Goal: Task Accomplishment & Management: Manage account settings

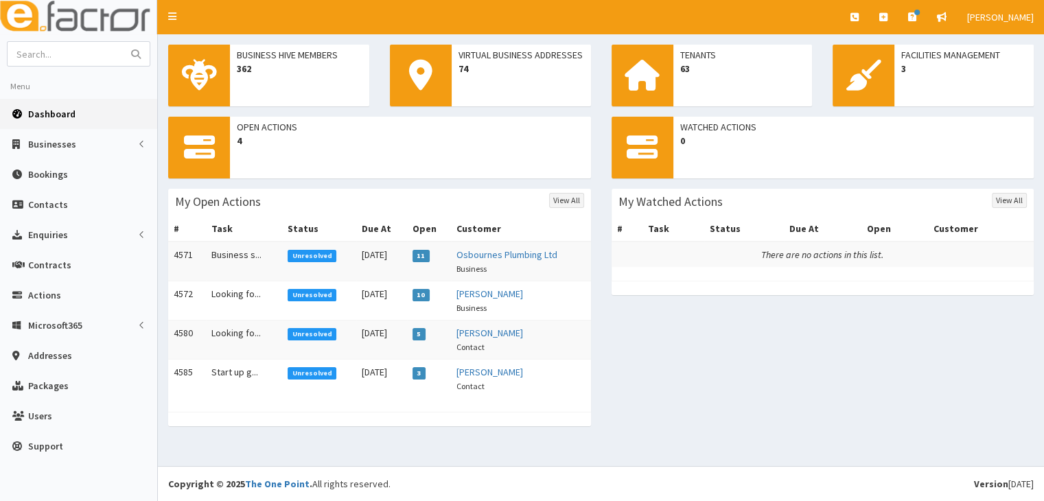
click at [312, 332] on span "Unresolved" at bounding box center [311, 334] width 49 height 12
click at [304, 297] on span "Unresolved" at bounding box center [311, 295] width 49 height 12
click at [317, 376] on span "Unresolved" at bounding box center [311, 373] width 49 height 12
click at [301, 252] on span "Unresolved" at bounding box center [311, 256] width 49 height 12
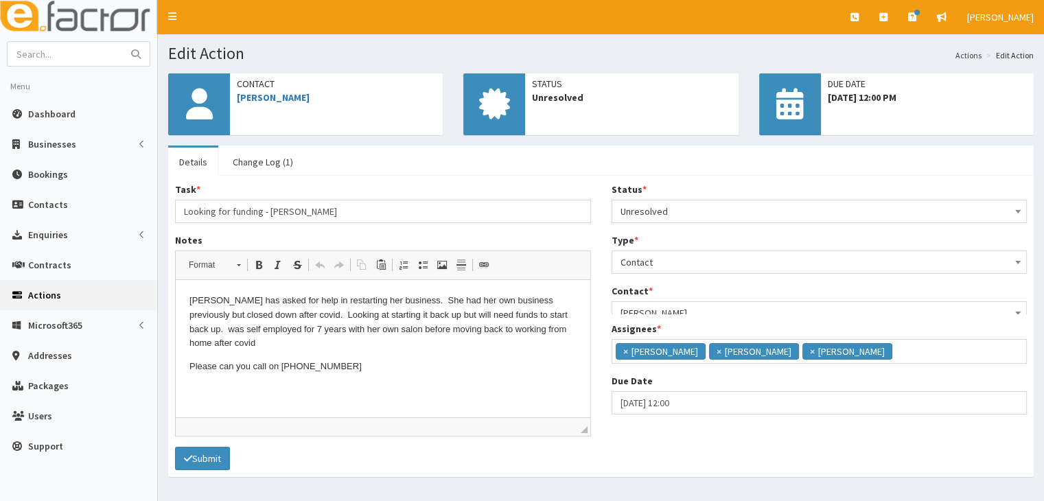
scroll to position [8, 0]
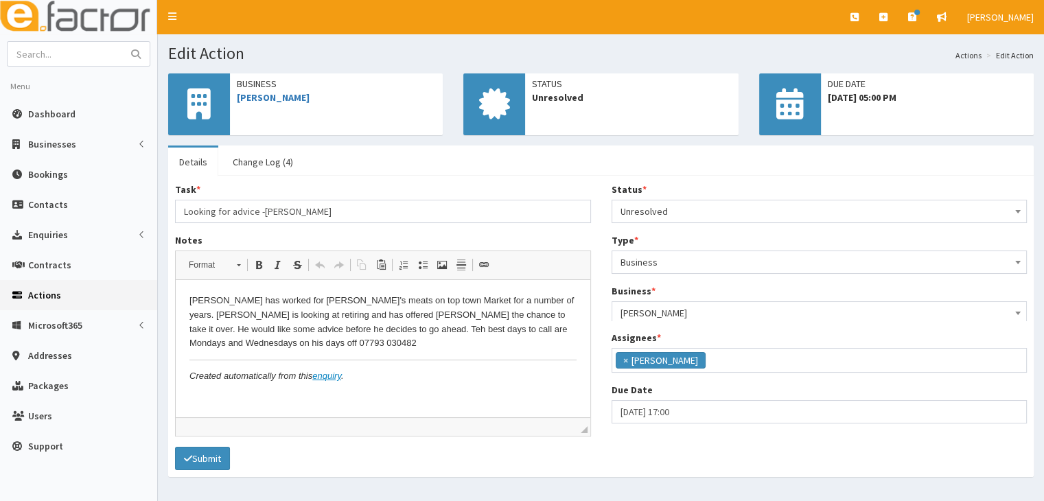
scroll to position [34, 0]
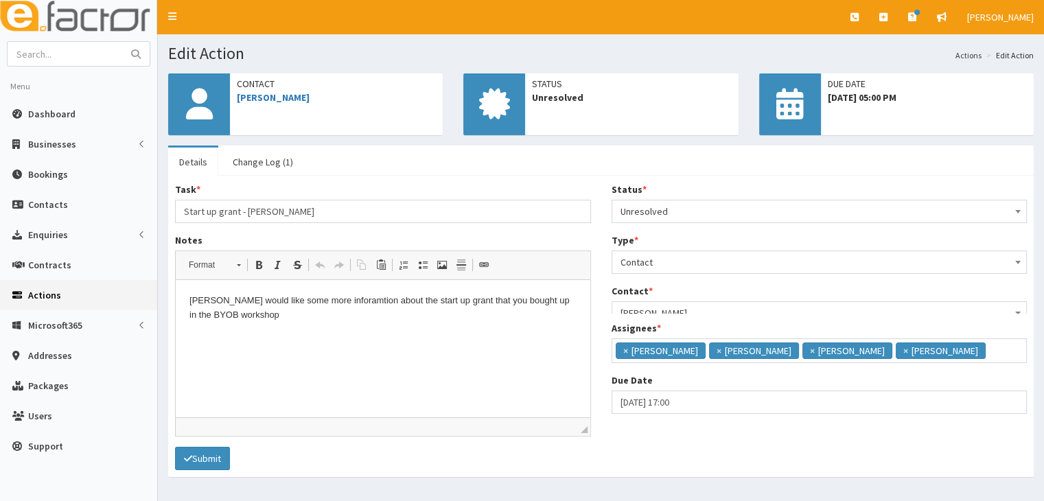
scroll to position [8, 0]
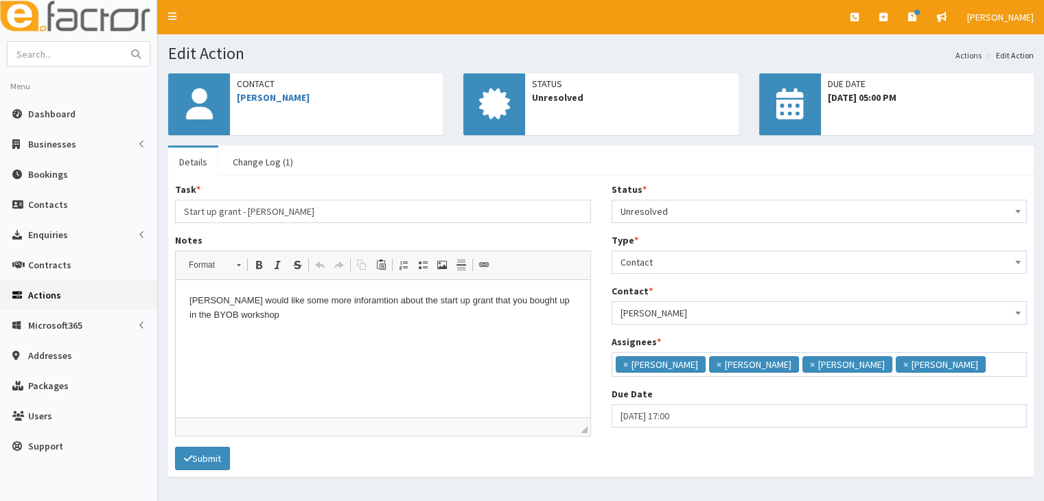
click at [966, 56] on link "Actions" at bounding box center [968, 55] width 26 height 12
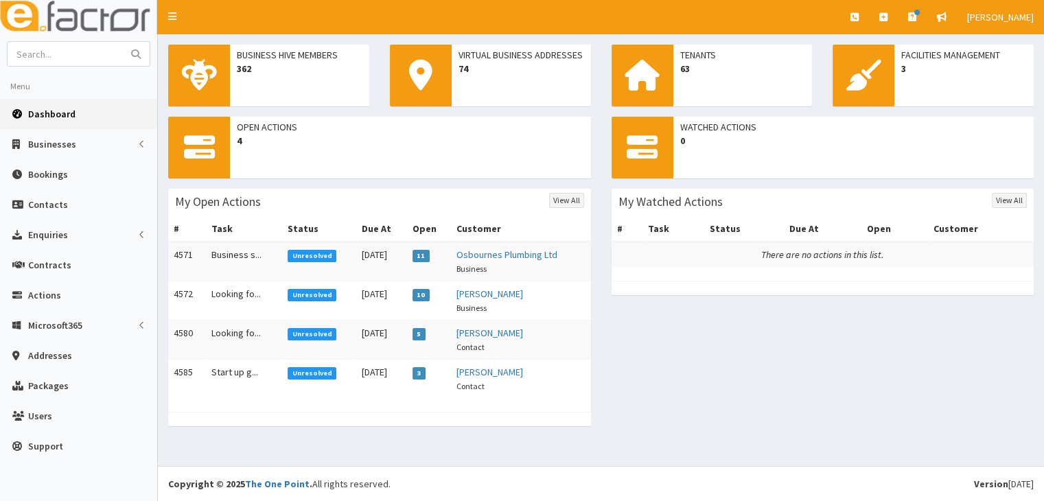
click at [301, 371] on span "Unresolved" at bounding box center [311, 373] width 49 height 12
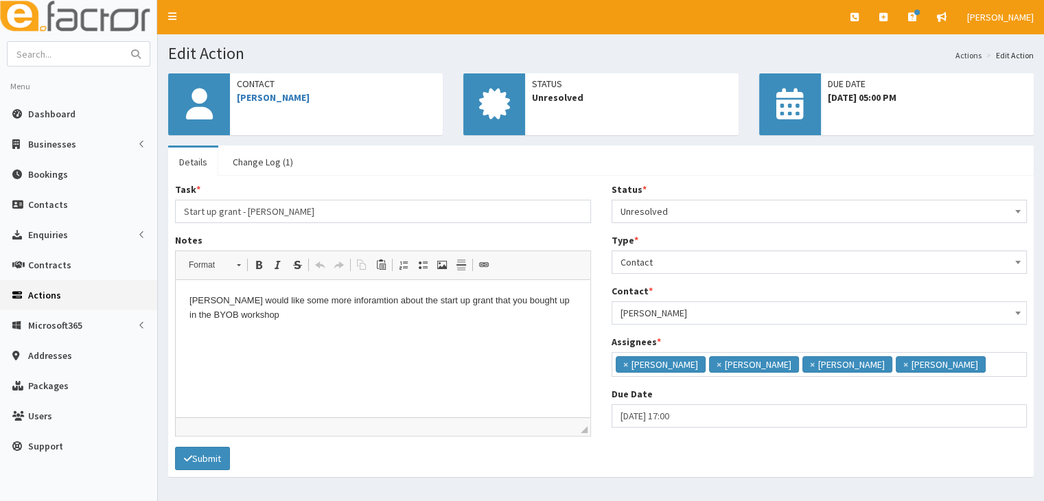
scroll to position [8, 0]
click at [1016, 211] on b at bounding box center [1017, 211] width 5 height 3
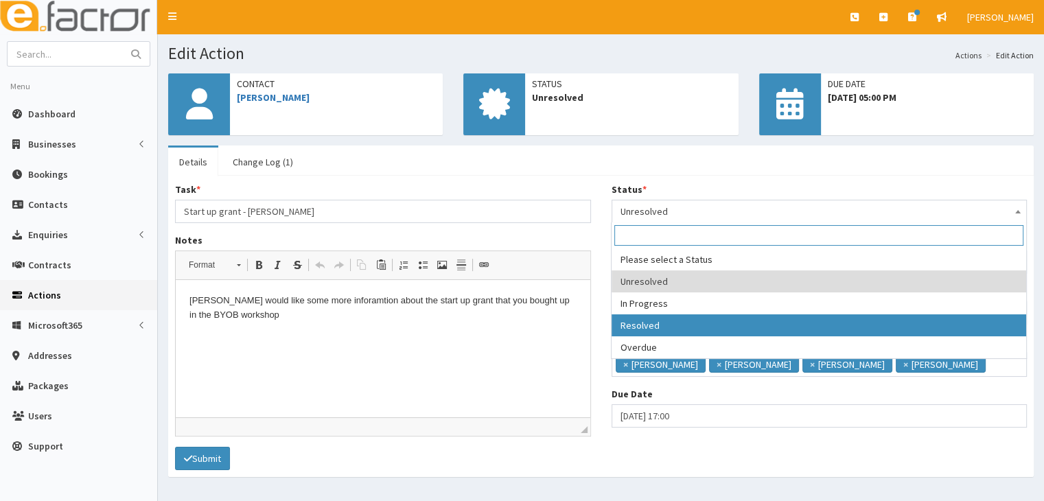
select select "3"
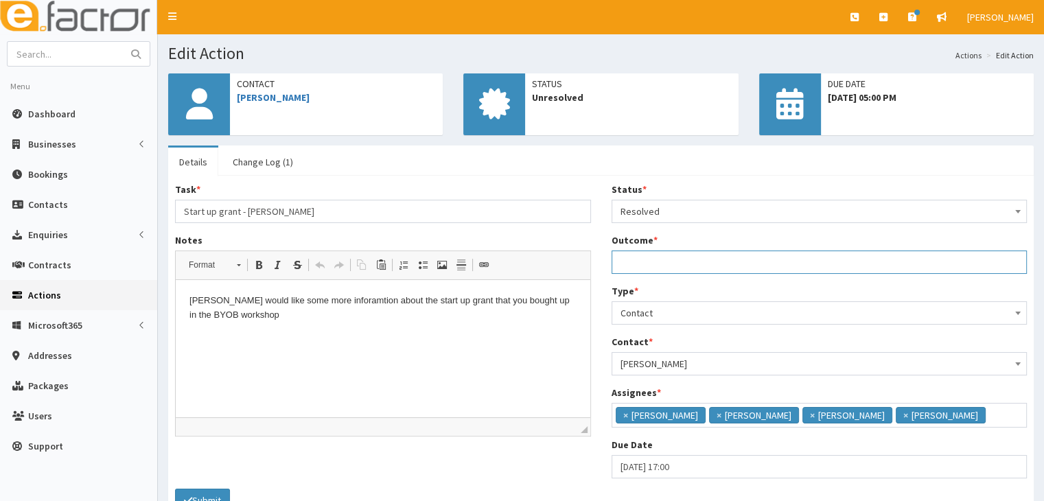
click at [632, 257] on input "Outcome *" at bounding box center [819, 261] width 416 height 23
drag, startPoint x: 619, startPoint y: 262, endPoint x: 989, endPoint y: 261, distance: 369.8
click at [989, 261] on input "email sent with start up grant information and request to get in touch if want …" at bounding box center [819, 261] width 416 height 23
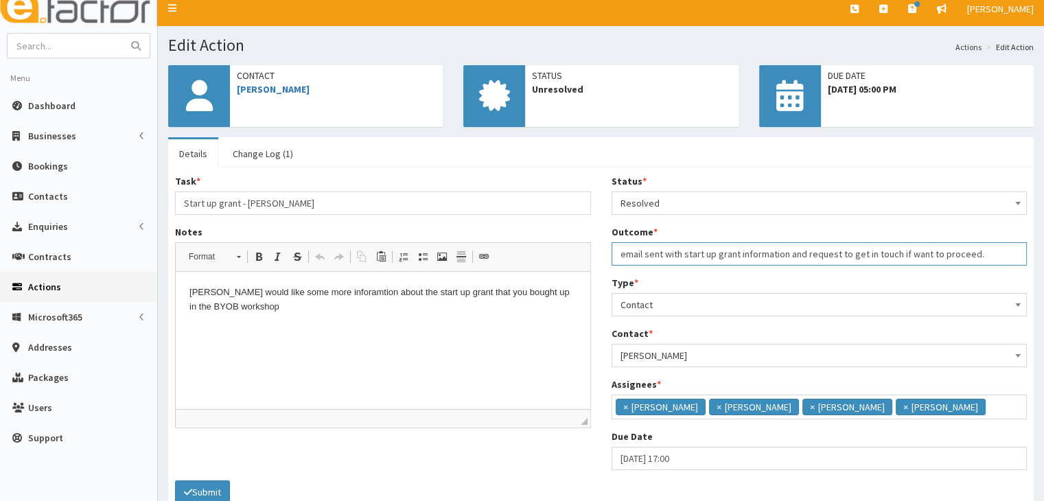
scroll to position [77, 0]
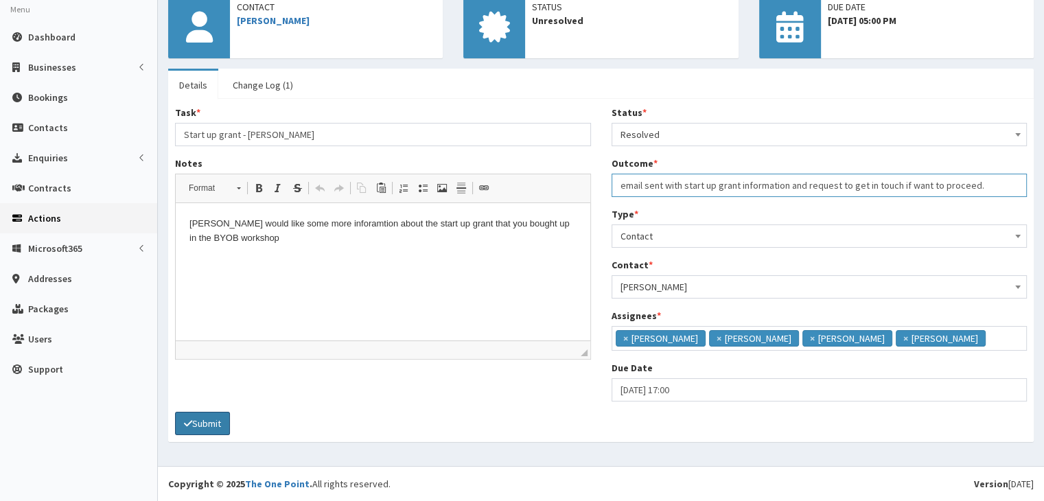
type input "email sent with start up grant information and request to get in touch if want …"
click at [216, 423] on button "Submit" at bounding box center [202, 423] width 55 height 23
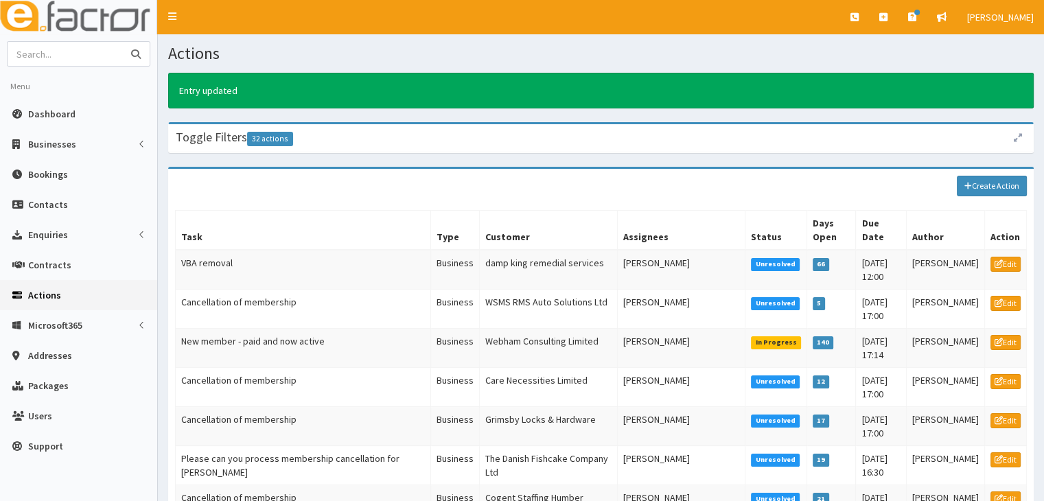
click at [62, 56] on input "text" at bounding box center [65, 54] width 115 height 24
type input "[PERSON_NAME]"
click at [130, 53] on button "submit" at bounding box center [135, 54] width 27 height 24
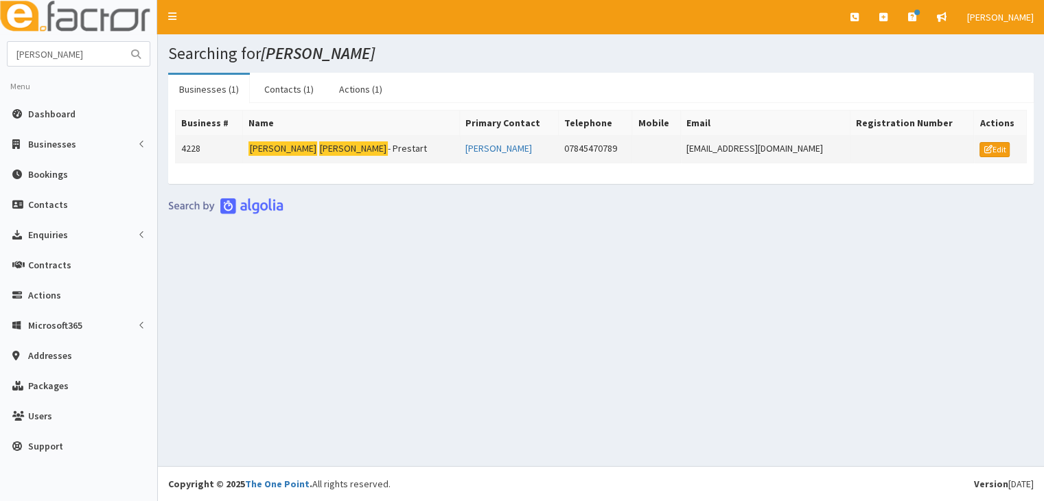
click at [319, 144] on mark "[PERSON_NAME]" at bounding box center [353, 148] width 69 height 14
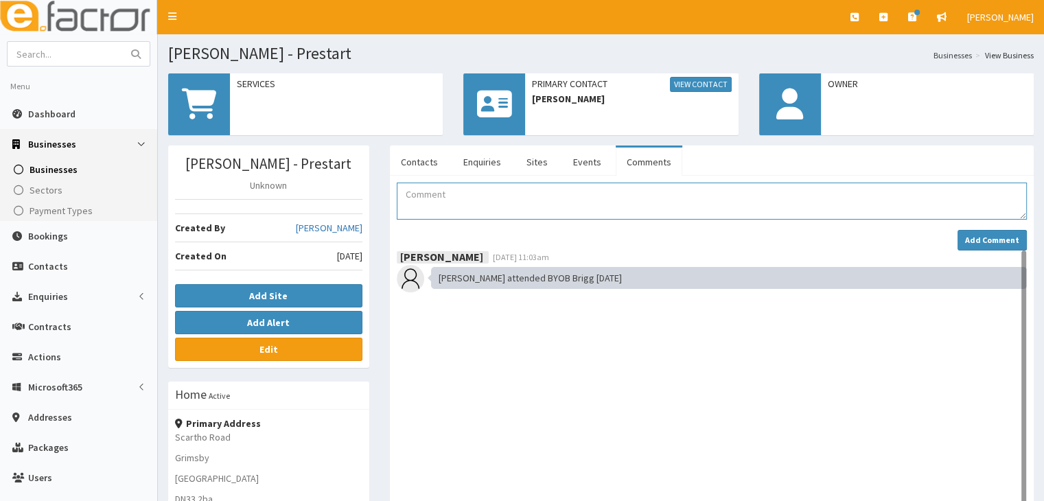
click at [414, 193] on textarea "Comment" at bounding box center [712, 201] width 630 height 37
paste textarea "email sent with start up grant information and request to get in touch if want …"
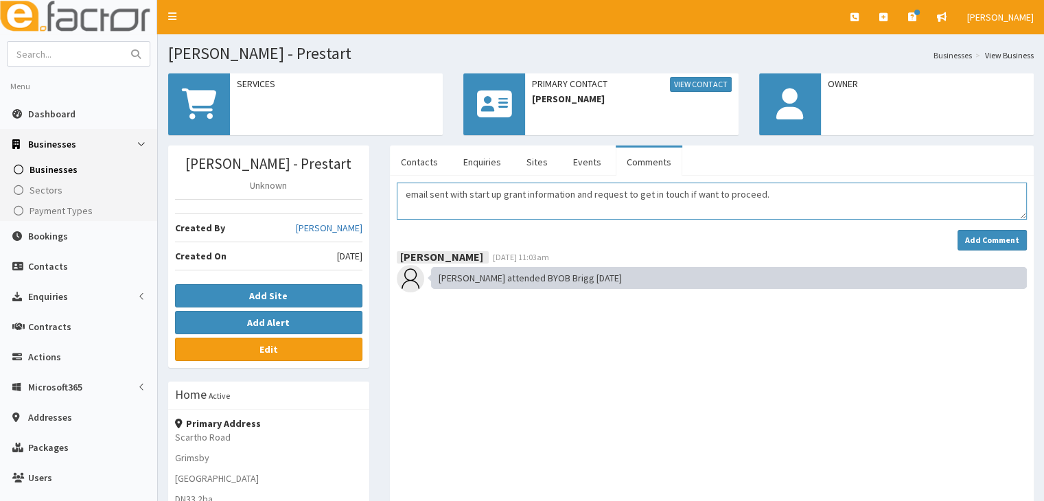
click at [775, 193] on textarea "email sent with start up grant information and request to get in touch if want …" at bounding box center [712, 201] width 630 height 37
click at [757, 196] on textarea "email sent with start up grant information and request to get in touch if want …" at bounding box center [712, 201] width 630 height 37
type textarea "email sent with start up grant information and request to get in touch if want …"
click at [976, 237] on strong "Add Comment" at bounding box center [992, 240] width 54 height 10
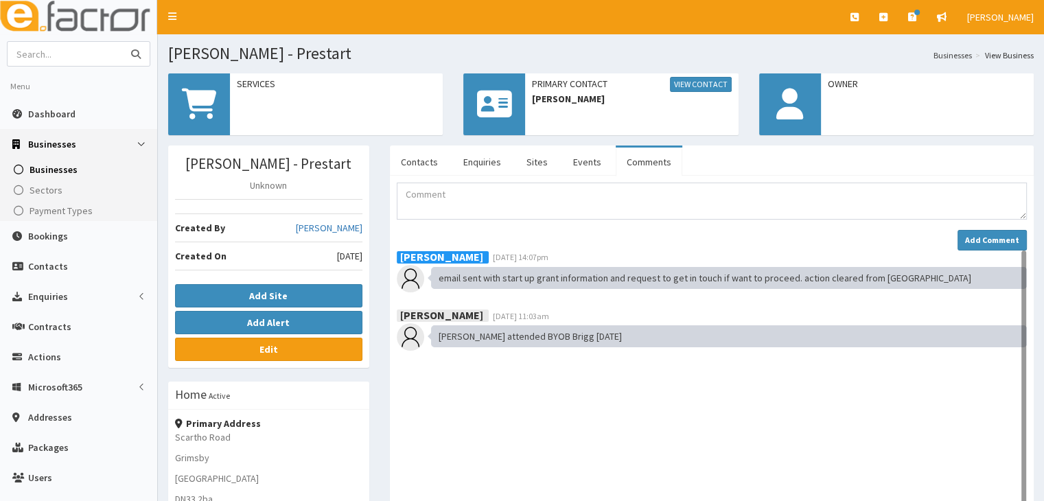
click at [67, 57] on input "text" at bounding box center [65, 54] width 115 height 24
type input "[PERSON_NAME]"
click at [135, 51] on icon "submit" at bounding box center [136, 54] width 10 height 10
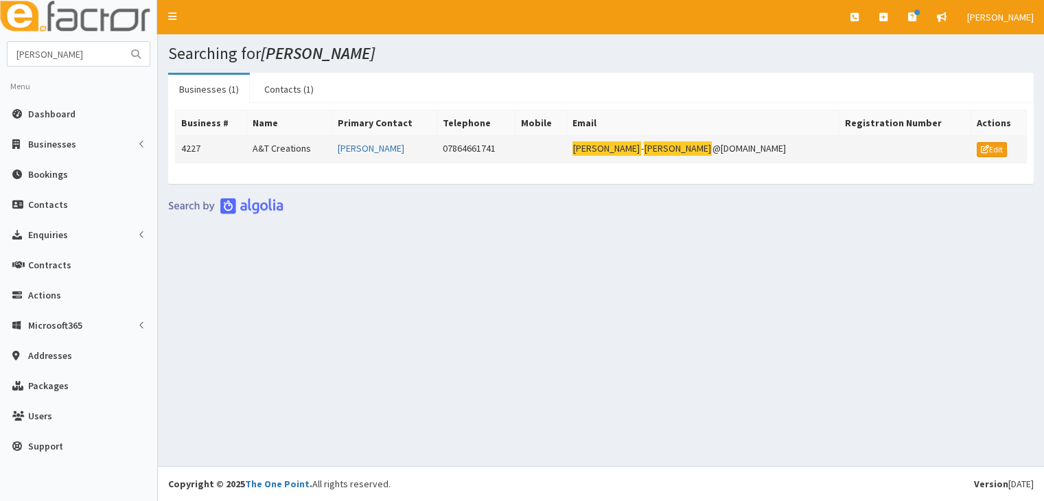
click at [283, 147] on td "A&T Creations" at bounding box center [289, 149] width 85 height 27
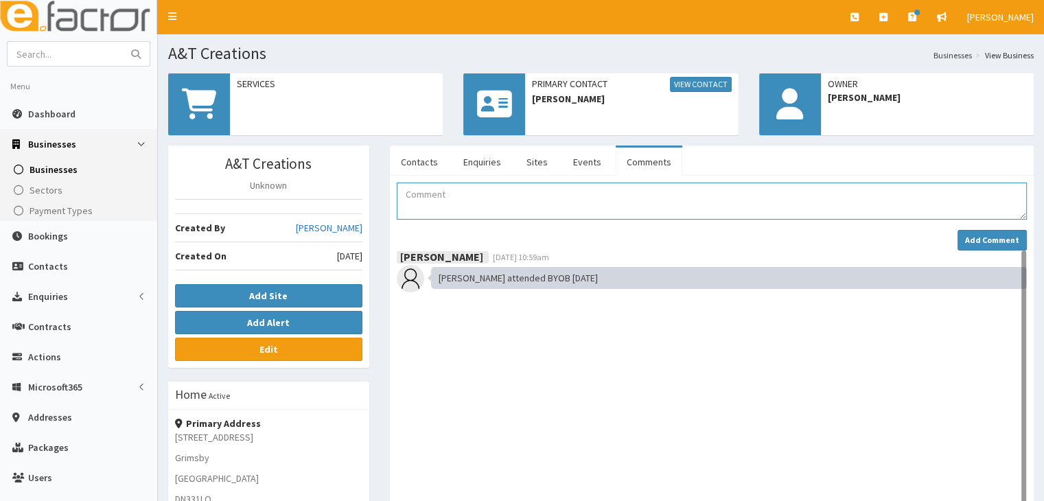
click at [406, 196] on textarea "Comment" at bounding box center [712, 201] width 630 height 37
paste textarea "email sent with start up grant information and request to get in touch if want …"
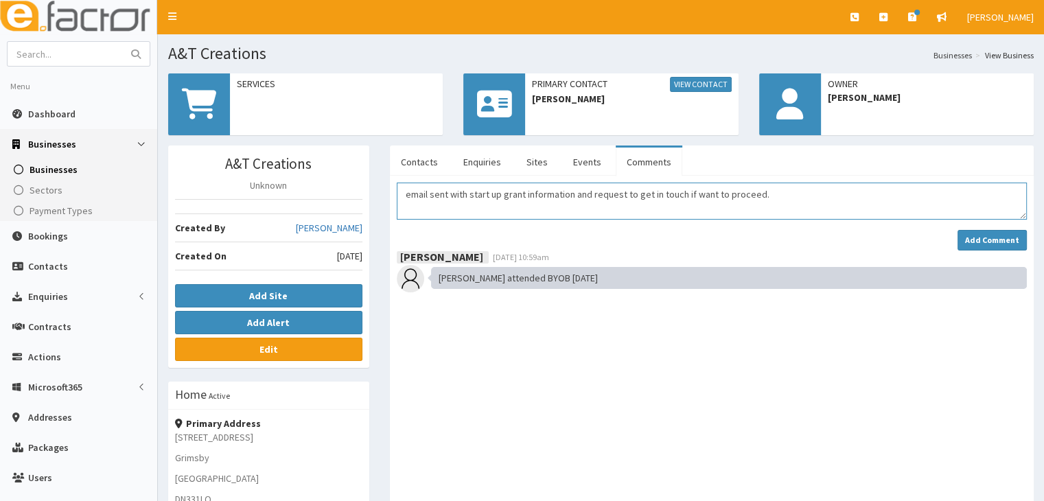
click at [766, 193] on textarea "email sent with start up grant information and request to get in touch if want …" at bounding box center [712, 201] width 630 height 37
drag, startPoint x: 770, startPoint y: 192, endPoint x: 796, endPoint y: 191, distance: 26.1
click at [771, 192] on textarea "email sent with start up grant information and request to get in touch if want …" at bounding box center [712, 201] width 630 height 37
type textarea "email sent with start up grant information and request to get in touch if want …"
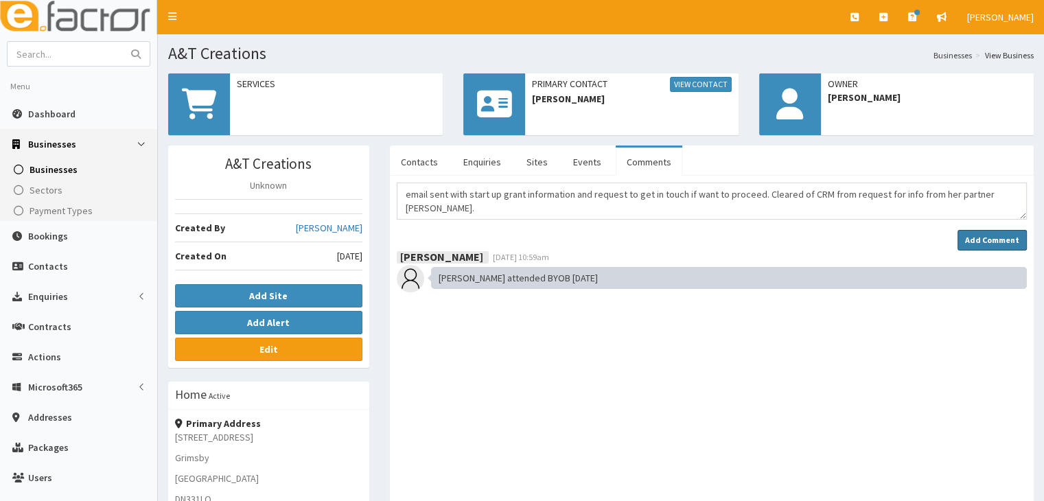
click at [987, 237] on strong "Add Comment" at bounding box center [992, 240] width 54 height 10
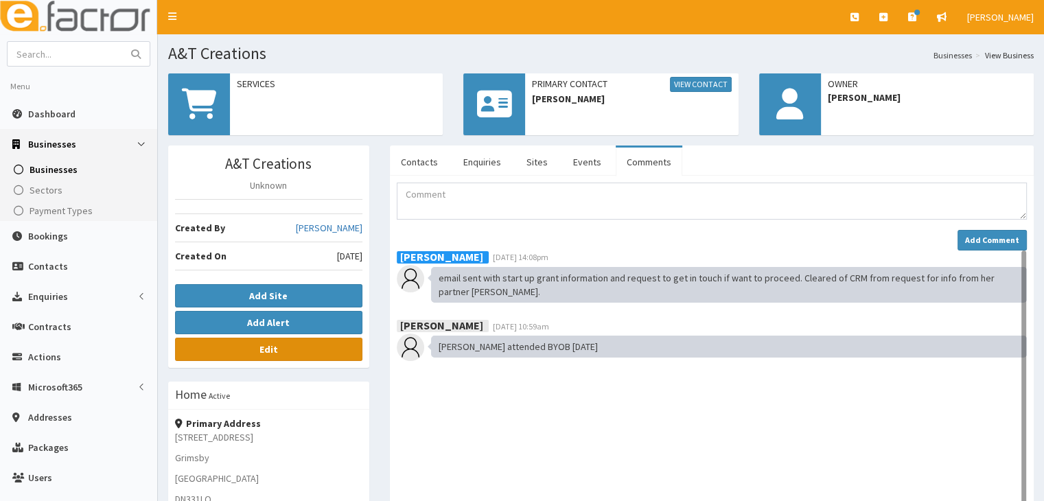
click at [266, 349] on b "Edit" at bounding box center [268, 349] width 19 height 12
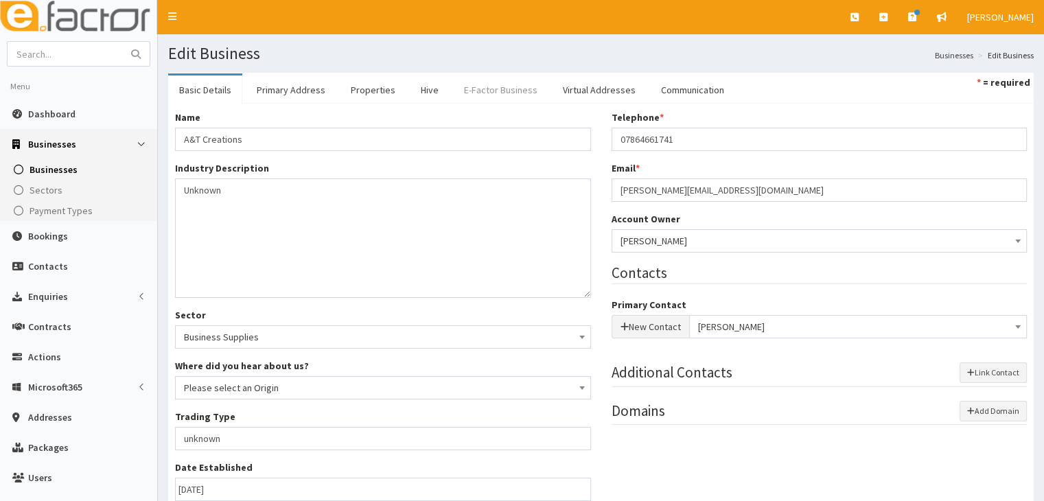
click at [478, 89] on link "E-Factor Business" at bounding box center [500, 89] width 95 height 29
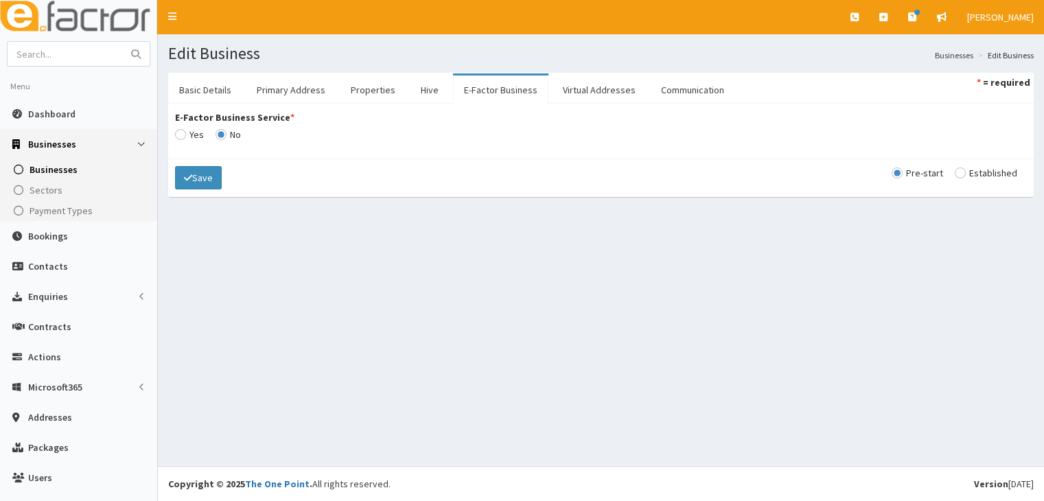
click at [184, 134] on input "E-Factor Business Service *" at bounding box center [189, 135] width 29 height 10
radio input "true"
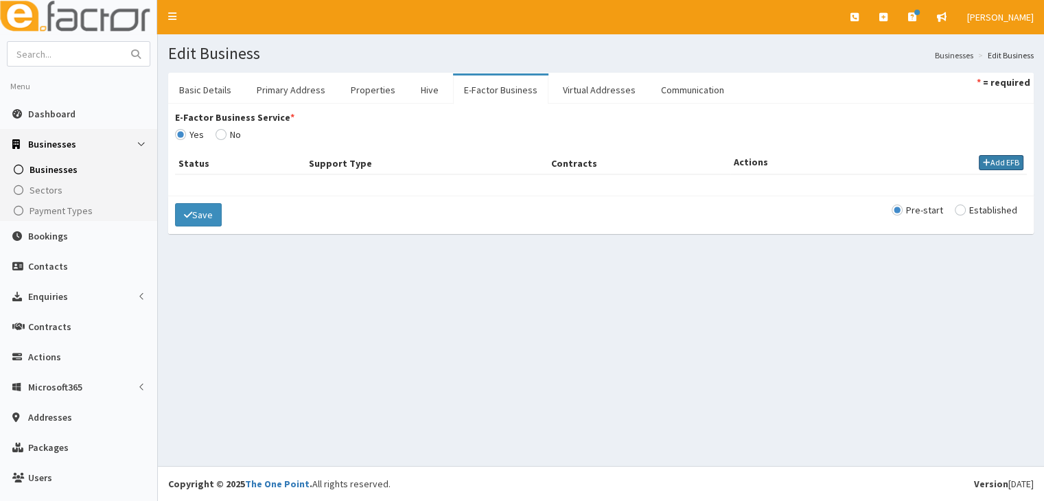
click at [994, 164] on button "Add EFB" at bounding box center [1000, 162] width 45 height 15
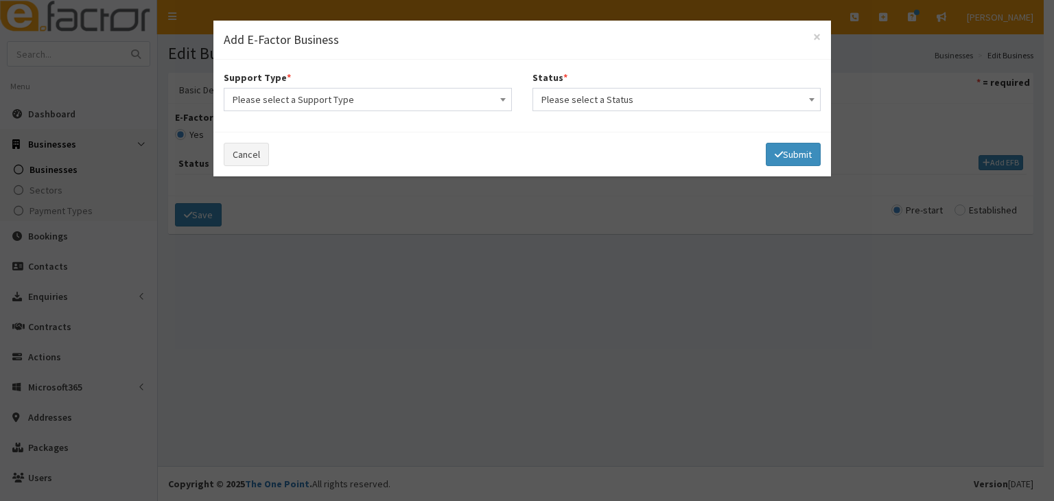
click at [501, 102] on span at bounding box center [503, 98] width 14 height 19
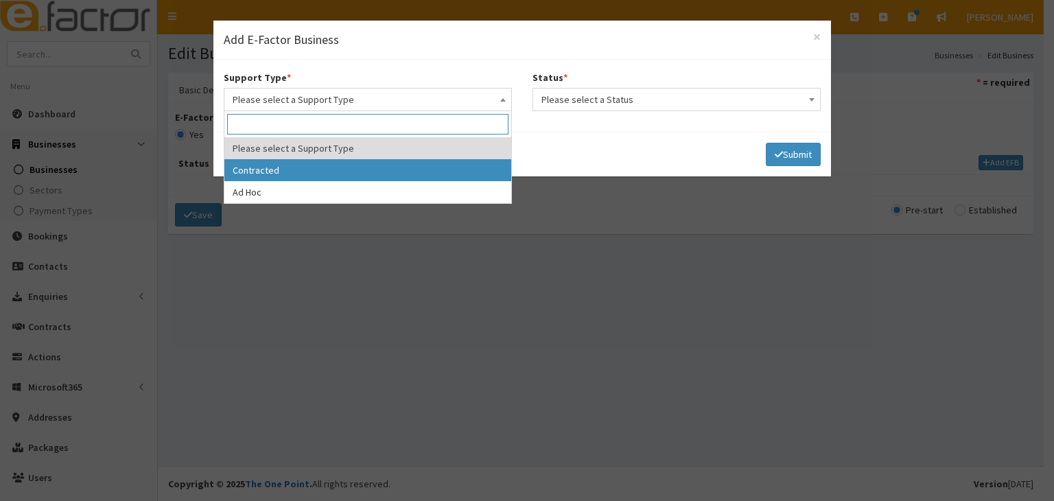
select select "1"
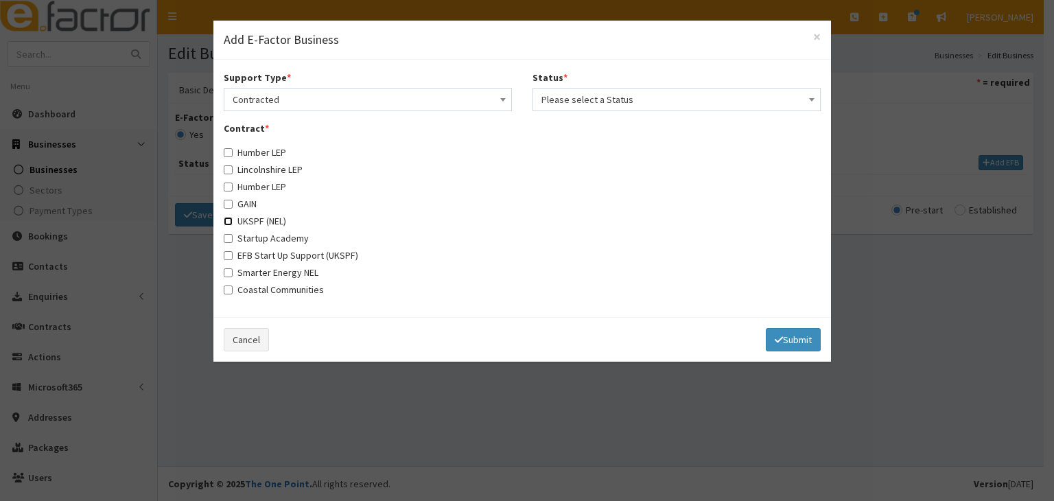
click at [225, 219] on input "UKSPF (NEL)" at bounding box center [228, 221] width 9 height 9
click at [227, 218] on input "UKSPF (NEL)" at bounding box center [228, 221] width 9 height 9
checkbox input "false"
click at [225, 254] on input "EFB Start Up Support (UKSPF)" at bounding box center [228, 255] width 9 height 9
checkbox input "true"
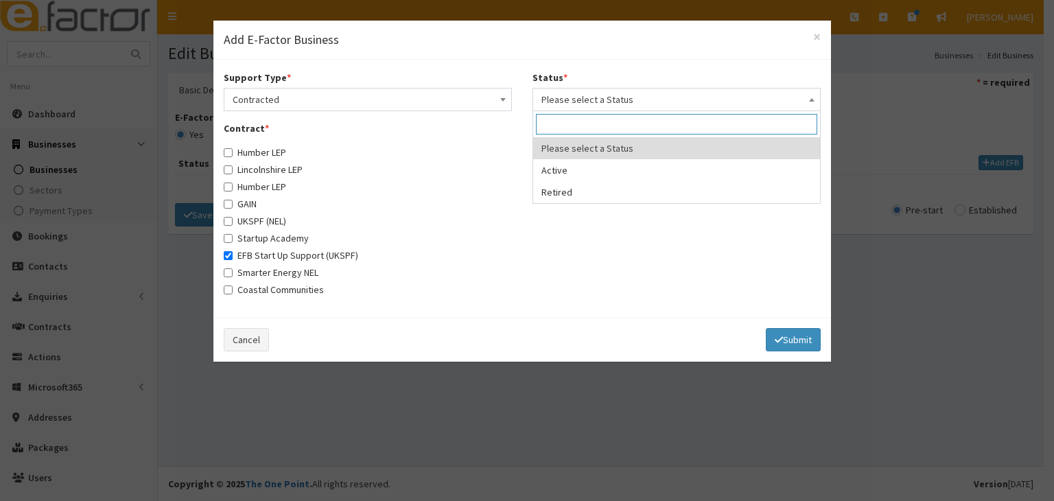
click at [810, 99] on b at bounding box center [811, 99] width 5 height 3
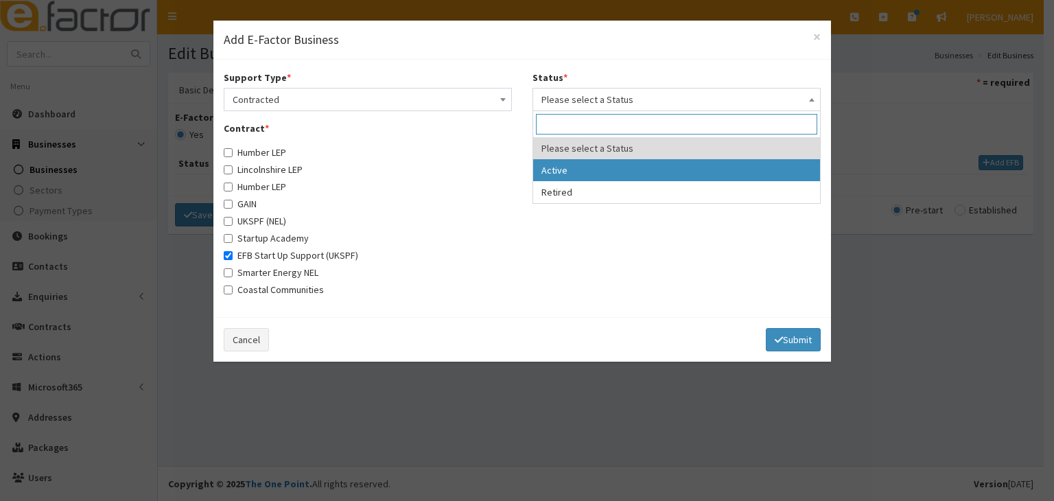
select select "1"
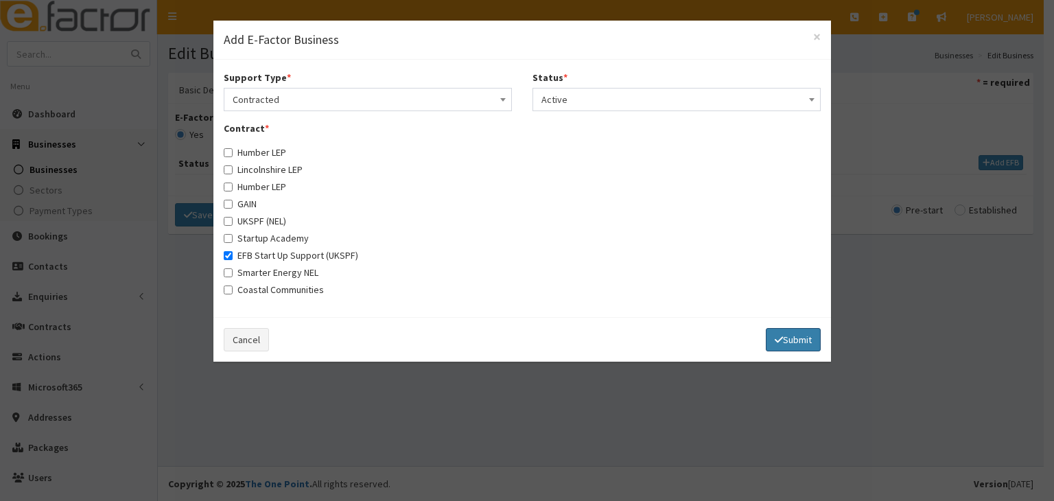
click at [795, 338] on button "Submit" at bounding box center [793, 339] width 55 height 23
select select
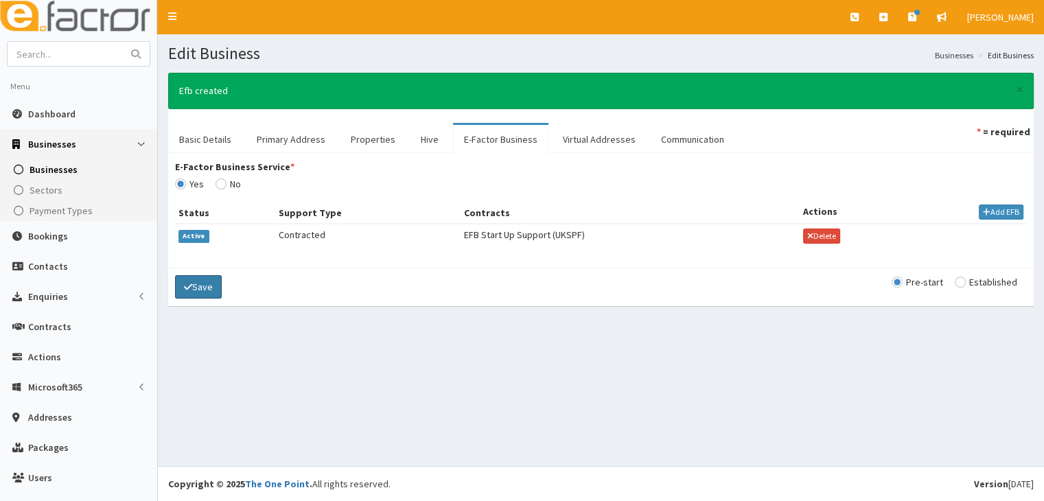
click at [191, 286] on icon "submit" at bounding box center [188, 287] width 8 height 10
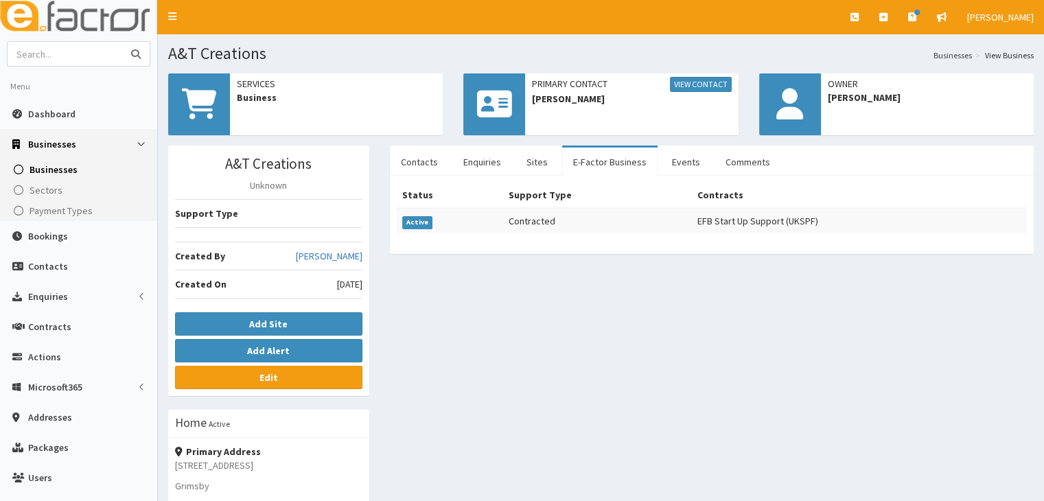
click at [55, 53] on input "text" at bounding box center [65, 54] width 115 height 24
type input "[PERSON_NAME]"
click at [519, 351] on div "A&T Creations Unknown Support Type Created By [PERSON_NAME] Created On [DATE] A…" at bounding box center [601, 457] width 886 height 624
drag, startPoint x: 14, startPoint y: 54, endPoint x: 126, endPoint y: 55, distance: 111.8
click at [126, 55] on div "Ashley Bowman" at bounding box center [79, 54] width 142 height 24
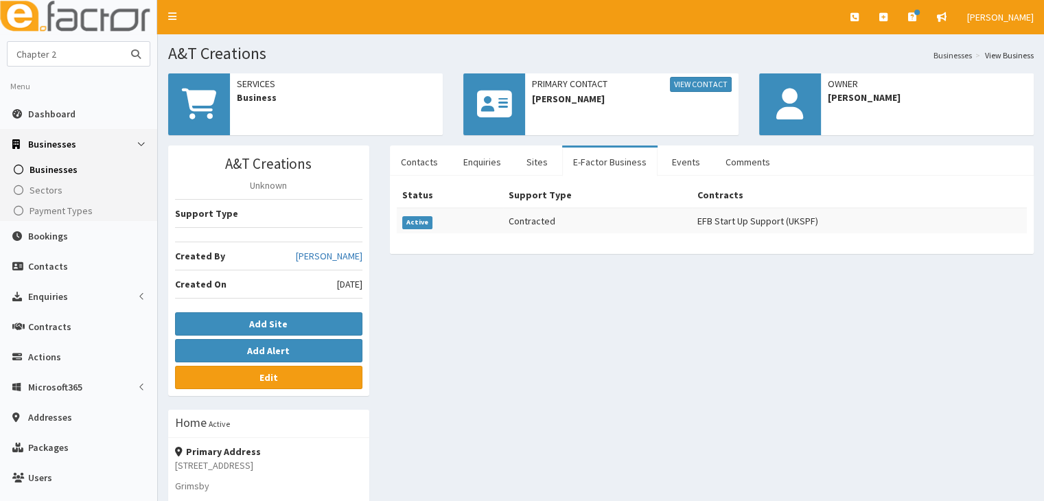
type input "Chapter 2"
click at [139, 56] on icon "submit" at bounding box center [136, 54] width 10 height 10
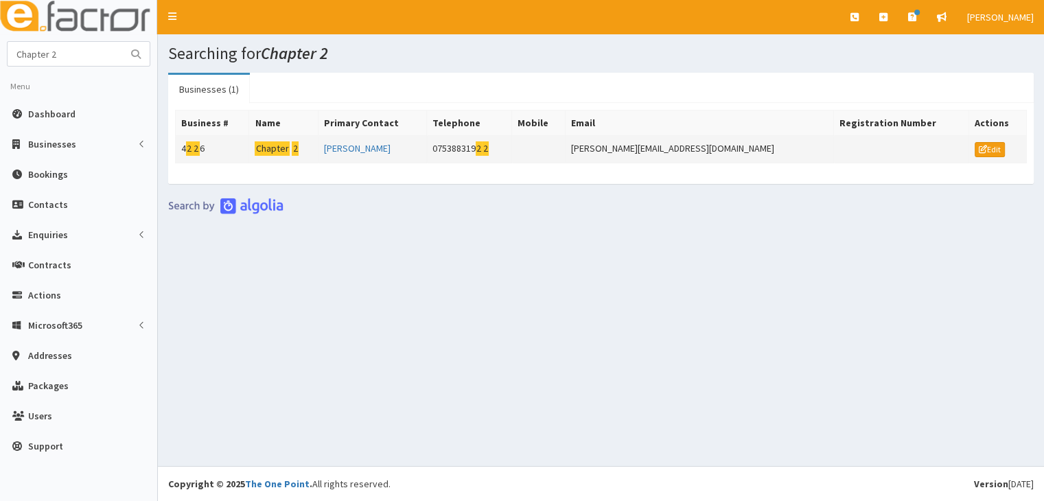
click at [283, 146] on mark "Chapter" at bounding box center [272, 148] width 35 height 14
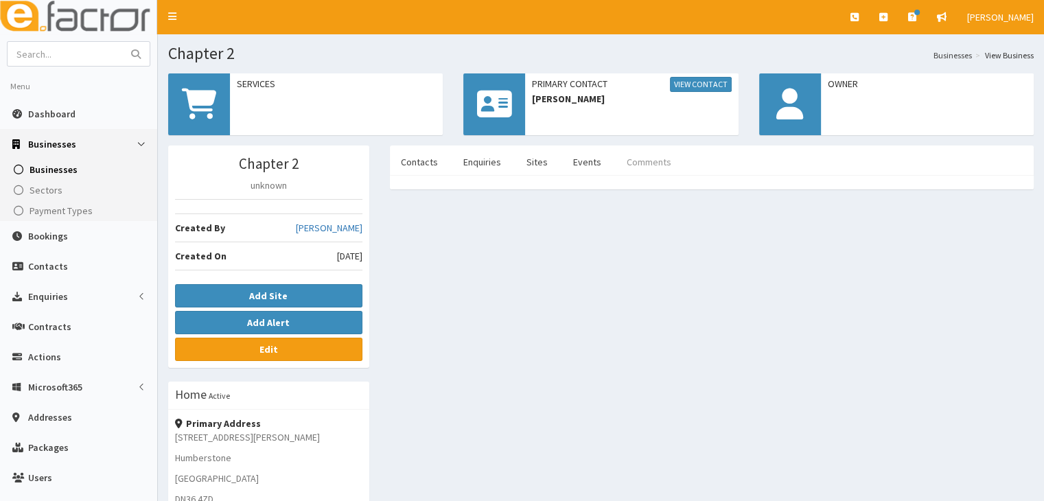
click at [637, 160] on link "Comments" at bounding box center [648, 162] width 67 height 29
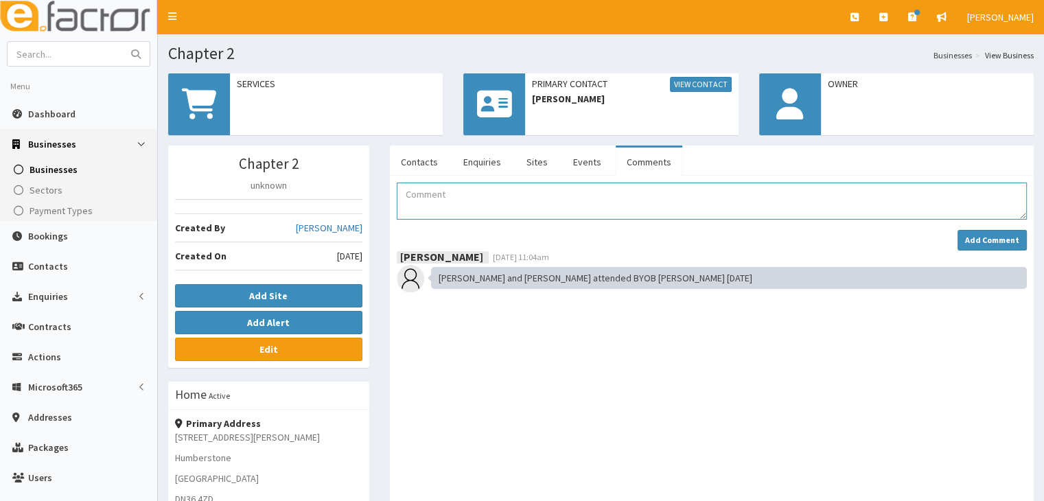
click at [405, 202] on textarea "Comment" at bounding box center [712, 201] width 630 height 37
click at [264, 351] on b "Edit" at bounding box center [268, 349] width 19 height 12
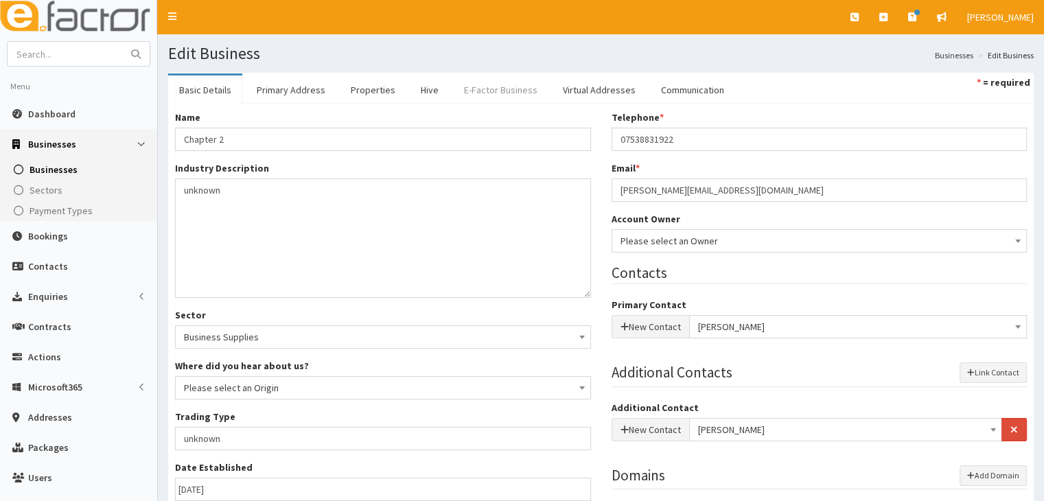
click at [469, 89] on link "E-Factor Business" at bounding box center [500, 89] width 95 height 29
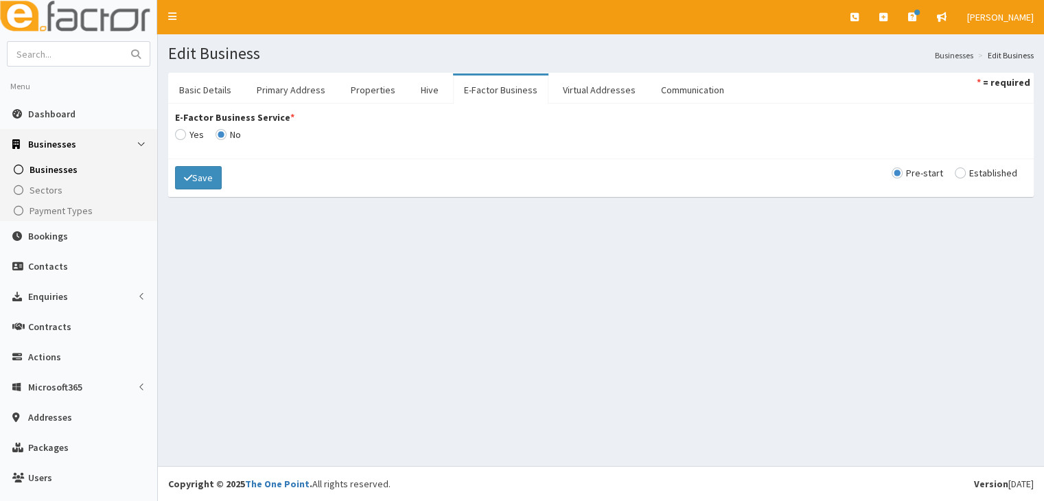
click at [184, 133] on input "E-Factor Business Service *" at bounding box center [189, 135] width 29 height 10
radio input "true"
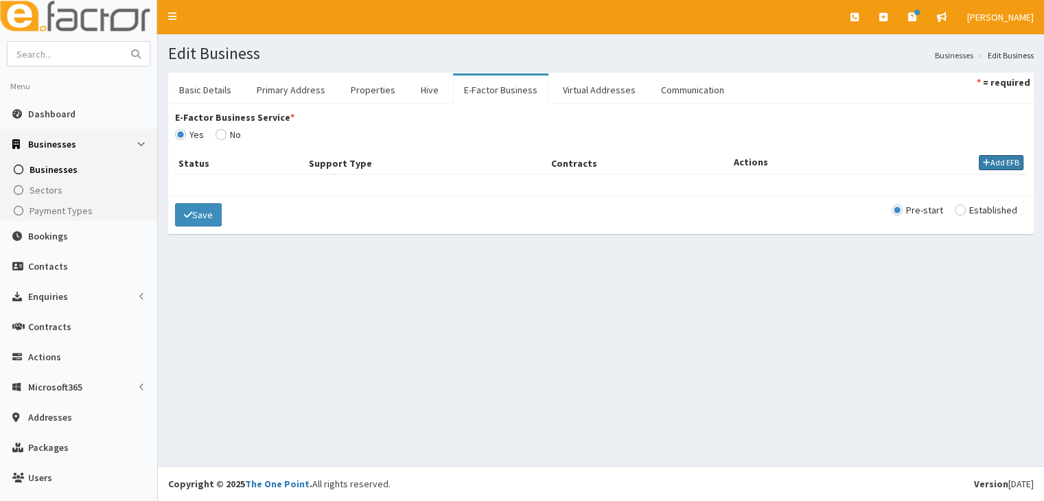
click at [983, 161] on icon "button" at bounding box center [987, 162] width 8 height 8
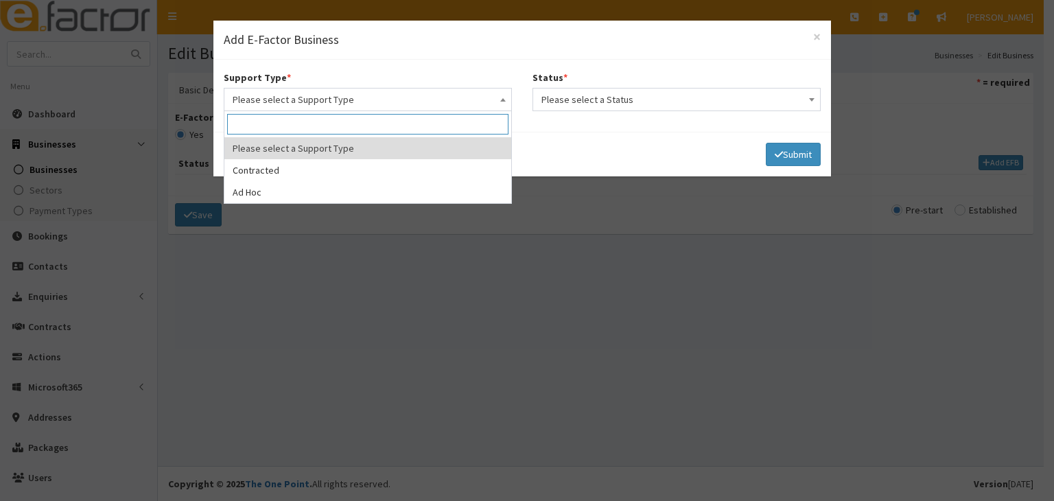
click at [502, 103] on span at bounding box center [503, 98] width 14 height 19
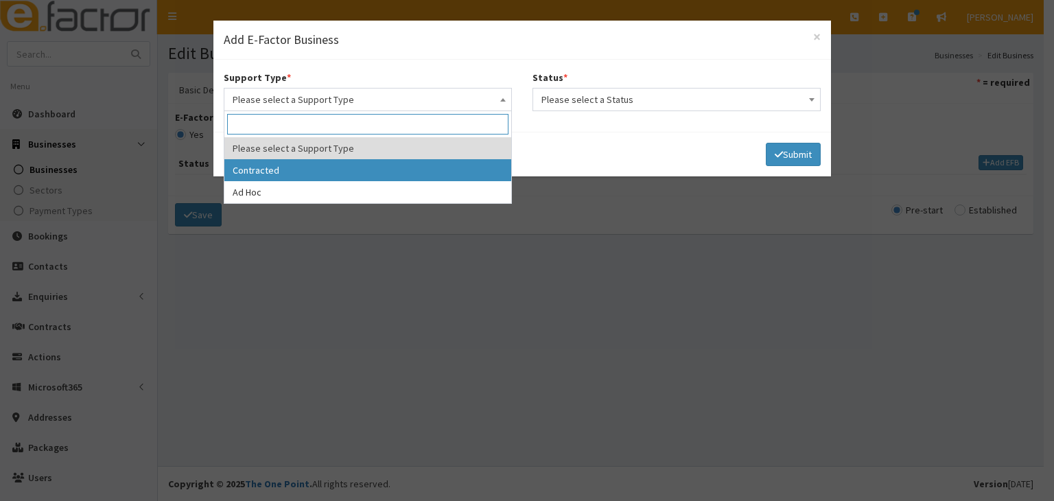
select select "1"
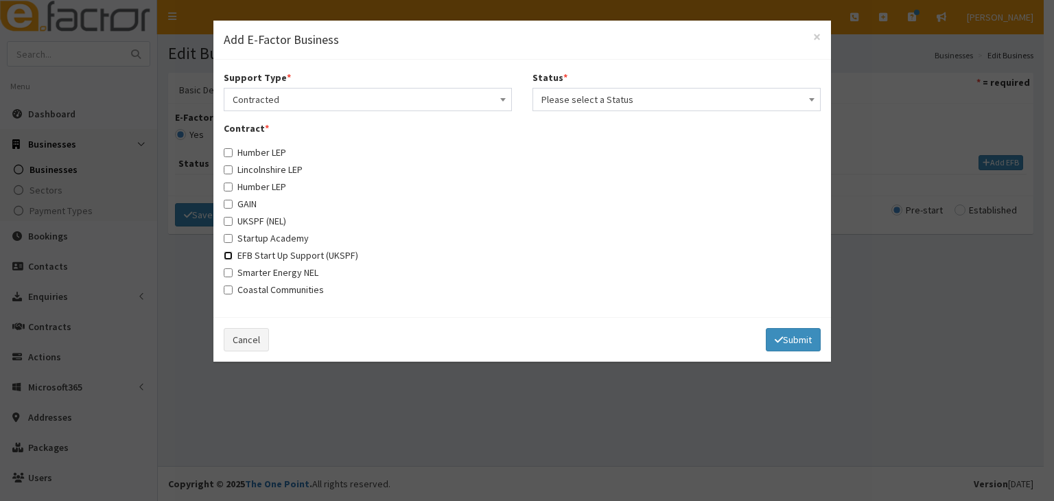
click at [228, 255] on input "EFB Start Up Support (UKSPF)" at bounding box center [228, 255] width 9 height 9
checkbox input "true"
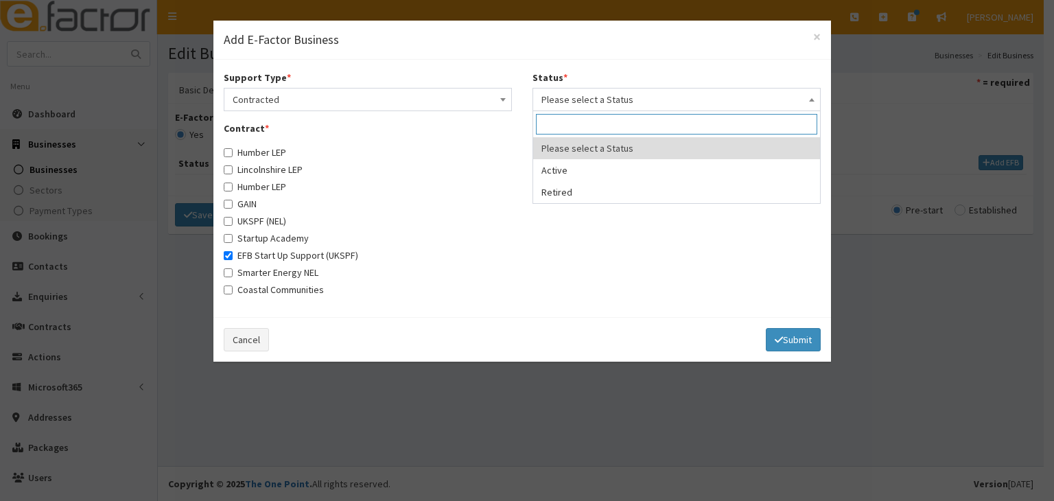
click at [809, 100] on b at bounding box center [811, 99] width 5 height 3
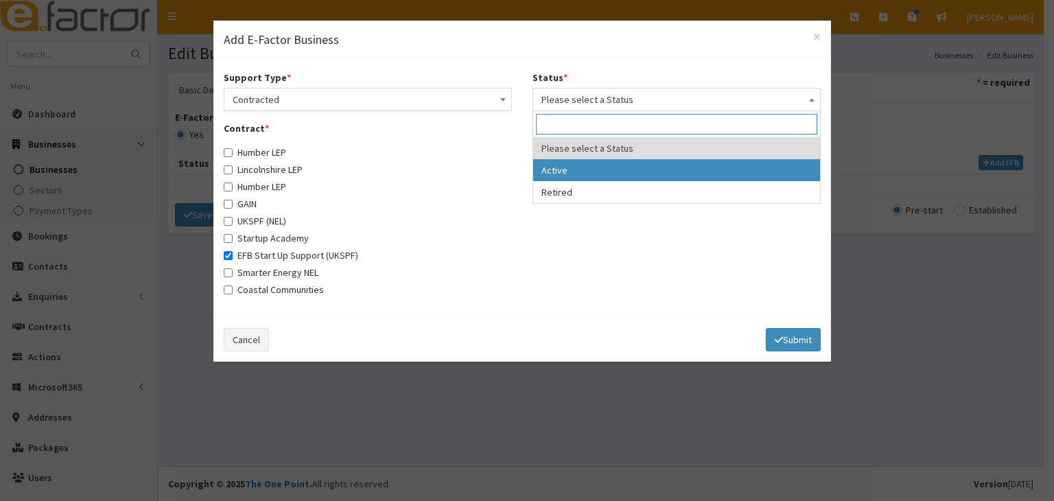
select select "1"
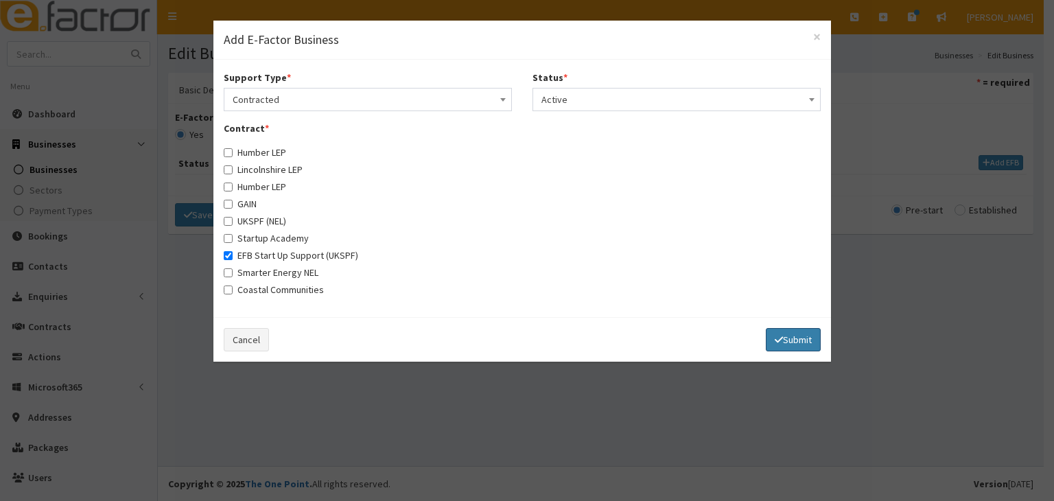
click at [785, 338] on button "Submit" at bounding box center [793, 339] width 55 height 23
select select
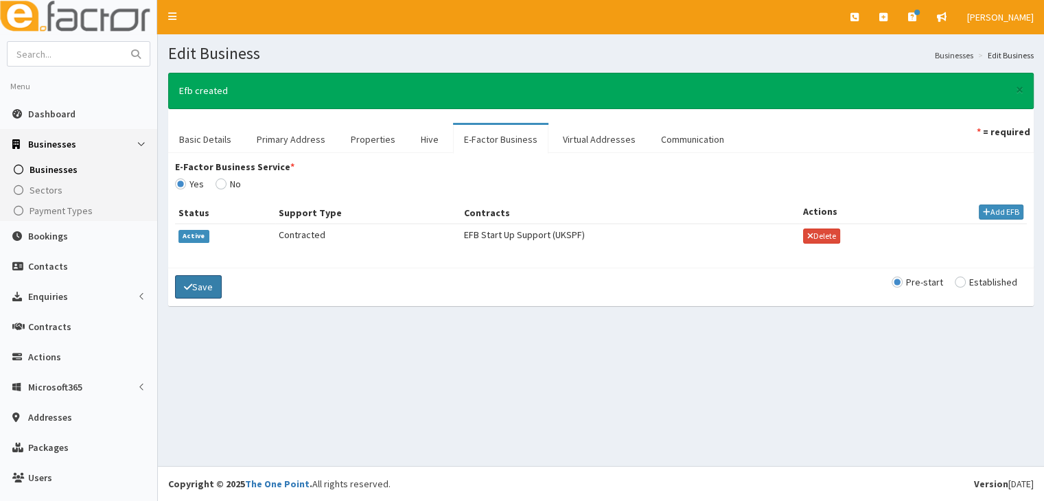
click at [197, 285] on button "Save" at bounding box center [198, 286] width 47 height 23
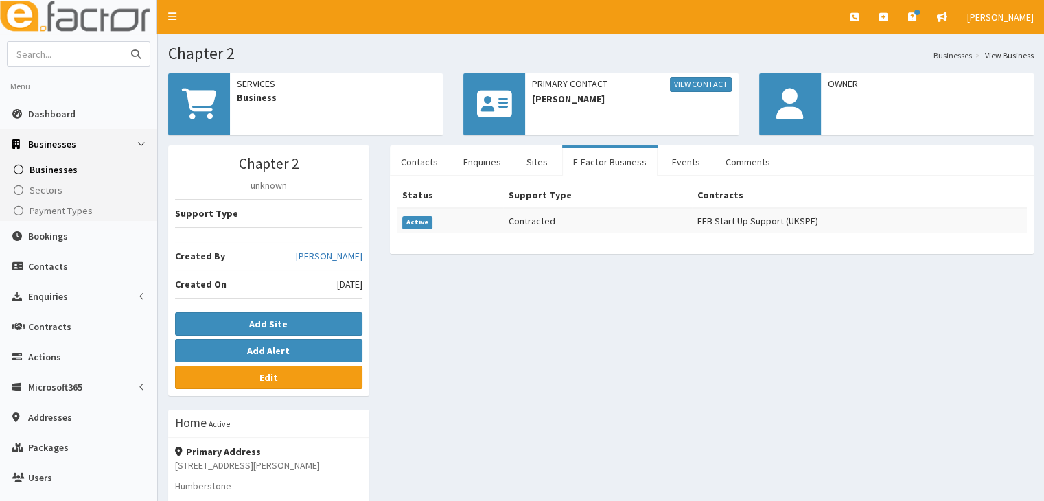
click at [47, 51] on input "text" at bounding box center [65, 54] width 115 height 24
type input "[PERSON_NAME]"
click at [134, 53] on icon "submit" at bounding box center [136, 54] width 10 height 10
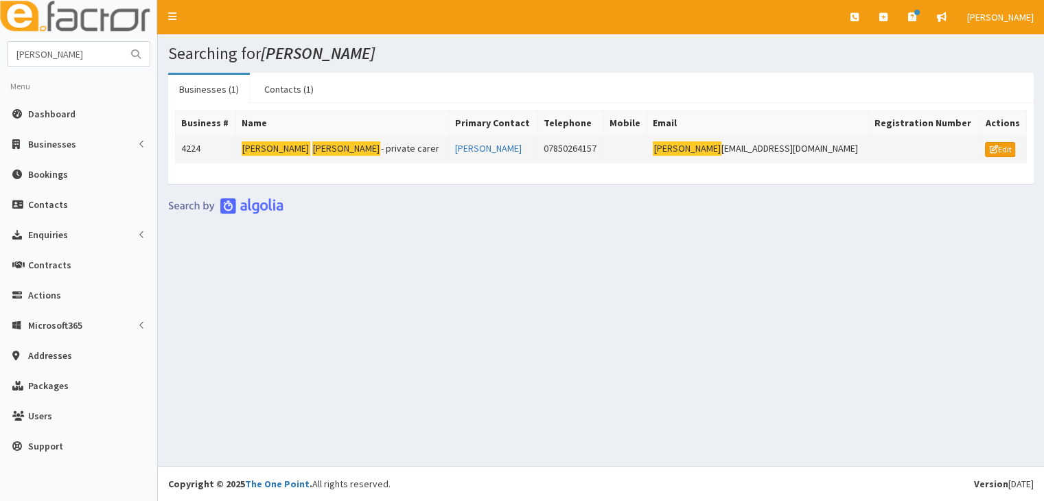
click at [272, 148] on mark "[PERSON_NAME]" at bounding box center [276, 148] width 69 height 14
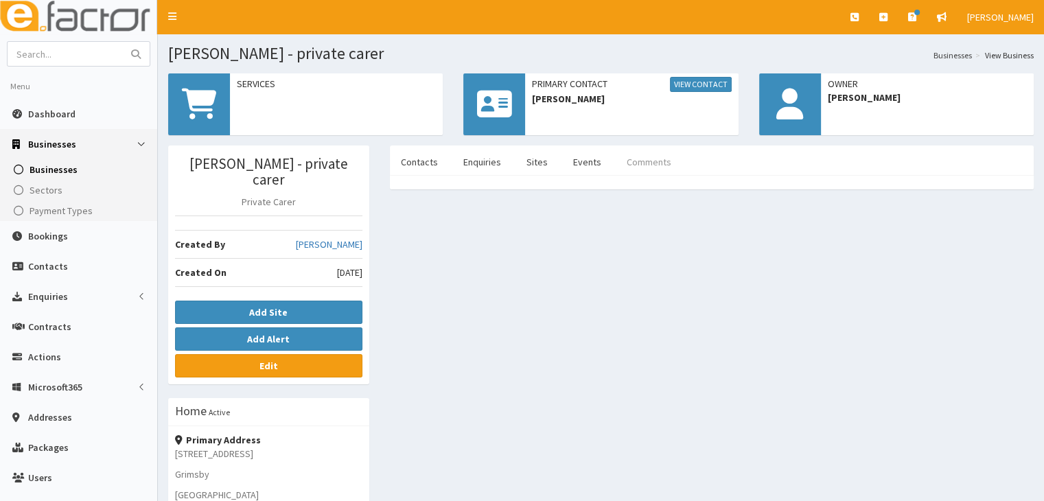
click at [634, 163] on link "Comments" at bounding box center [648, 162] width 67 height 29
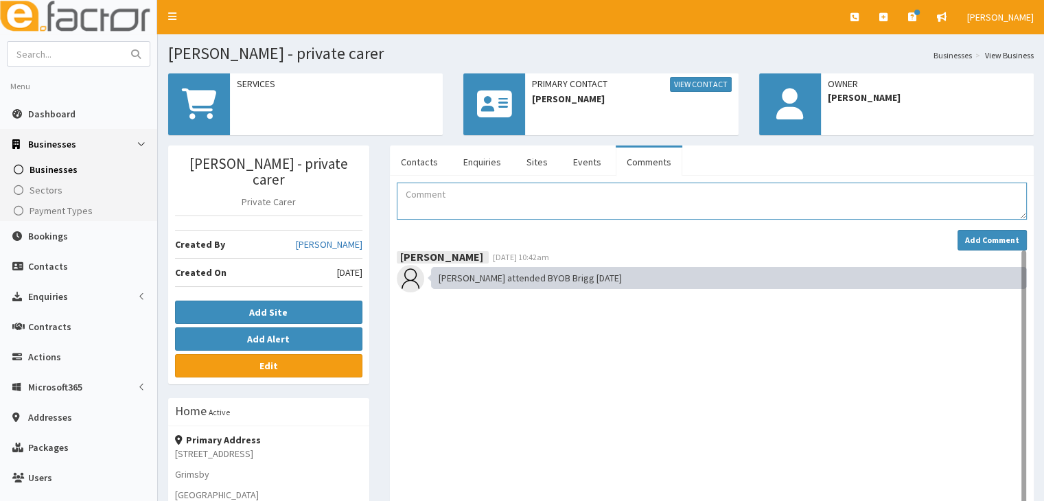
click at [410, 193] on textarea "Comment" at bounding box center [712, 201] width 630 height 37
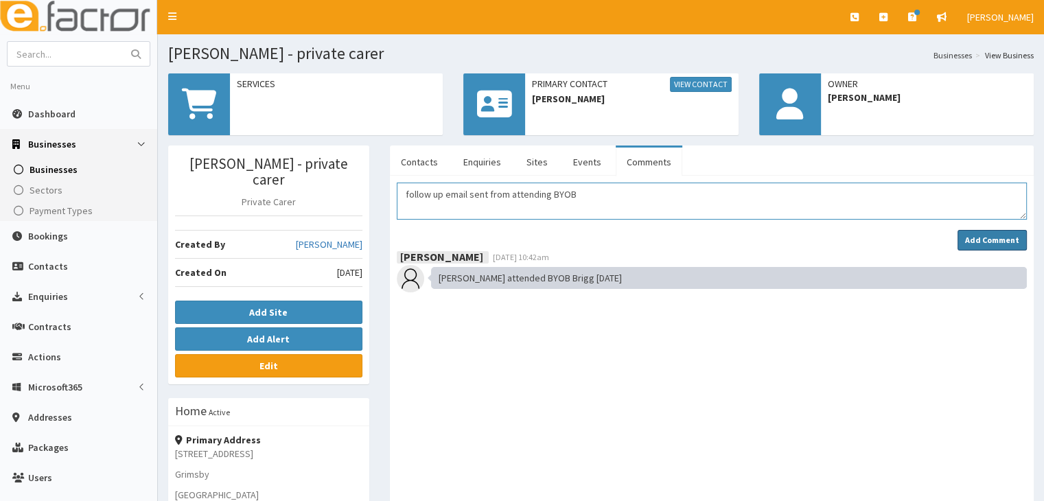
type textarea "follow up email sent from attending BYOB"
click at [974, 238] on strong "Add Comment" at bounding box center [992, 240] width 54 height 10
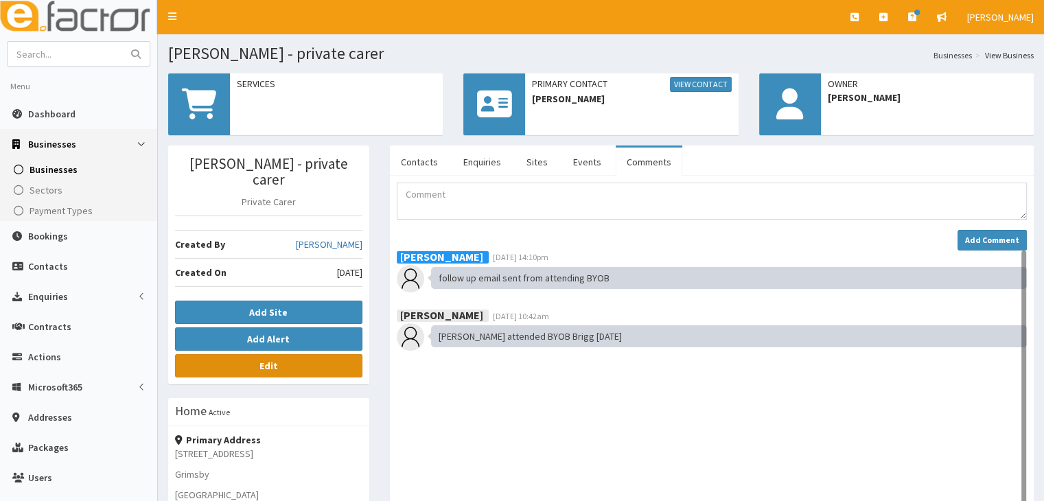
click at [273, 364] on b "Edit" at bounding box center [268, 366] width 19 height 12
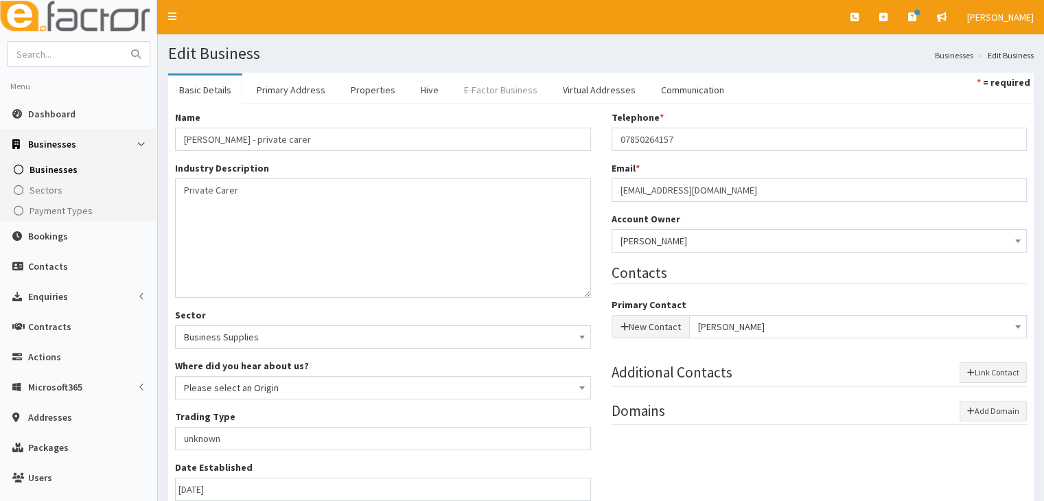
click at [494, 90] on link "E-Factor Business" at bounding box center [500, 89] width 95 height 29
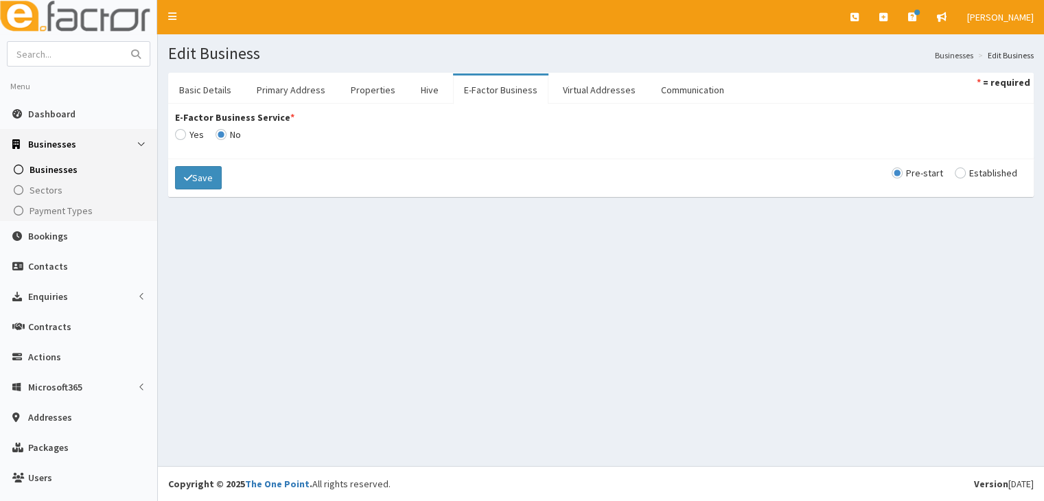
click at [181, 135] on input "E-Factor Business Service *" at bounding box center [189, 135] width 29 height 10
radio input "true"
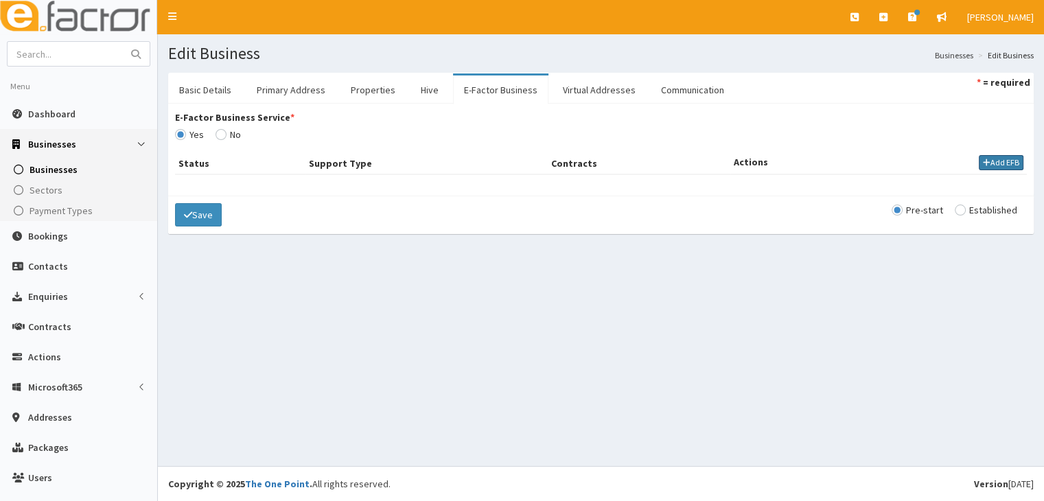
click at [978, 161] on button "Add EFB" at bounding box center [1000, 162] width 45 height 15
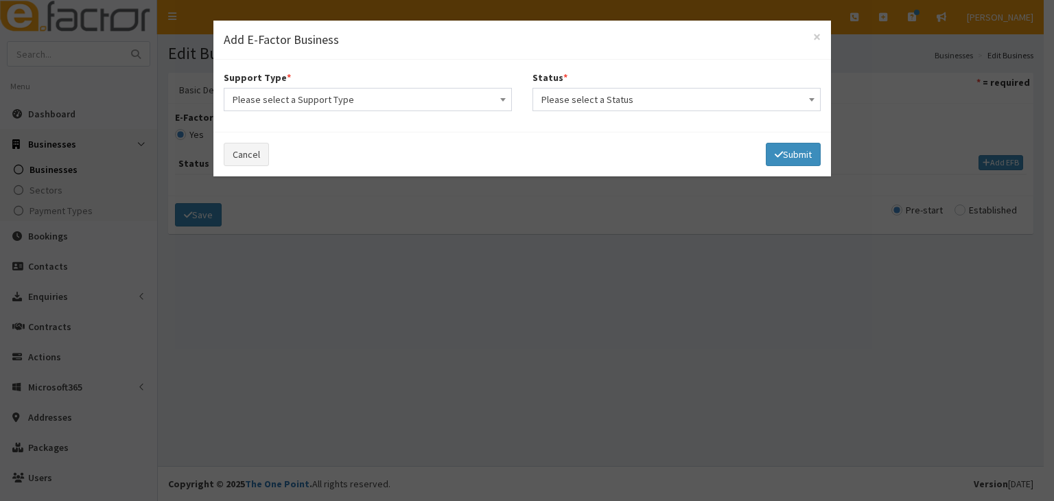
click at [504, 101] on span at bounding box center [503, 98] width 14 height 19
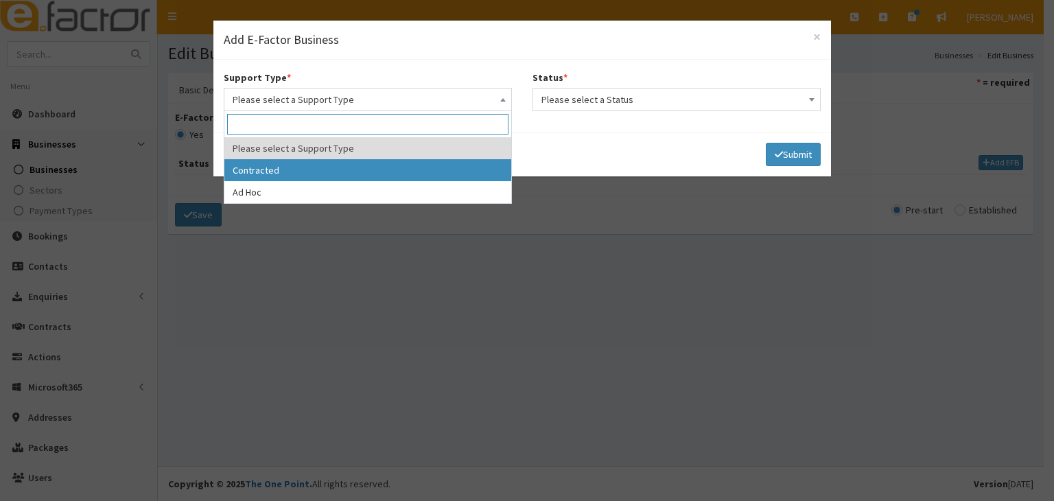
select select "1"
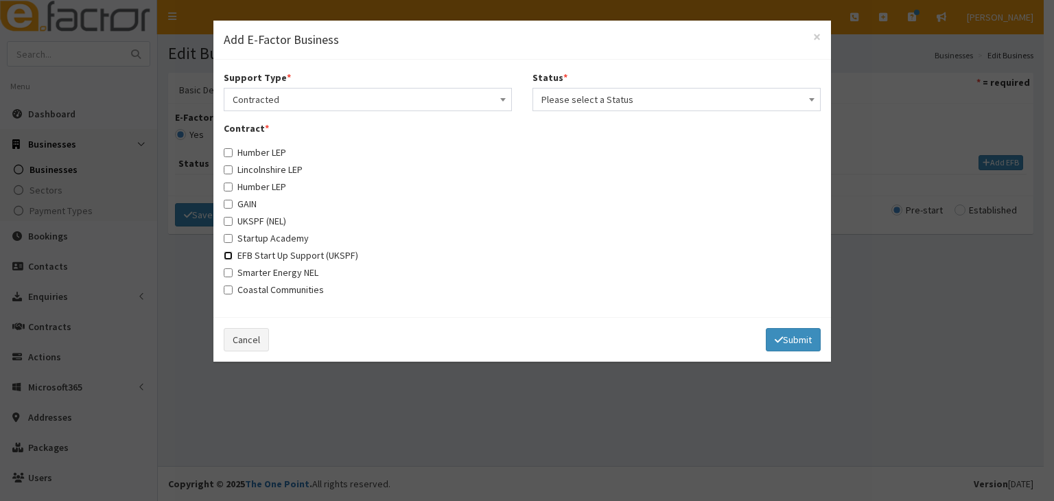
click at [231, 255] on input "EFB Start Up Support (UKSPF)" at bounding box center [228, 255] width 9 height 9
checkbox input "true"
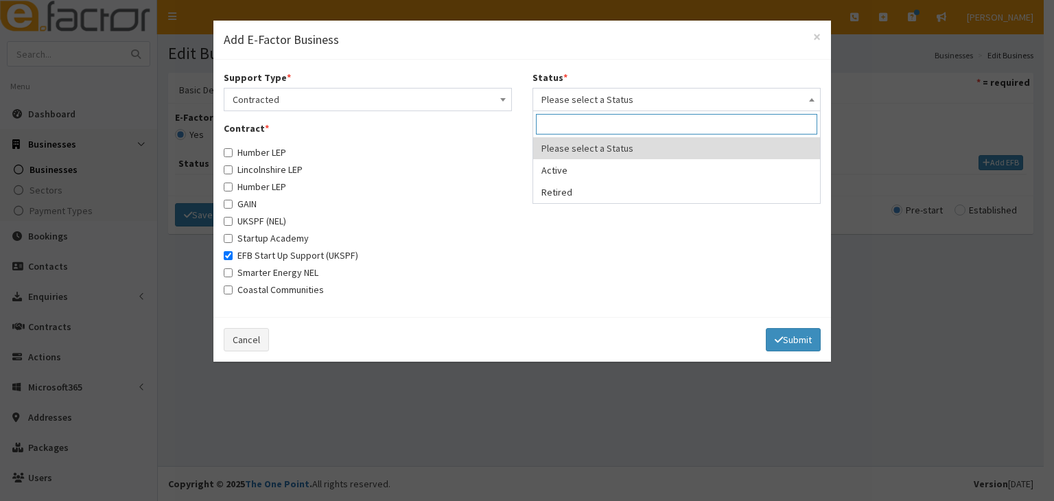
click at [806, 99] on span at bounding box center [812, 98] width 14 height 19
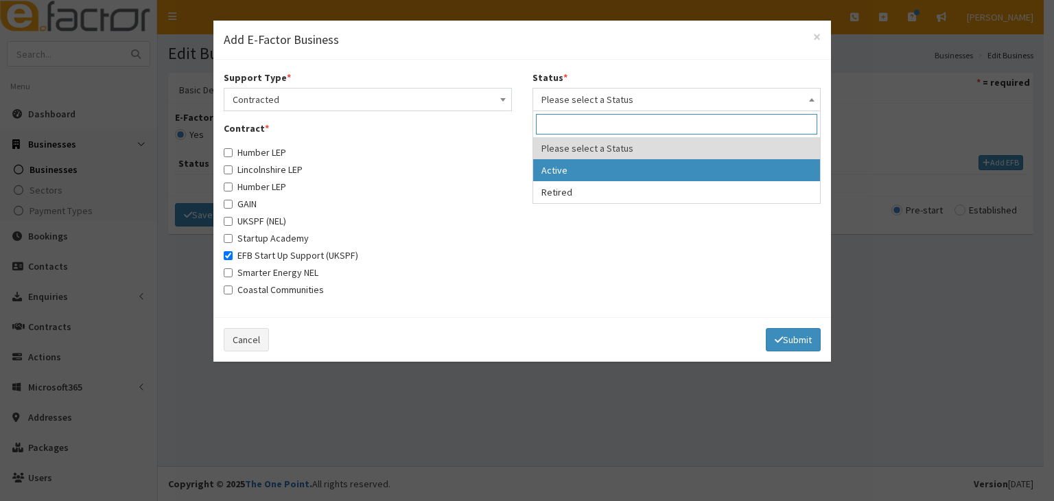
select select "1"
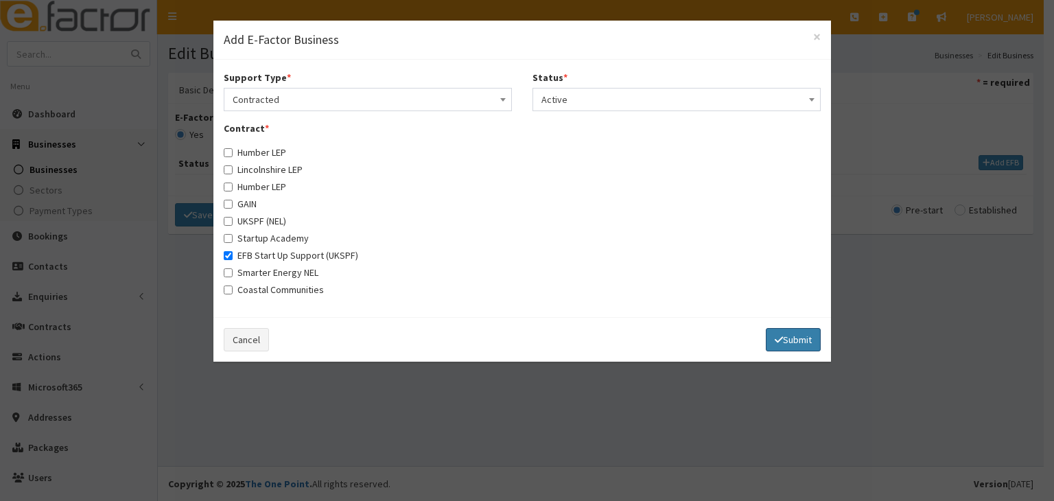
click at [776, 336] on icon "submit" at bounding box center [779, 340] width 8 height 10
select select
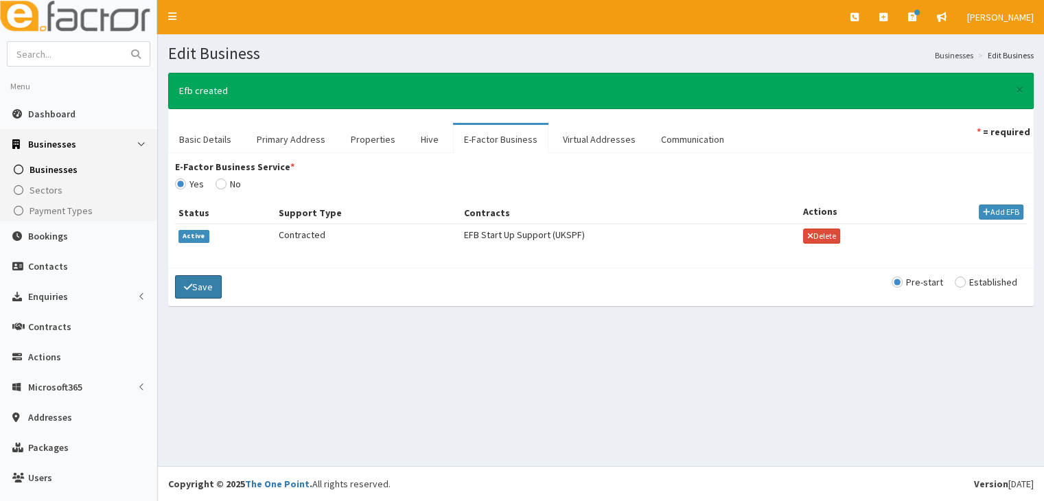
click at [208, 283] on button "Save" at bounding box center [198, 286] width 47 height 23
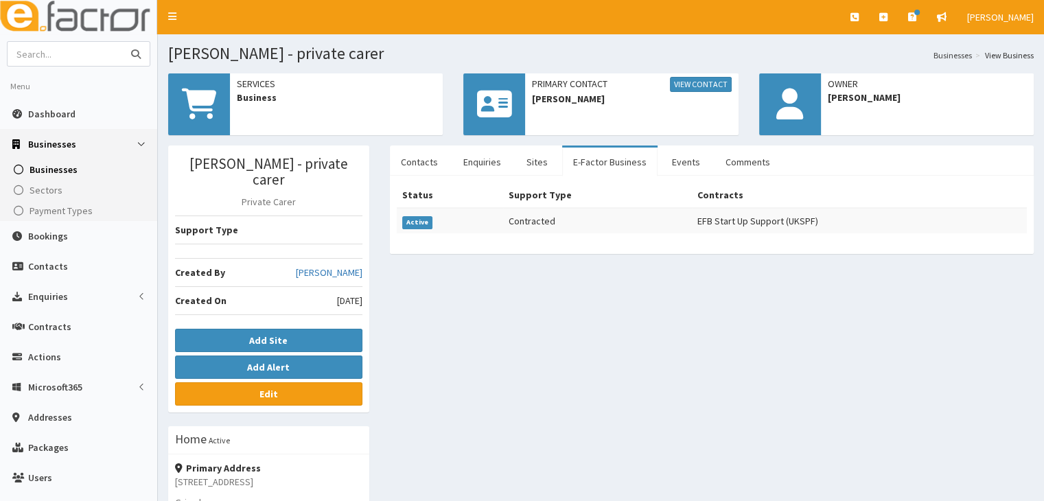
click at [51, 56] on input "text" at bounding box center [65, 54] width 115 height 24
type input "chapter 2"
drag, startPoint x: 134, startPoint y: 53, endPoint x: 146, endPoint y: 45, distance: 14.8
click at [140, 49] on icon "submit" at bounding box center [136, 54] width 10 height 10
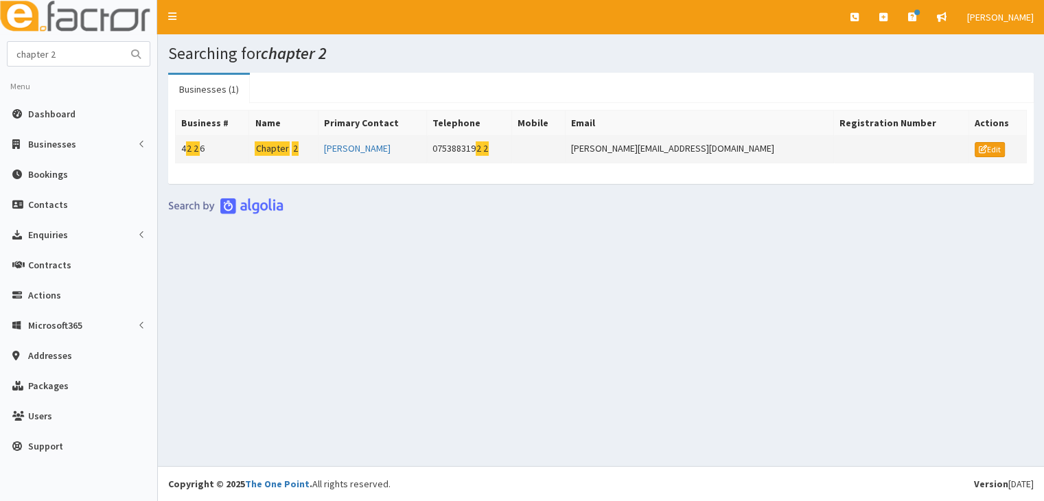
click at [290, 141] on mark "Chapter" at bounding box center [272, 148] width 35 height 14
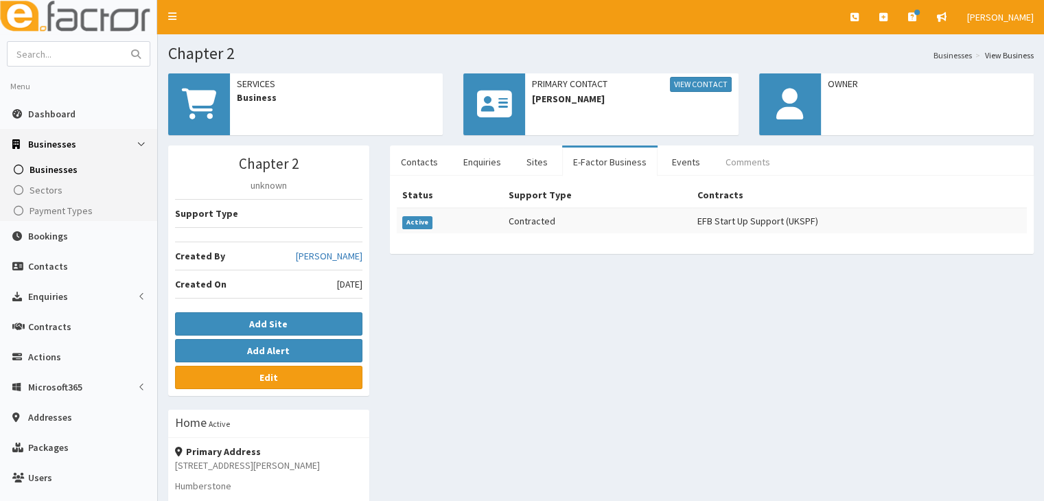
click at [738, 156] on link "Comments" at bounding box center [747, 162] width 67 height 29
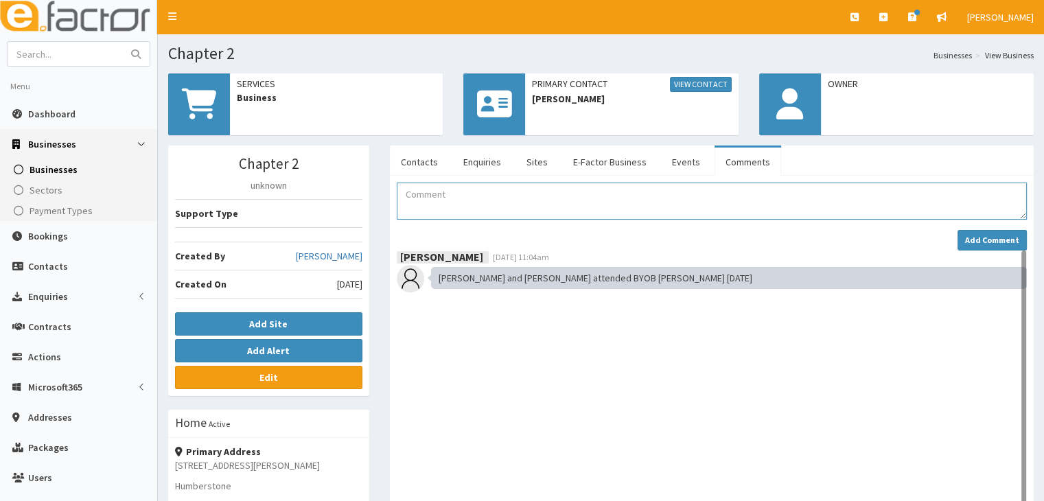
click at [412, 207] on textarea "Comment" at bounding box center [712, 201] width 630 height 37
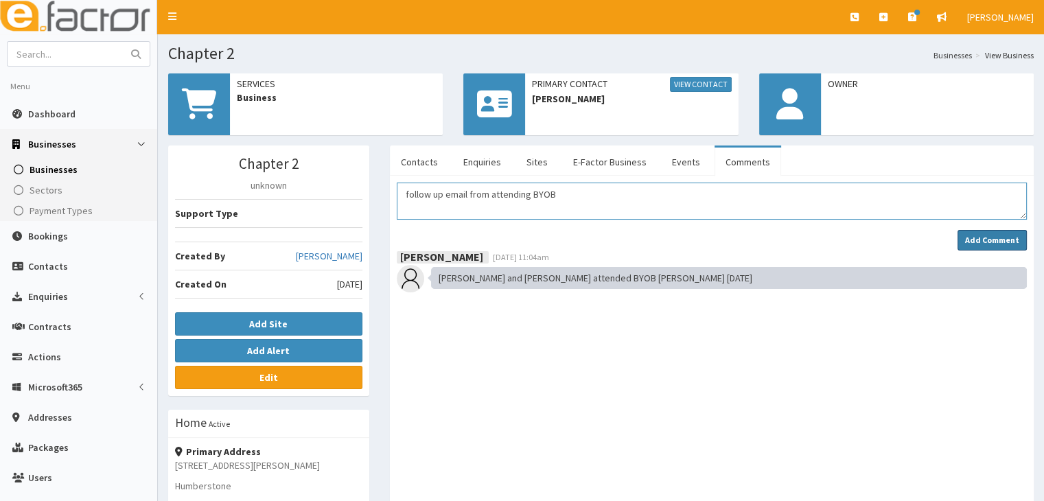
type textarea "follow up email from attending BYOB"
click at [996, 237] on strong "Add Comment" at bounding box center [992, 240] width 54 height 10
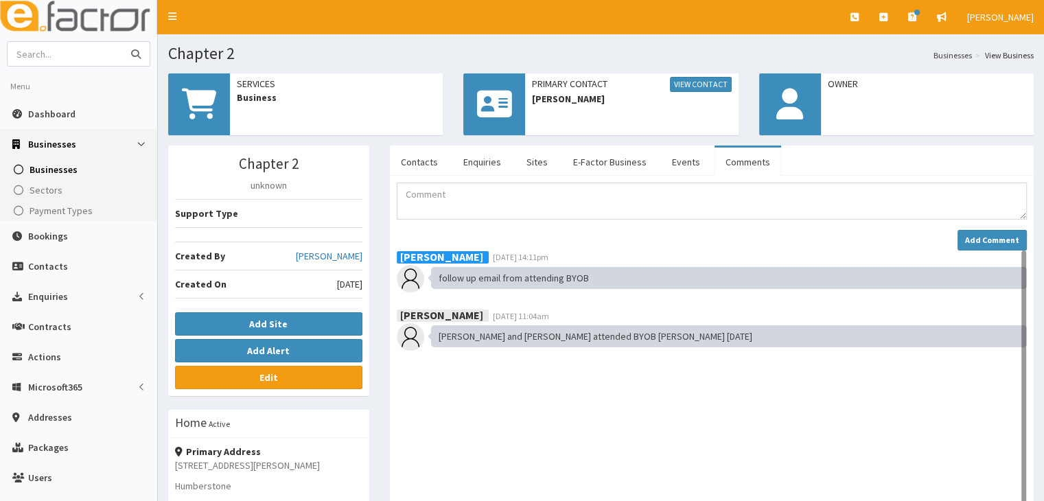
click at [45, 56] on input "text" at bounding box center [65, 54] width 115 height 24
type input "[PERSON_NAME]"
click at [134, 51] on icon "submit" at bounding box center [136, 54] width 10 height 10
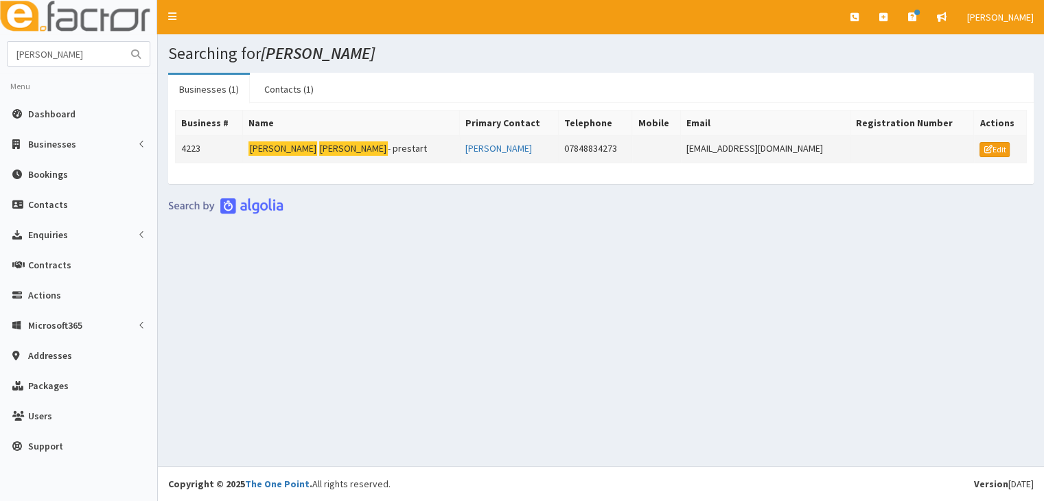
click at [319, 146] on mark "[PERSON_NAME]" at bounding box center [353, 148] width 69 height 14
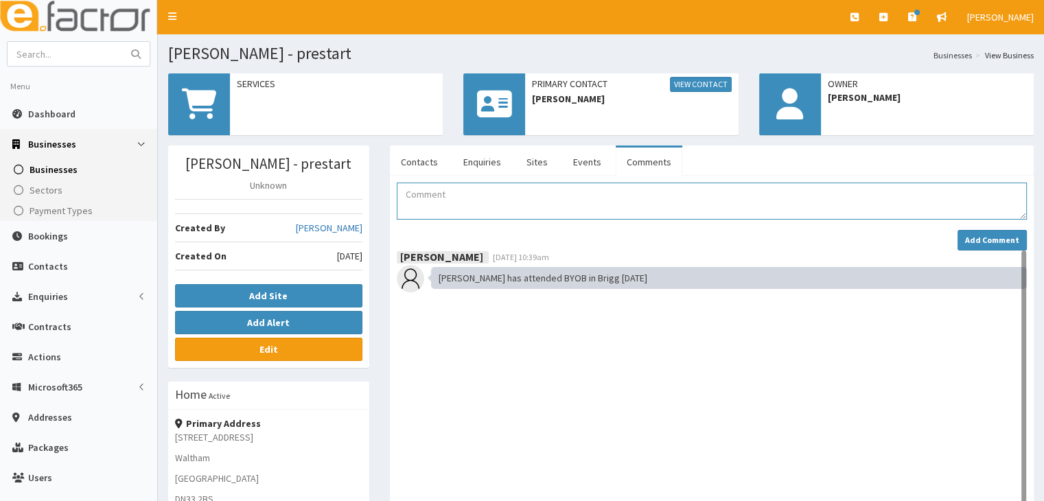
click at [442, 197] on textarea "Comment" at bounding box center [712, 201] width 630 height 37
type textarea "Follow up email from attending BYOB."
click at [978, 243] on strong "Add Comment" at bounding box center [992, 240] width 54 height 10
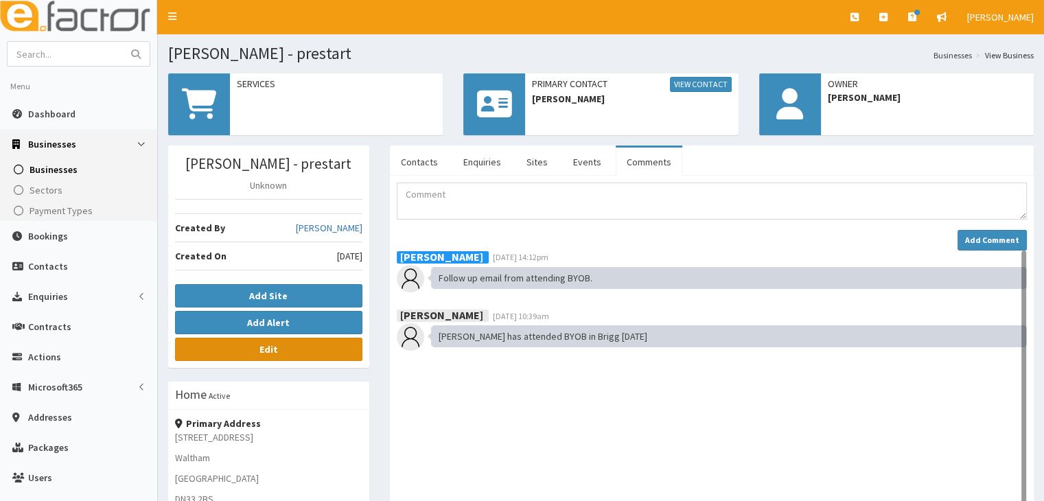
click at [277, 347] on b "Edit" at bounding box center [268, 349] width 19 height 12
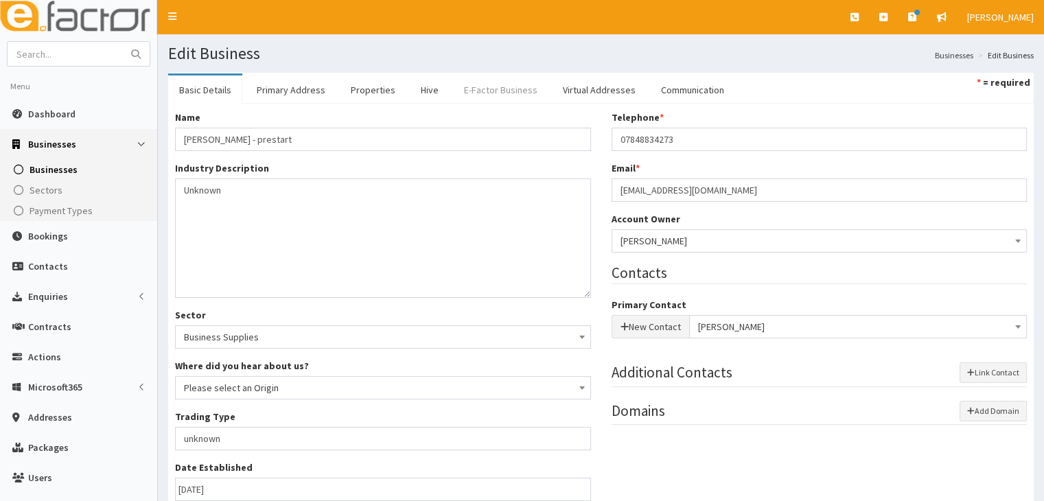
click at [462, 91] on link "E-Factor Business" at bounding box center [500, 89] width 95 height 29
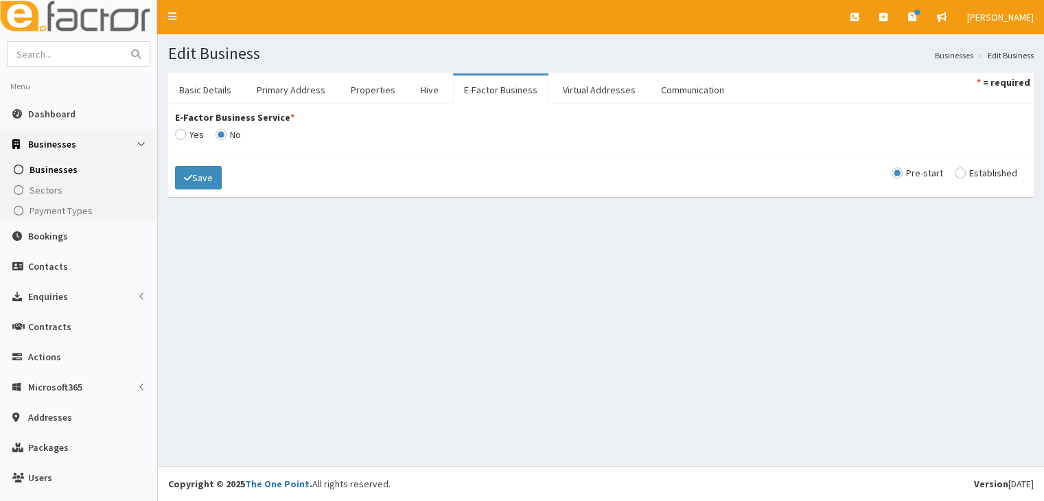
click at [182, 134] on input "E-Factor Business Service *" at bounding box center [189, 135] width 29 height 10
radio input "true"
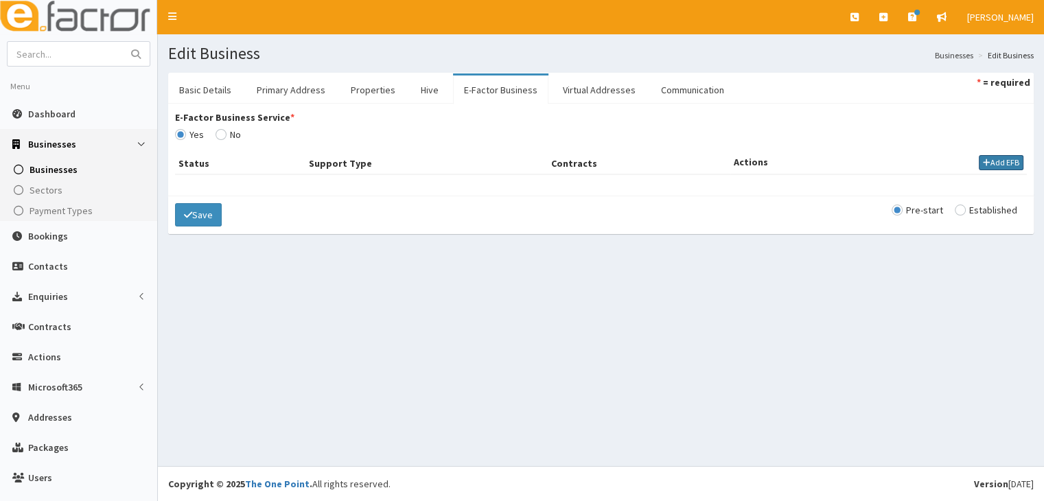
click at [980, 163] on button "Add EFB" at bounding box center [1000, 162] width 45 height 15
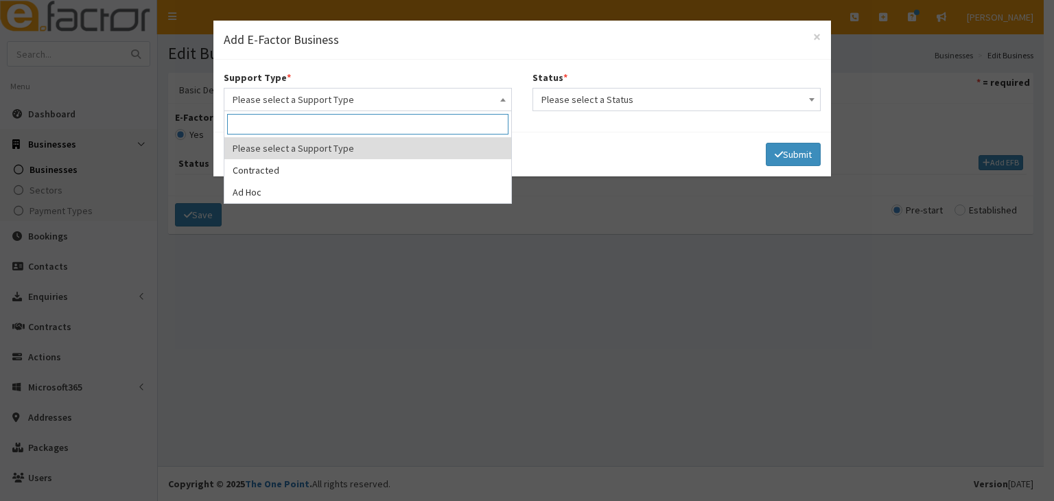
click at [509, 101] on span at bounding box center [503, 98] width 14 height 19
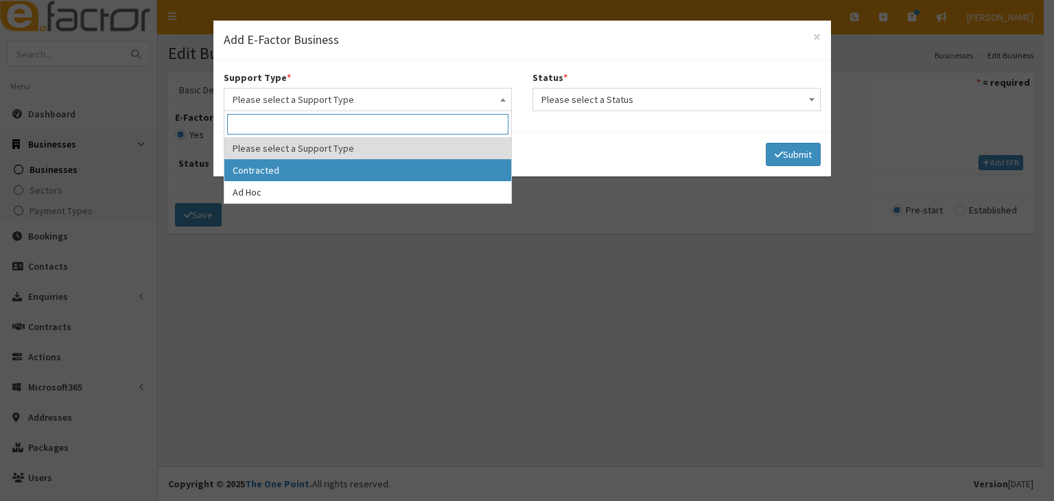
select select "1"
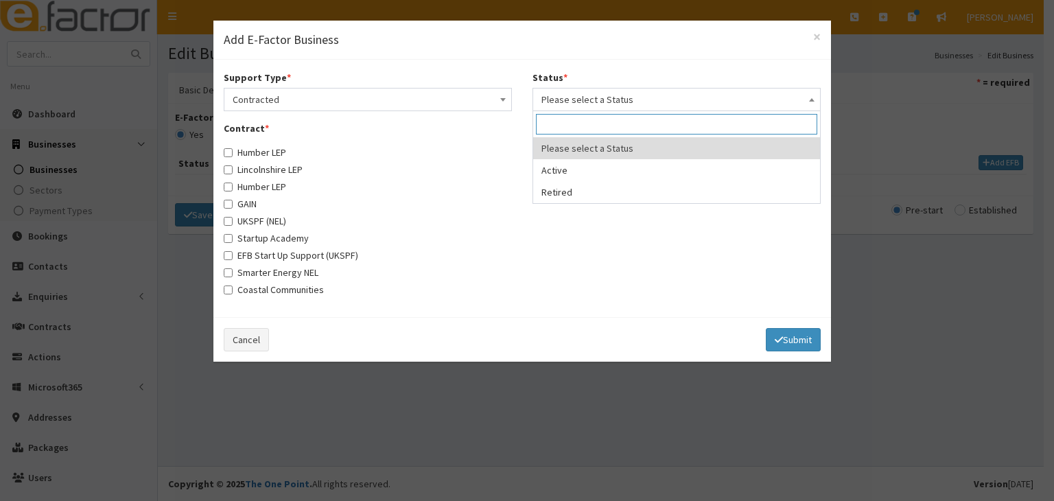
click at [809, 98] on b at bounding box center [811, 99] width 5 height 3
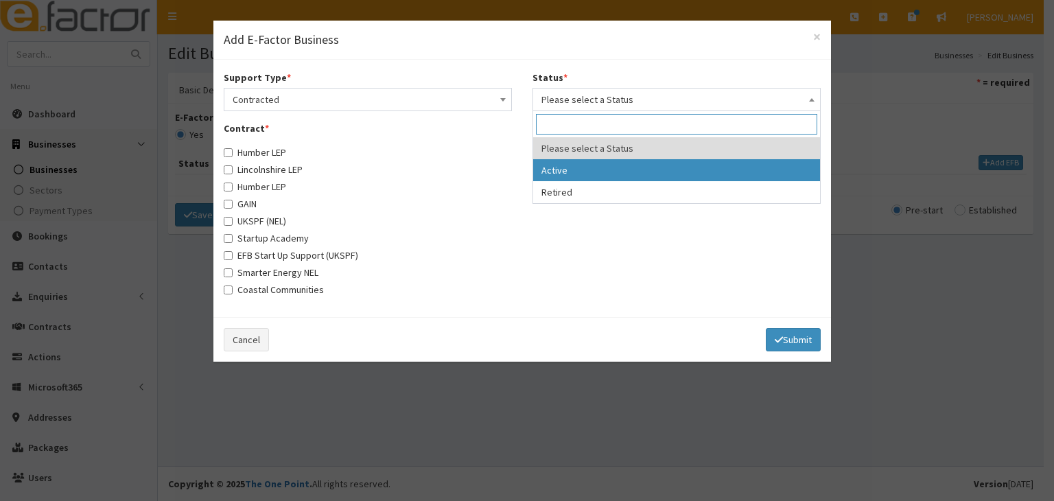
select select "1"
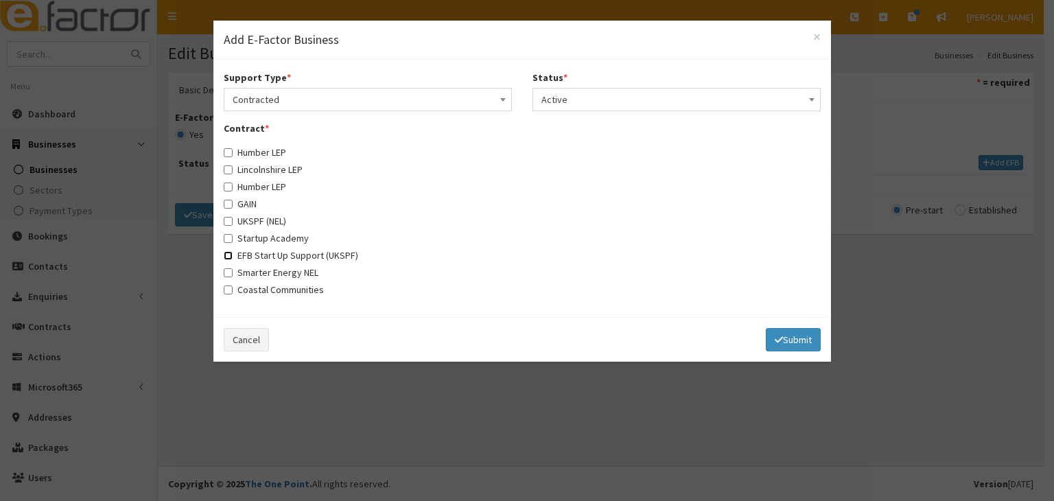
click at [230, 256] on input "EFB Start Up Support (UKSPF)" at bounding box center [228, 255] width 9 height 9
checkbox input "true"
click at [793, 337] on button "Submit" at bounding box center [793, 339] width 55 height 23
select select
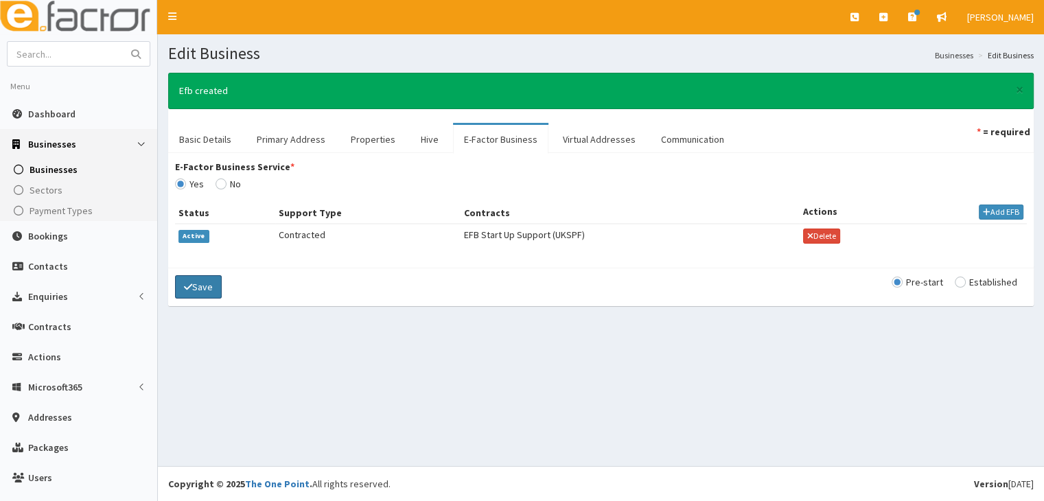
click at [196, 286] on button "Save" at bounding box center [198, 286] width 47 height 23
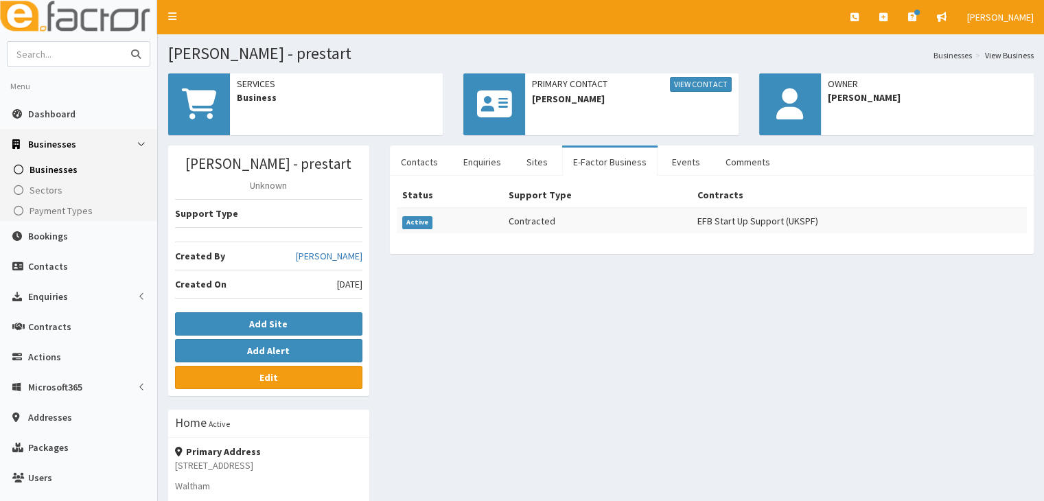
click at [44, 53] on input "text" at bounding box center [65, 54] width 115 height 24
type input "Tanya Kane"
click at [139, 53] on icon "submit" at bounding box center [136, 54] width 10 height 10
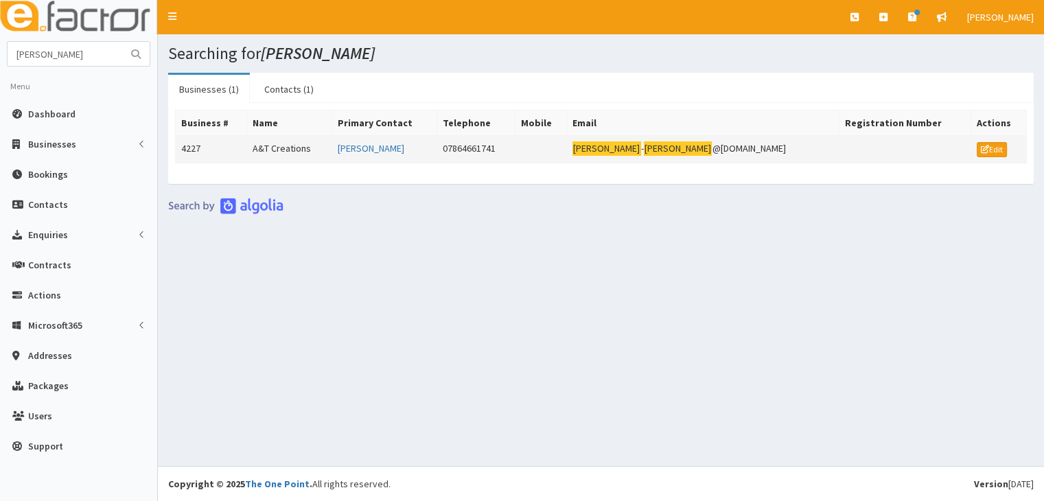
click at [318, 148] on td "A&T Creations" at bounding box center [289, 149] width 85 height 27
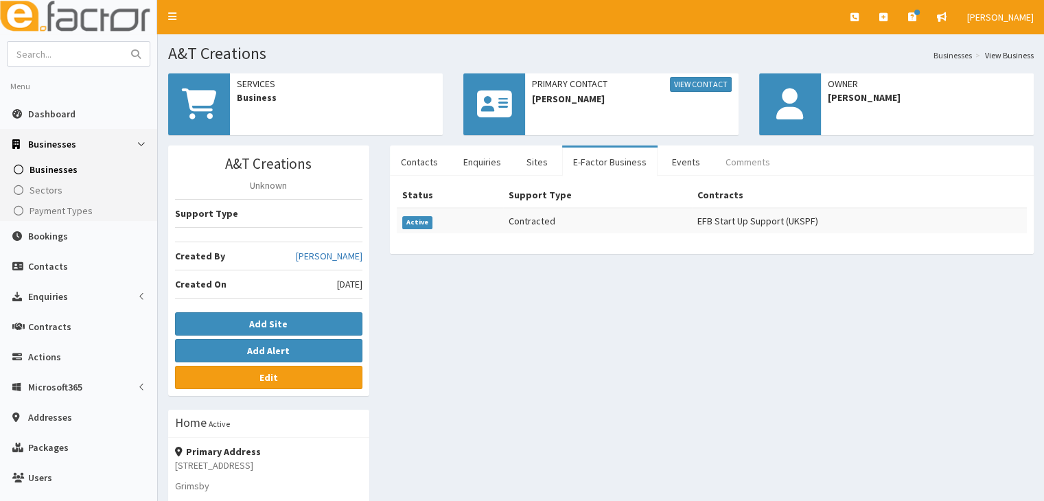
click at [744, 159] on link "Comments" at bounding box center [747, 162] width 67 height 29
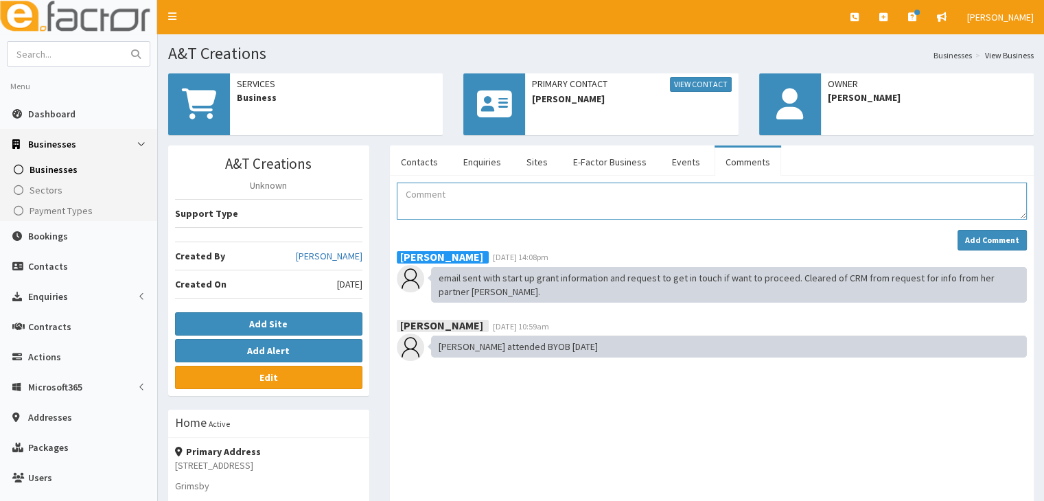
click at [432, 199] on textarea "Comment" at bounding box center [712, 201] width 630 height 37
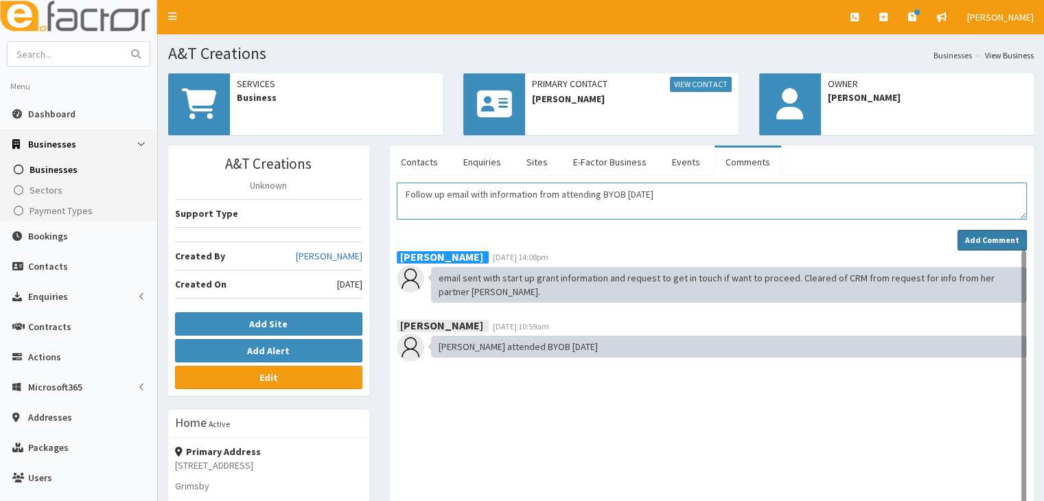
type textarea "Follow up email with information from attending BYOB [DATE]"
click at [976, 237] on strong "Add Comment" at bounding box center [992, 240] width 54 height 10
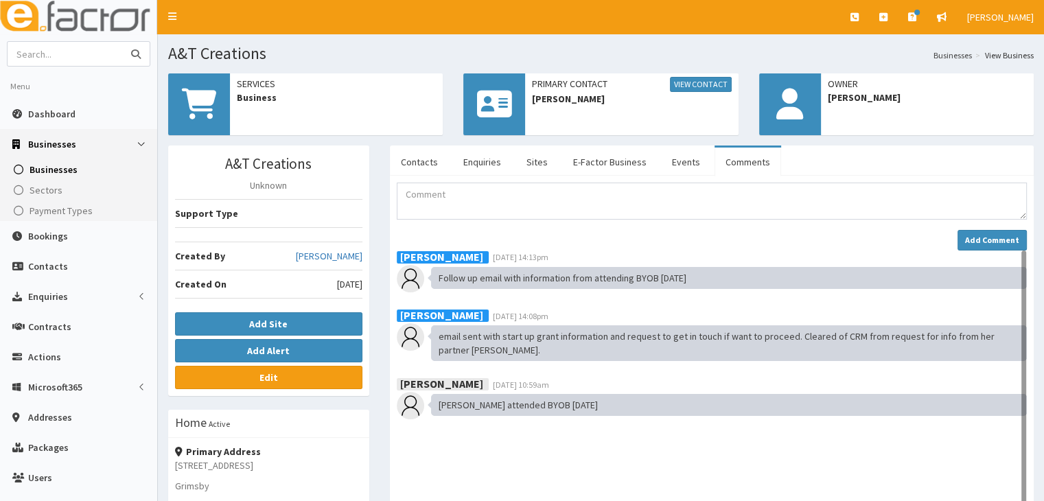
click at [71, 56] on input "text" at bounding box center [65, 54] width 115 height 24
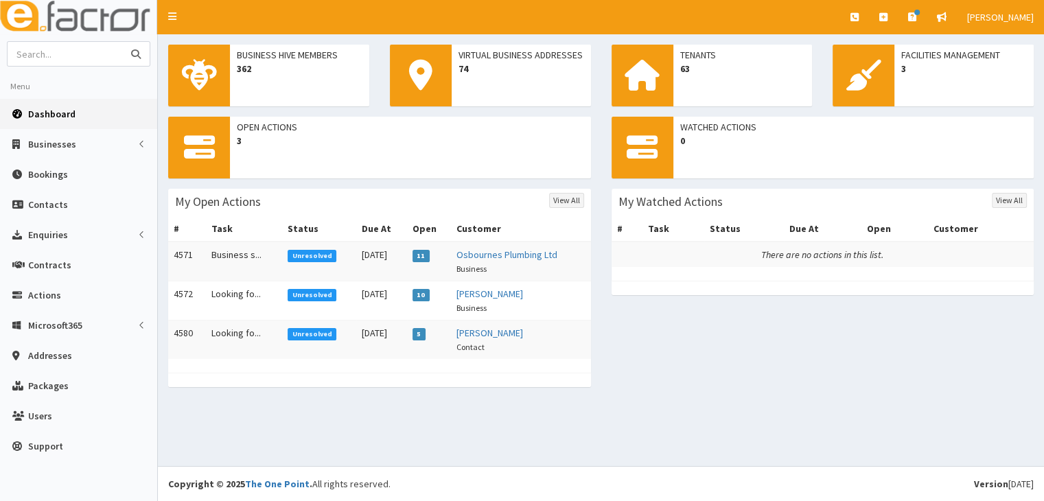
click at [62, 56] on input "text" at bounding box center [65, 54] width 115 height 24
type input "[PERSON_NAME]"
click at [131, 53] on icon "submit" at bounding box center [136, 54] width 10 height 10
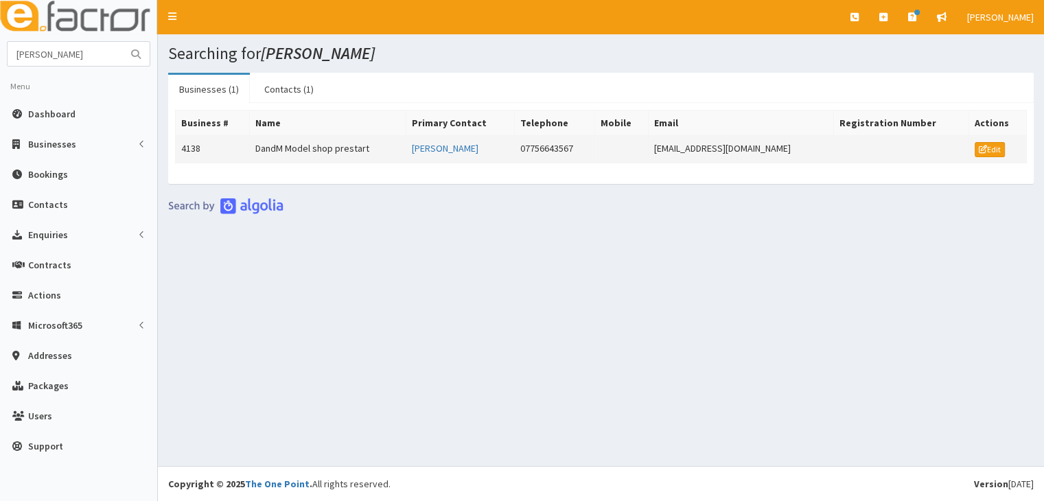
click at [280, 148] on td "DandM Model shop prestart" at bounding box center [327, 149] width 157 height 27
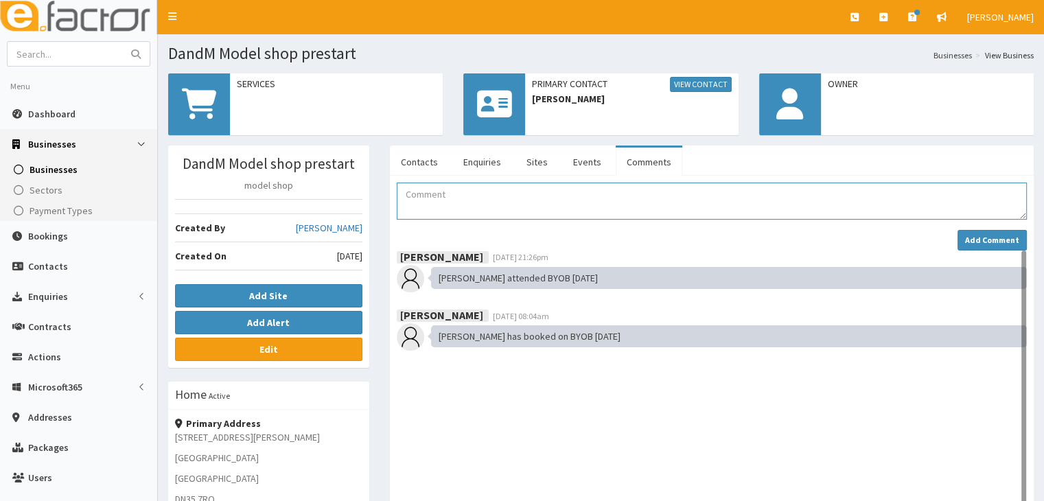
click at [420, 193] on textarea "Comment" at bounding box center [712, 201] width 630 height 37
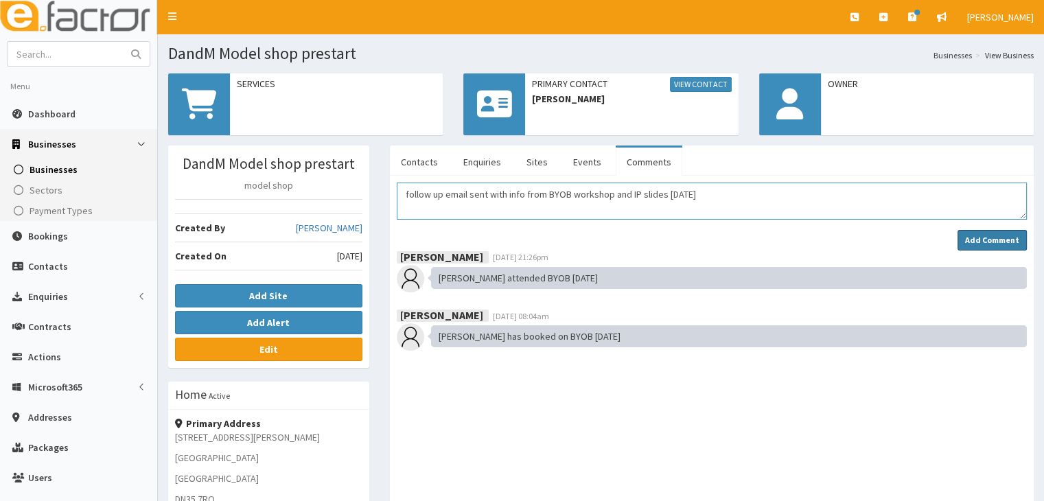
type textarea "follow up email sent with info from BYOB workshop and IP slides [DATE]"
click at [976, 239] on strong "Add Comment" at bounding box center [992, 240] width 54 height 10
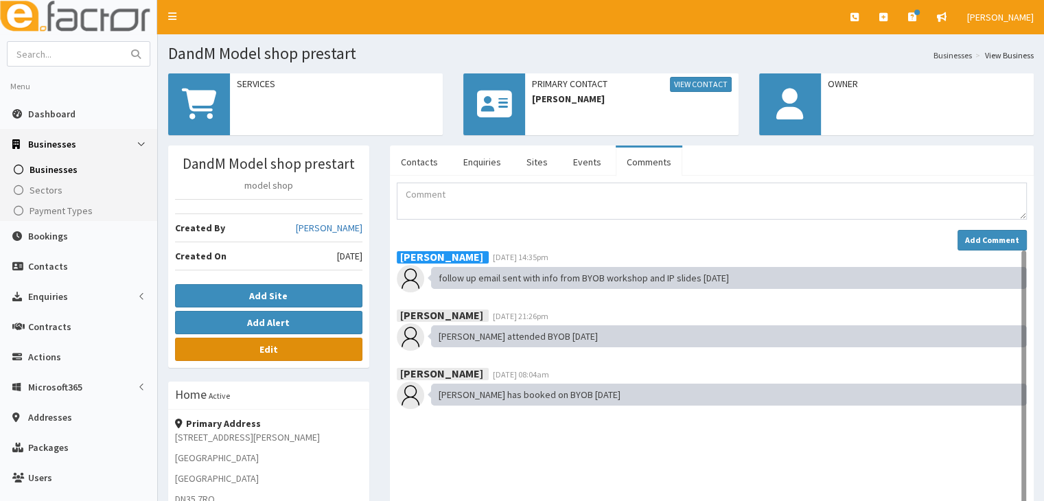
click at [266, 345] on b "Edit" at bounding box center [268, 349] width 19 height 12
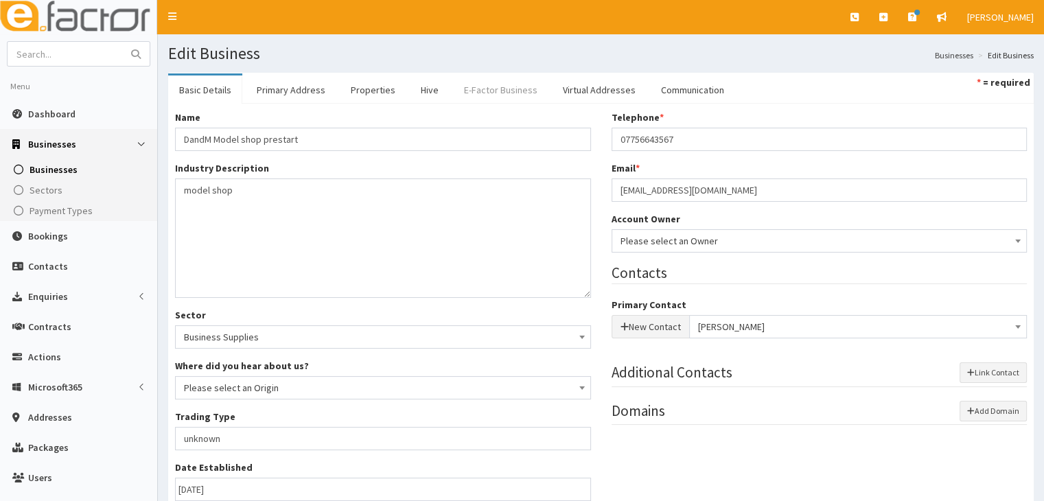
click at [482, 84] on link "E-Factor Business" at bounding box center [500, 89] width 95 height 29
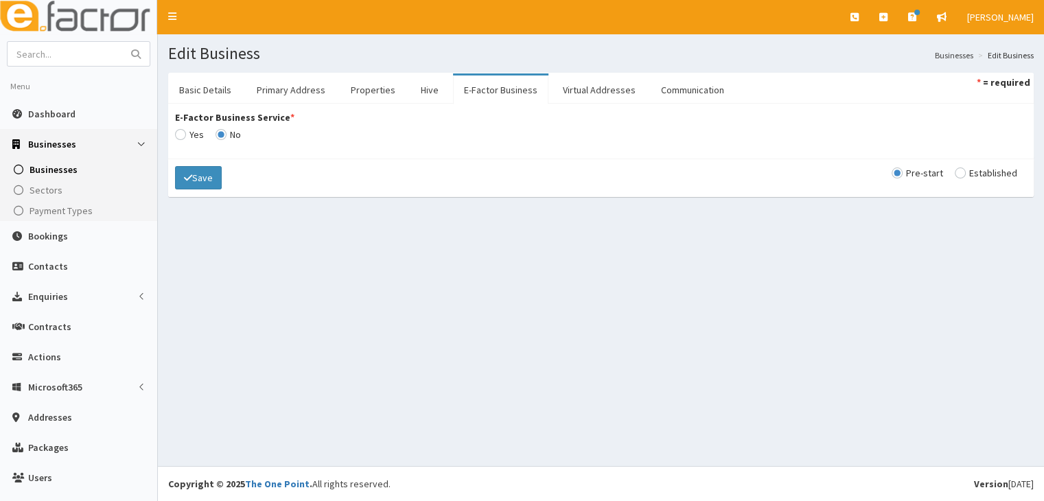
click at [180, 132] on input "E-Factor Business Service *" at bounding box center [189, 135] width 29 height 10
radio input "true"
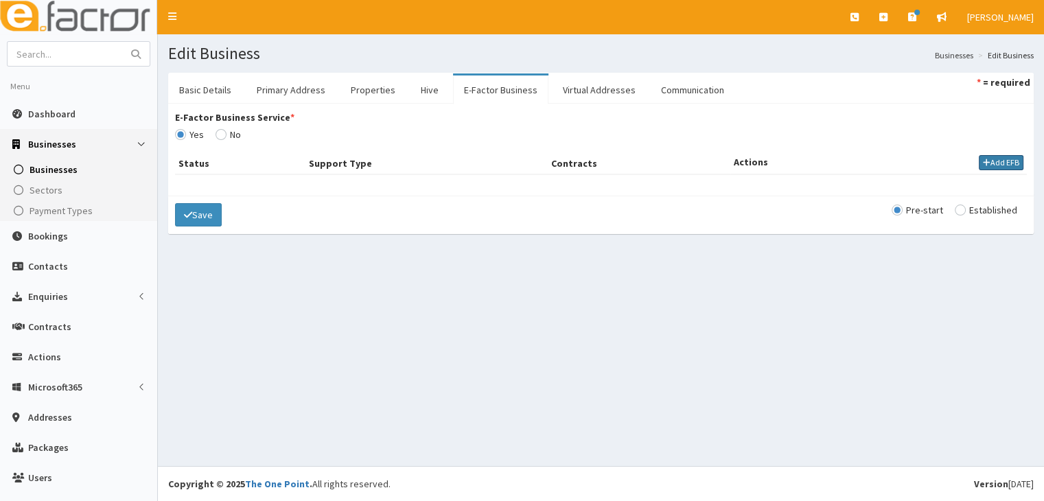
click at [986, 163] on button "Add EFB" at bounding box center [1000, 162] width 45 height 15
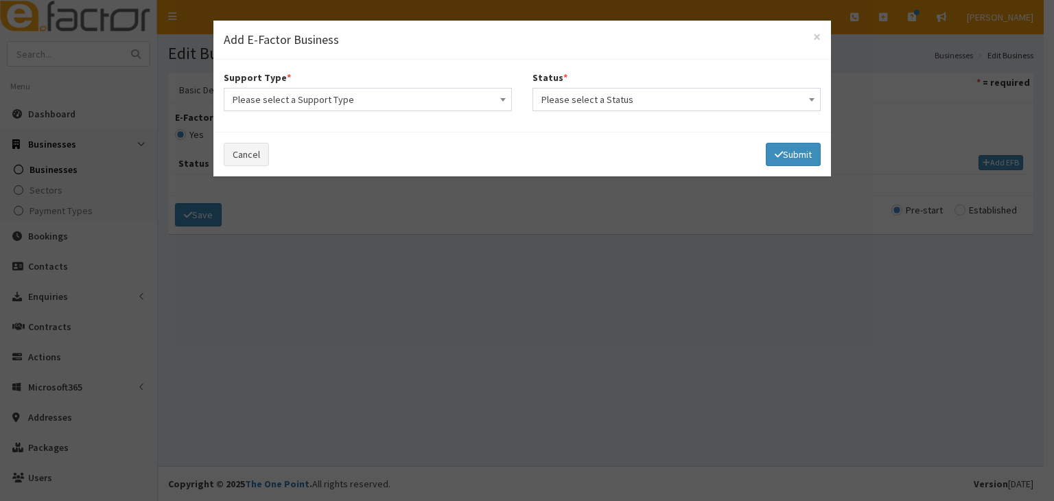
click at [506, 105] on span at bounding box center [503, 98] width 14 height 19
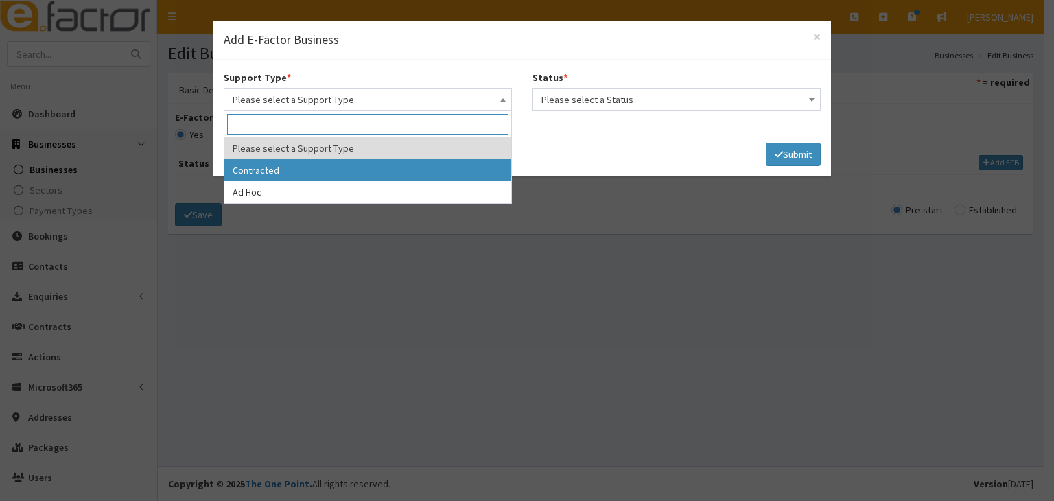
select select "1"
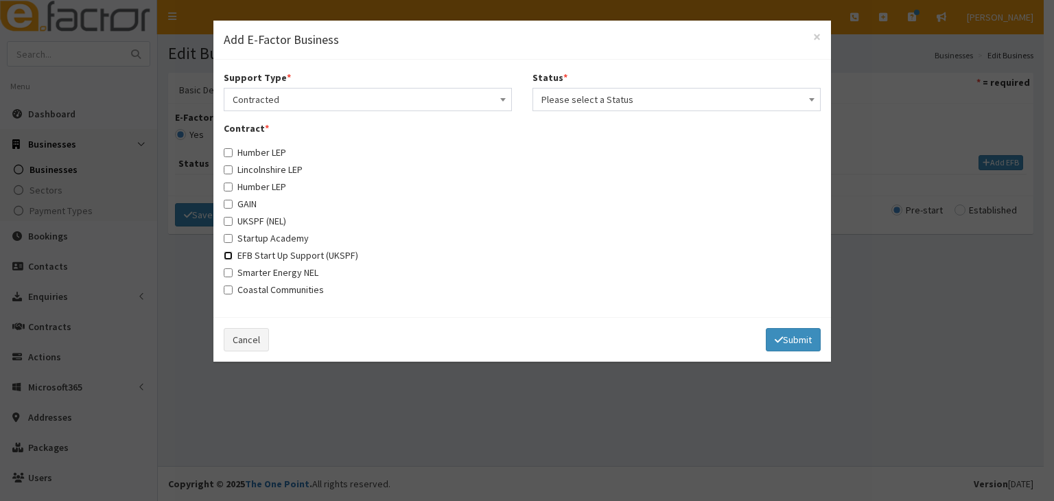
click at [231, 255] on input "EFB Start Up Support (UKSPF)" at bounding box center [228, 255] width 9 height 9
checkbox input "true"
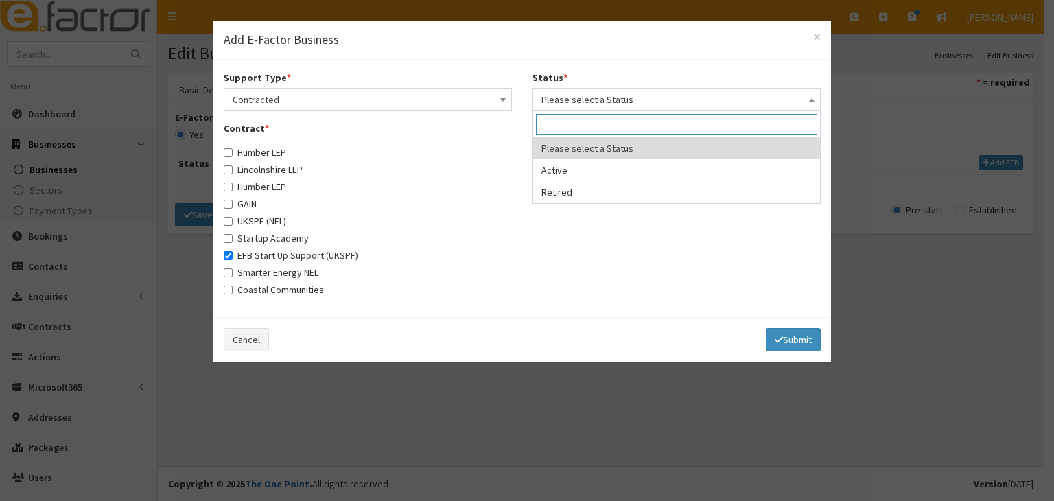
click at [811, 99] on span at bounding box center [812, 98] width 14 height 19
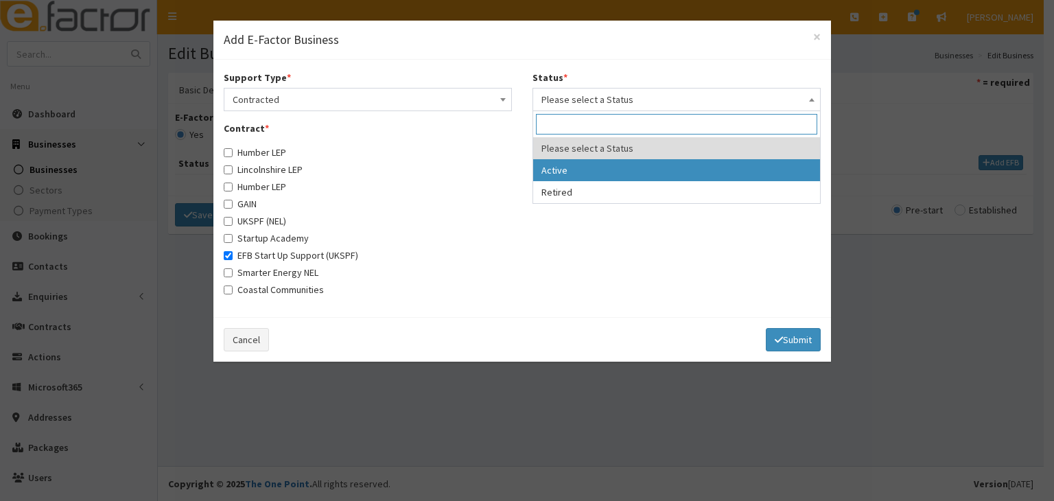
select select "1"
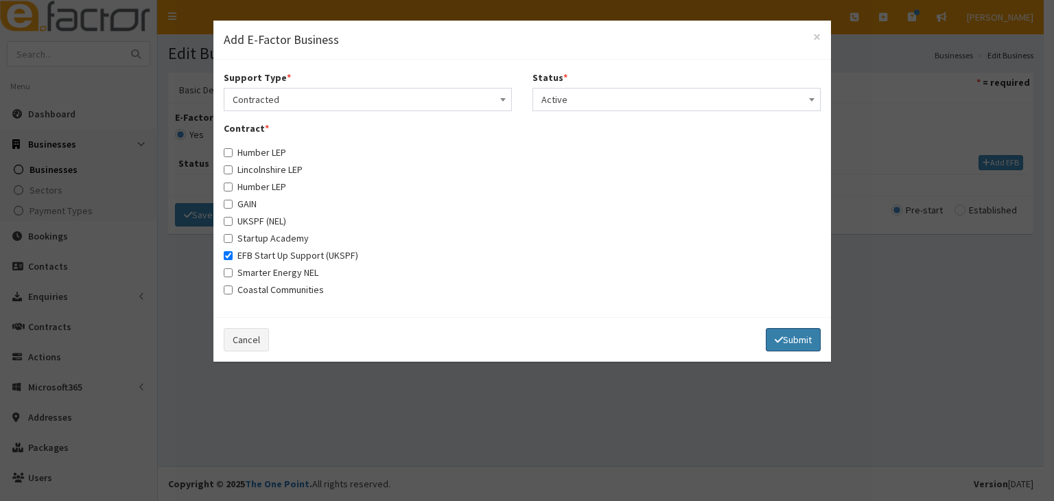
click at [784, 341] on button "Submit" at bounding box center [793, 339] width 55 height 23
select select
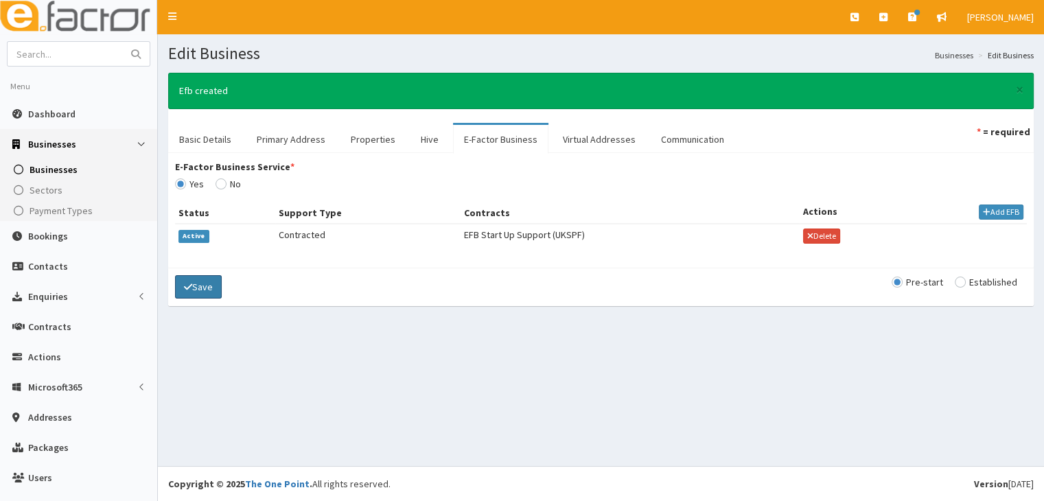
click at [198, 279] on button "Save" at bounding box center [198, 286] width 47 height 23
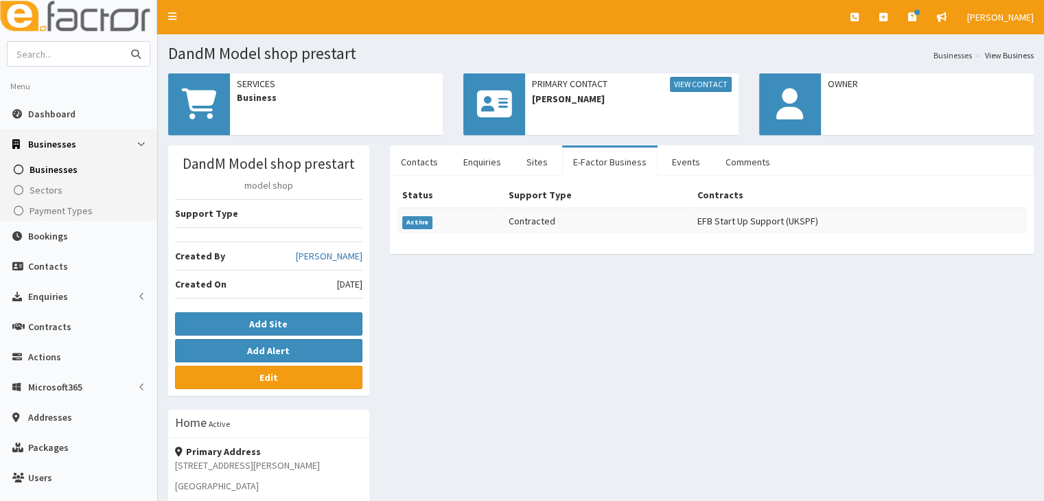
click at [49, 52] on input "text" at bounding box center [65, 54] width 115 height 24
click at [22, 56] on input "text" at bounding box center [65, 54] width 115 height 24
type input "[PERSON_NAME]"
drag, startPoint x: 138, startPoint y: 54, endPoint x: 132, endPoint y: 46, distance: 10.3
click at [134, 50] on icon "submit" at bounding box center [136, 54] width 10 height 10
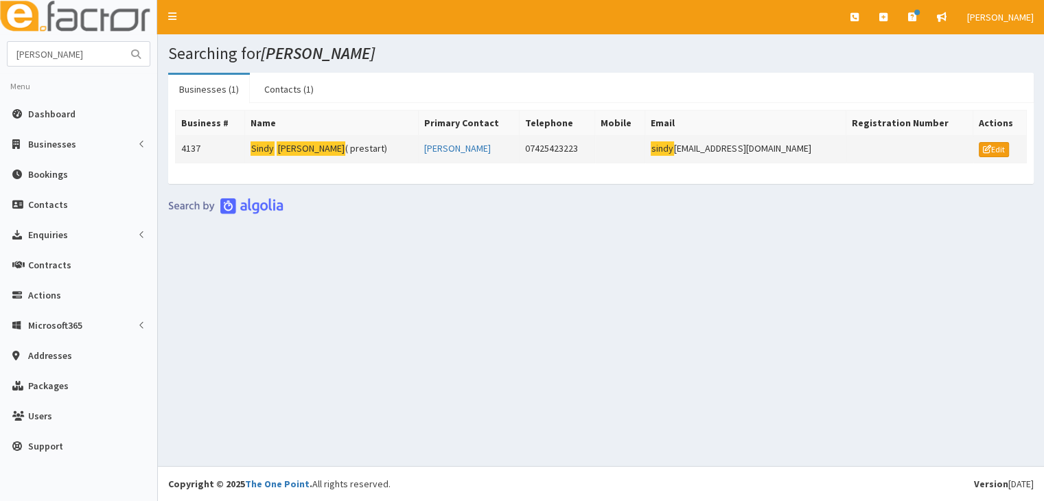
click at [310, 144] on mark "[PERSON_NAME]" at bounding box center [311, 148] width 69 height 14
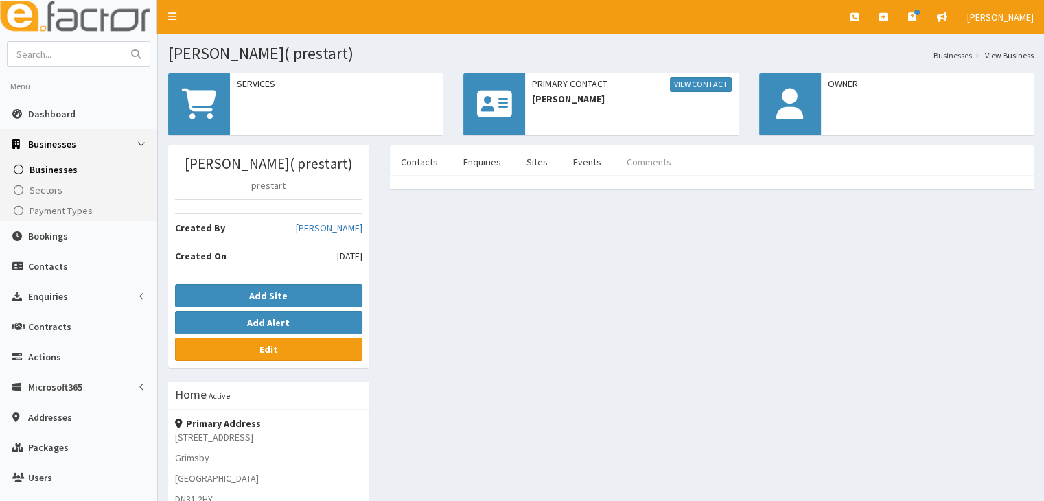
click at [631, 163] on link "Comments" at bounding box center [648, 162] width 67 height 29
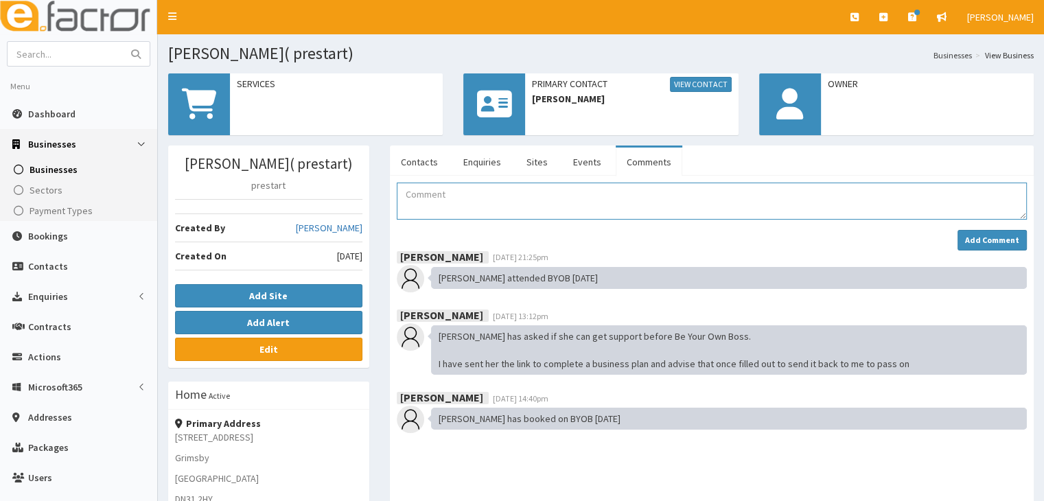
click at [420, 198] on textarea "Comment" at bounding box center [712, 201] width 630 height 37
click at [633, 196] on textarea "follow up email sent with info from BYOB and IP info" at bounding box center [712, 201] width 630 height 37
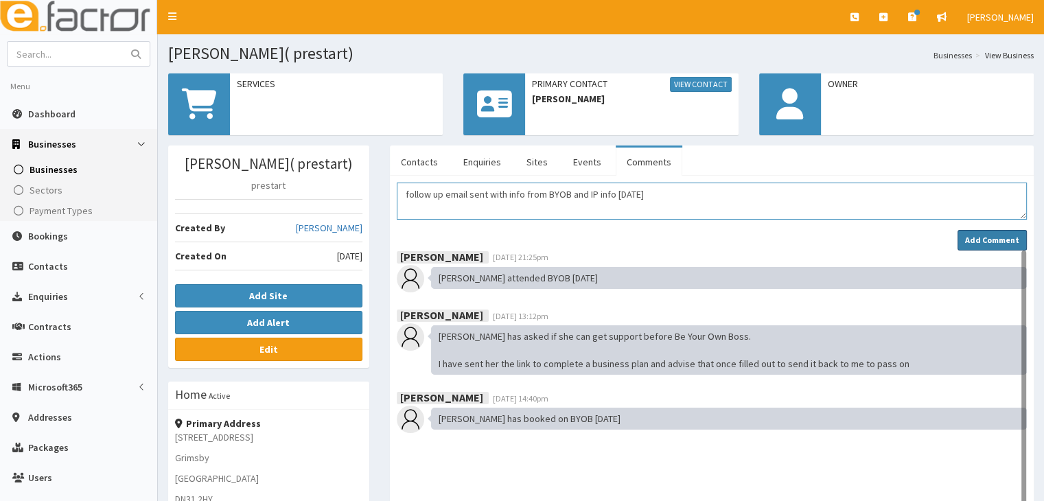
type textarea "follow up email sent with info from BYOB and IP info [DATE]"
click at [977, 239] on strong "Add Comment" at bounding box center [992, 240] width 54 height 10
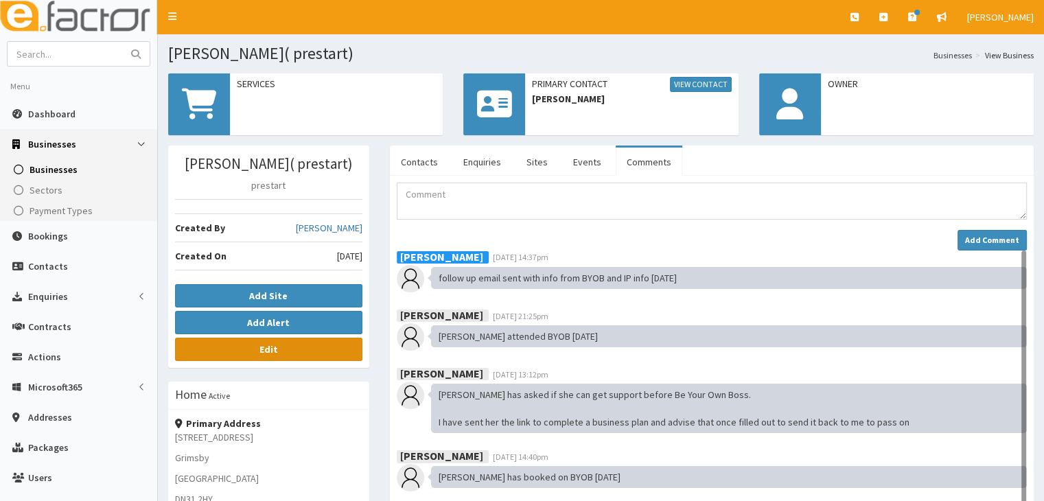
click at [250, 342] on link "Edit" at bounding box center [268, 349] width 187 height 23
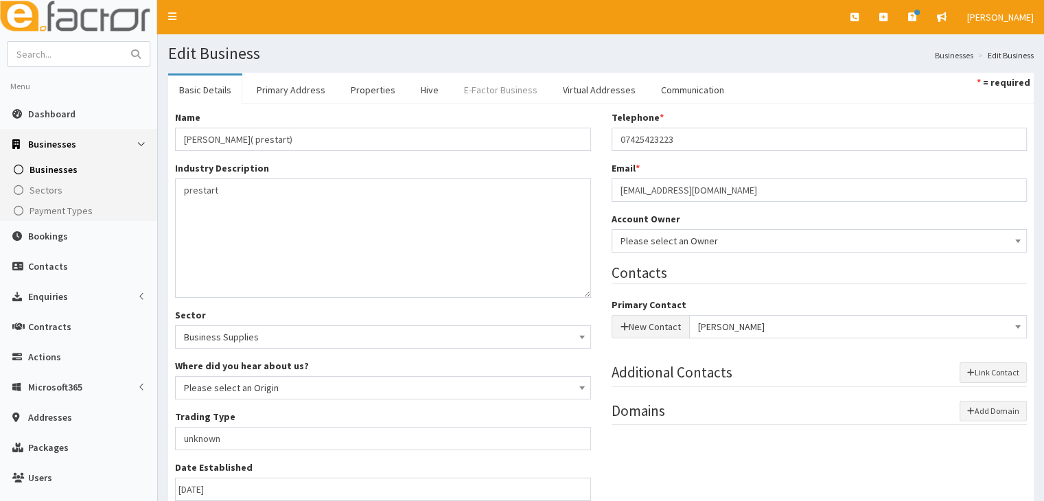
click at [483, 88] on link "E-Factor Business" at bounding box center [500, 89] width 95 height 29
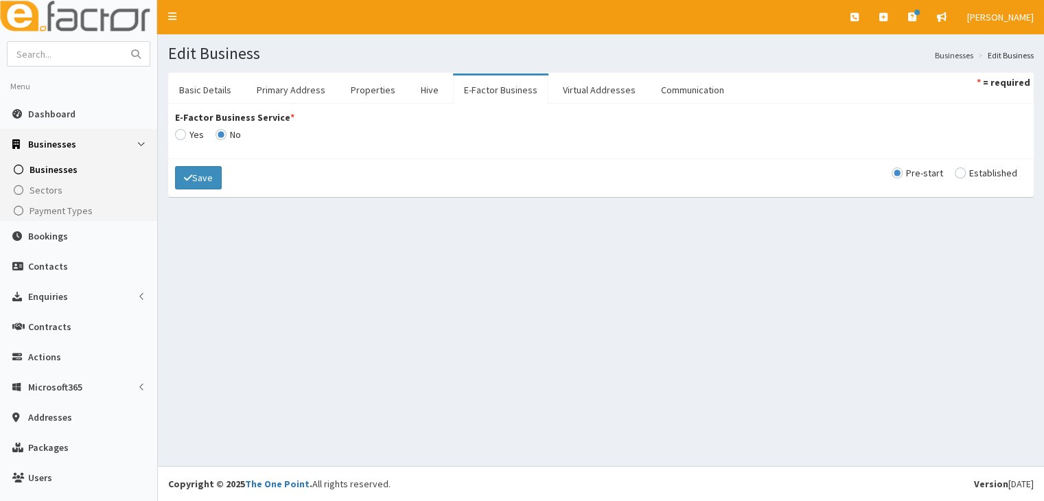
click at [176, 131] on input "E-Factor Business Service *" at bounding box center [189, 135] width 29 height 10
radio input "true"
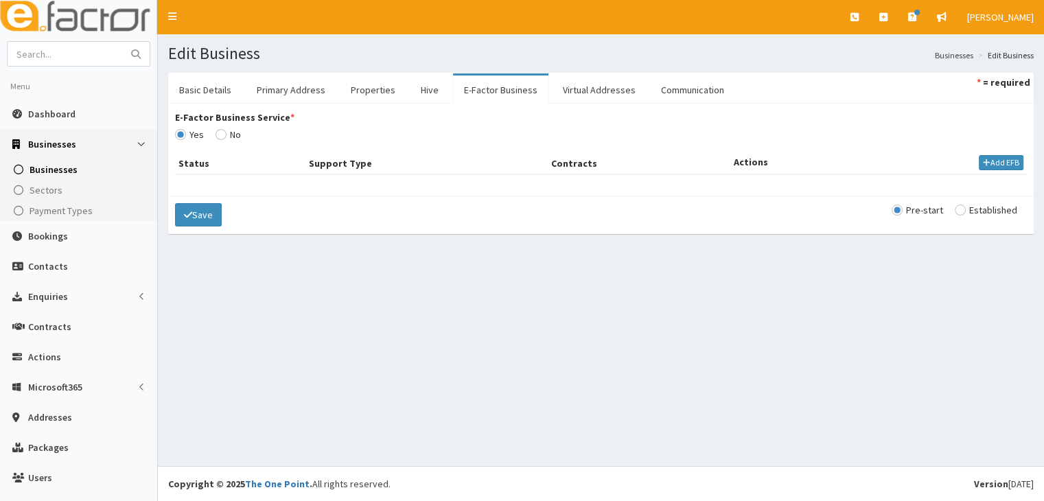
click at [954, 209] on input "radio" at bounding box center [985, 210] width 62 height 10
radio input "true"
click at [200, 212] on button "Save" at bounding box center [198, 214] width 47 height 23
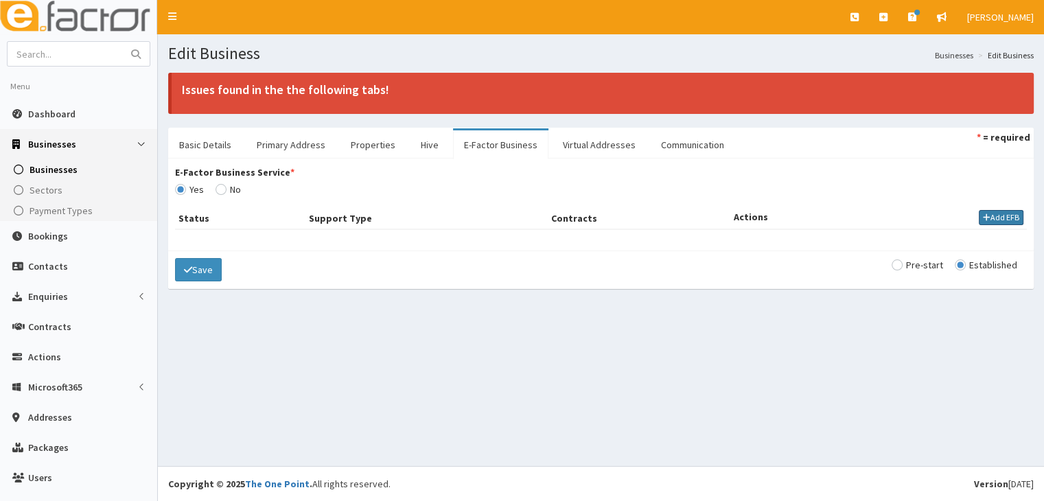
click at [983, 214] on icon "button" at bounding box center [987, 217] width 8 height 8
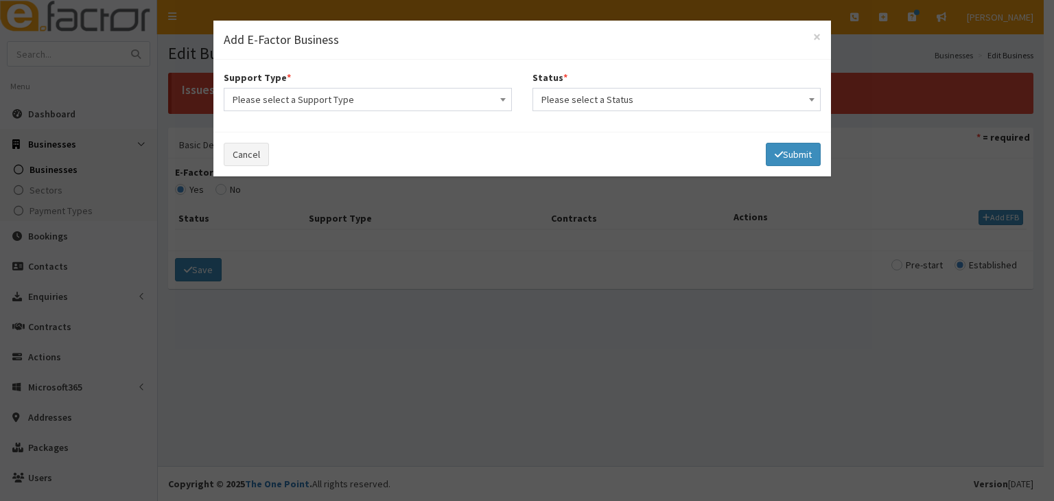
click at [506, 97] on span at bounding box center [503, 98] width 14 height 19
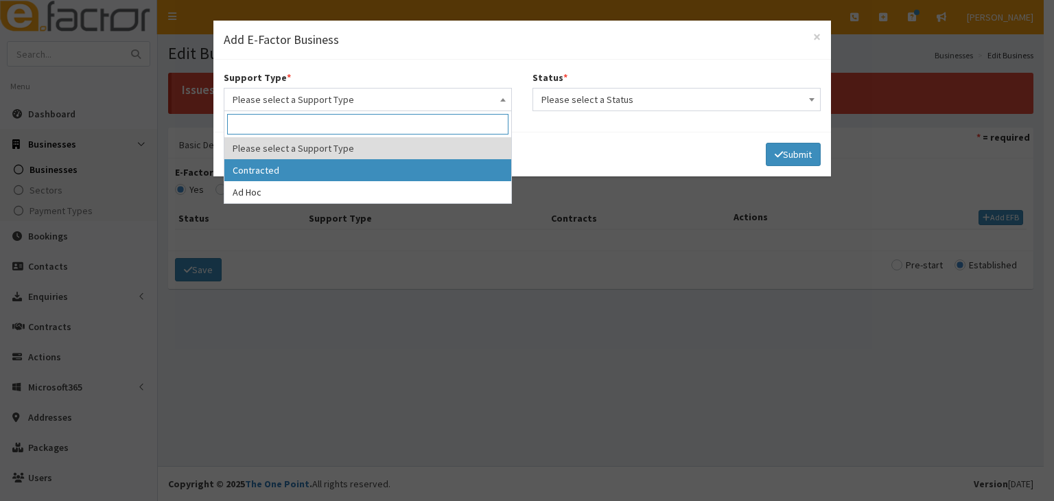
select select "1"
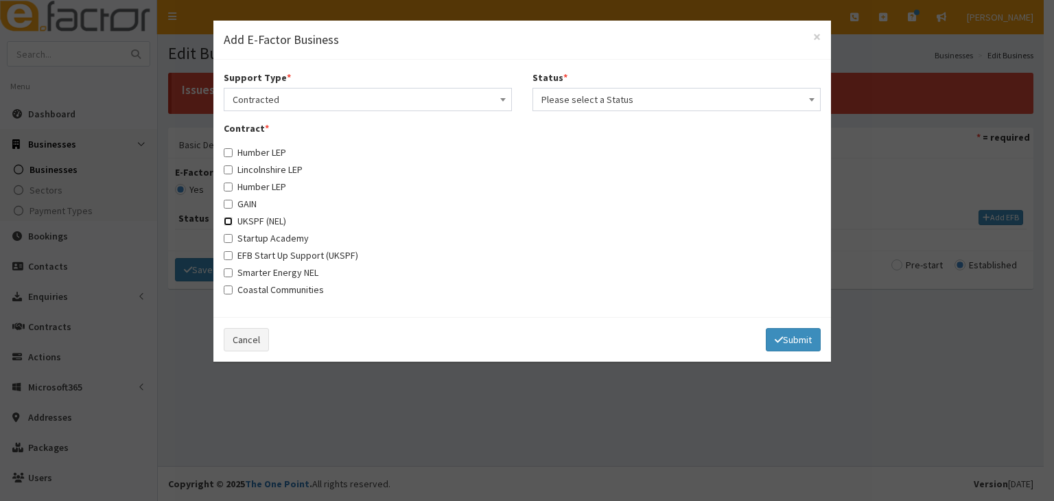
click at [231, 220] on input "UKSPF (NEL)" at bounding box center [228, 221] width 9 height 9
checkbox input "true"
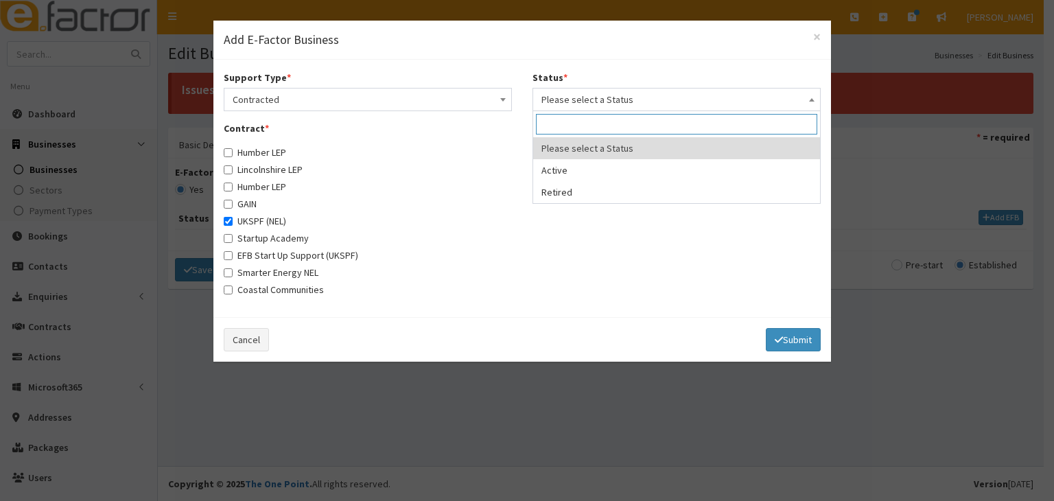
click at [812, 102] on span at bounding box center [812, 98] width 14 height 19
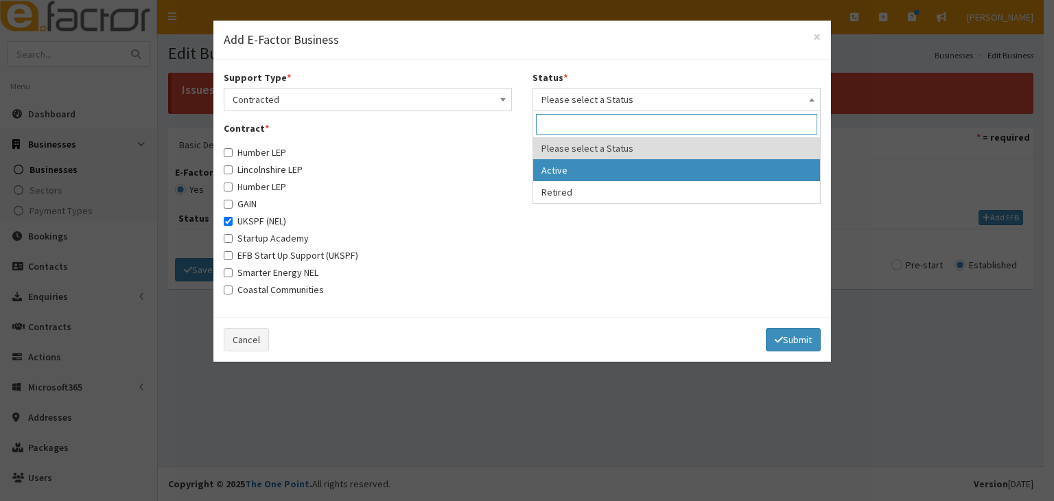
select select "1"
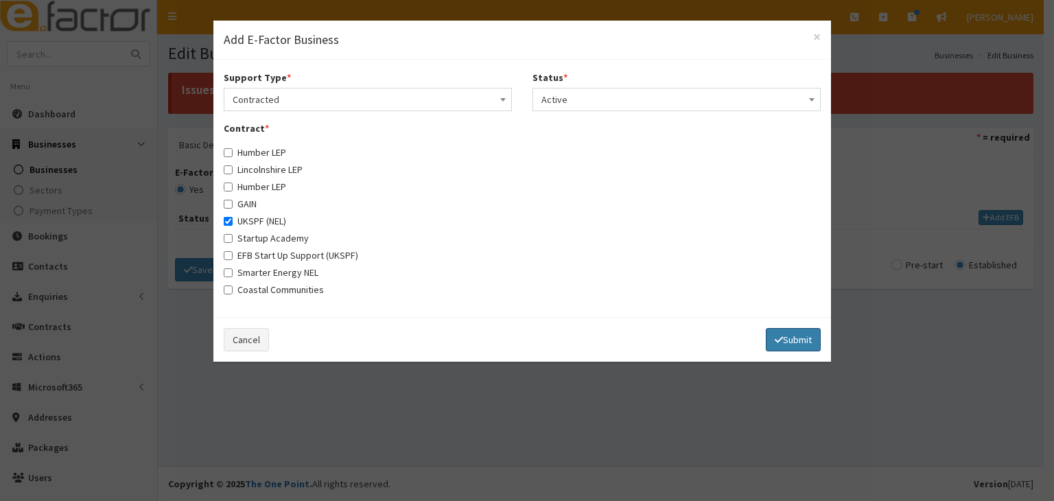
click at [788, 340] on button "Submit" at bounding box center [793, 339] width 55 height 23
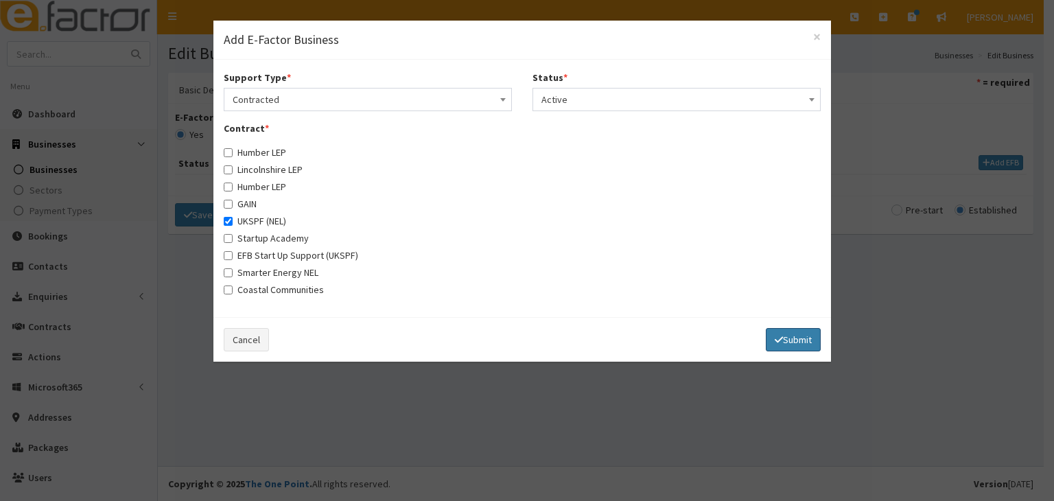
select select
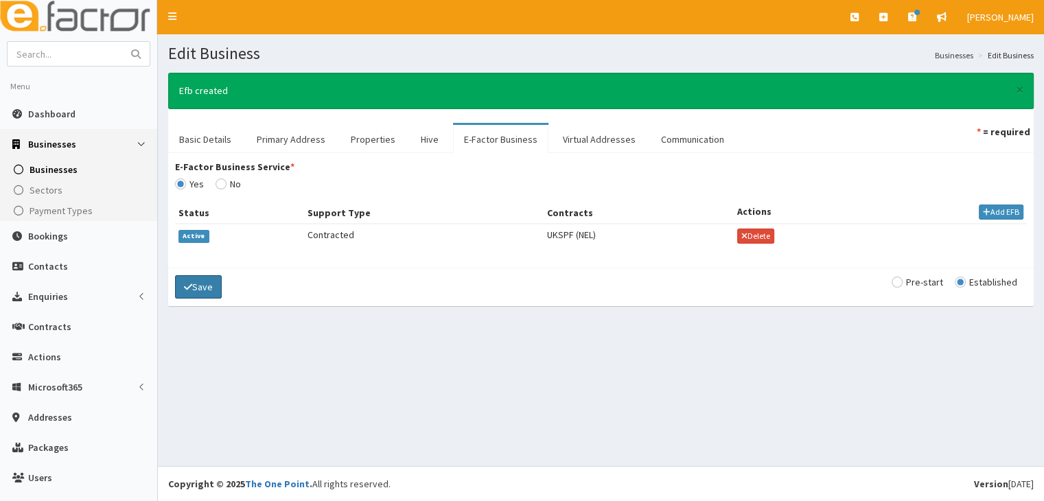
click at [200, 283] on button "Save" at bounding box center [198, 286] width 47 height 23
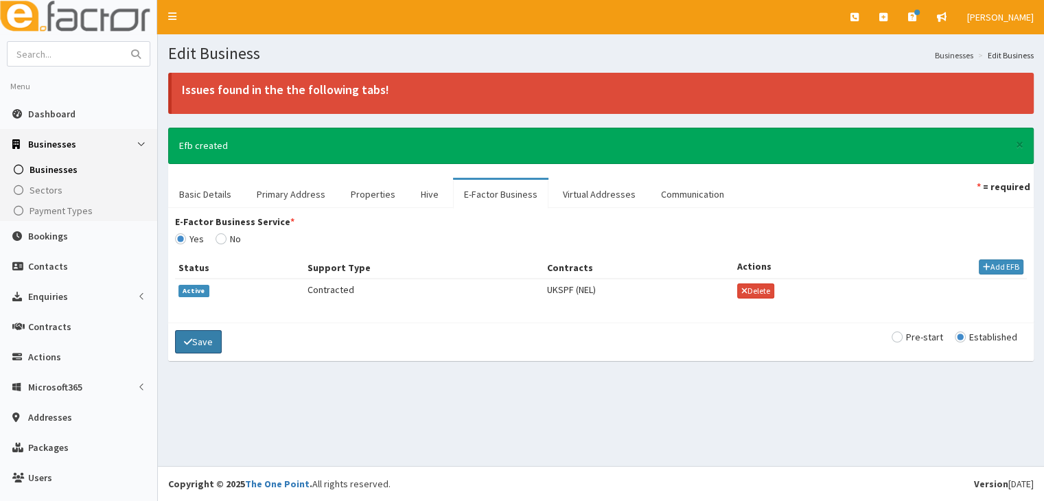
click at [199, 339] on button "Save" at bounding box center [198, 341] width 47 height 23
click at [210, 146] on div "× Efb created" at bounding box center [600, 146] width 865 height 36
click at [48, 113] on span "Dashboard" at bounding box center [51, 114] width 47 height 12
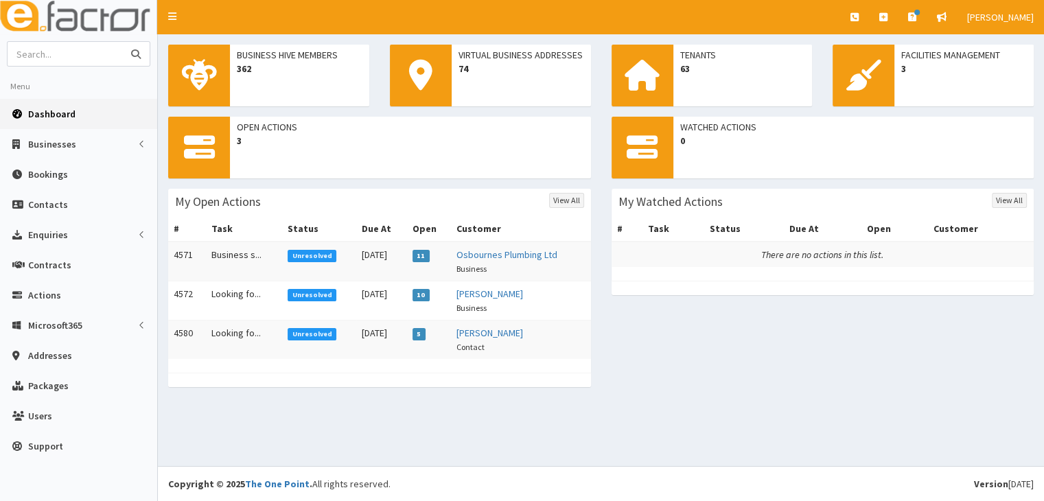
click at [80, 56] on input "text" at bounding box center [65, 54] width 115 height 24
type input "sindy richards"
click at [137, 54] on icon "submit" at bounding box center [136, 54] width 10 height 10
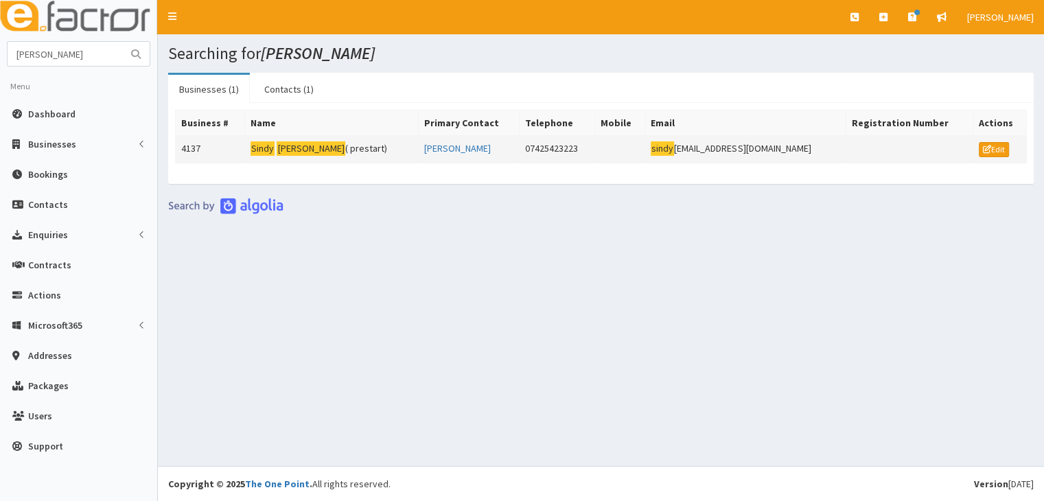
click at [309, 150] on mark "[PERSON_NAME]" at bounding box center [311, 148] width 69 height 14
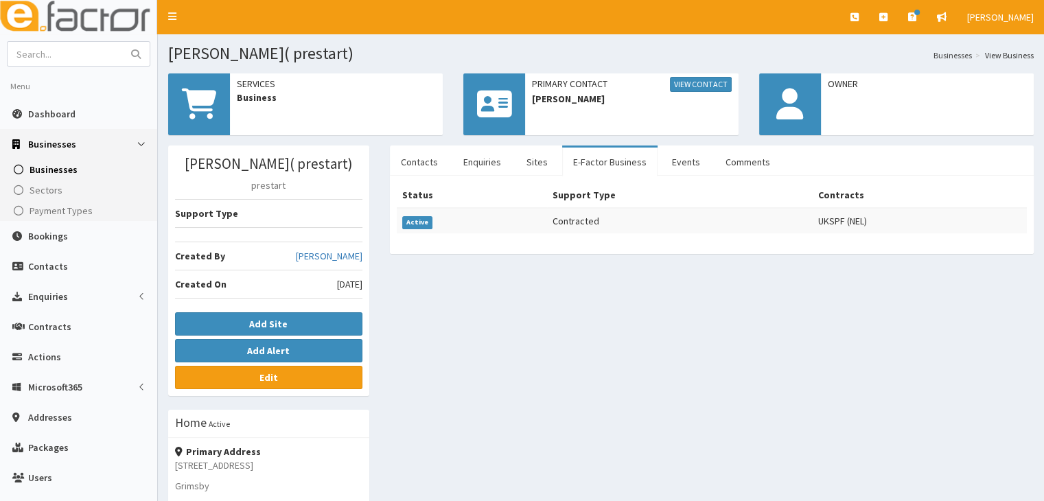
drag, startPoint x: 284, startPoint y: 161, endPoint x: 356, endPoint y: 167, distance: 72.3
click at [356, 167] on h3 "[PERSON_NAME]( prestart)" at bounding box center [268, 164] width 187 height 16
click at [480, 355] on div "[PERSON_NAME]( prestart) prestart Support Type Created By [PERSON_NAME] Created…" at bounding box center [601, 457] width 886 height 624
click at [277, 376] on link "Edit" at bounding box center [268, 377] width 187 height 23
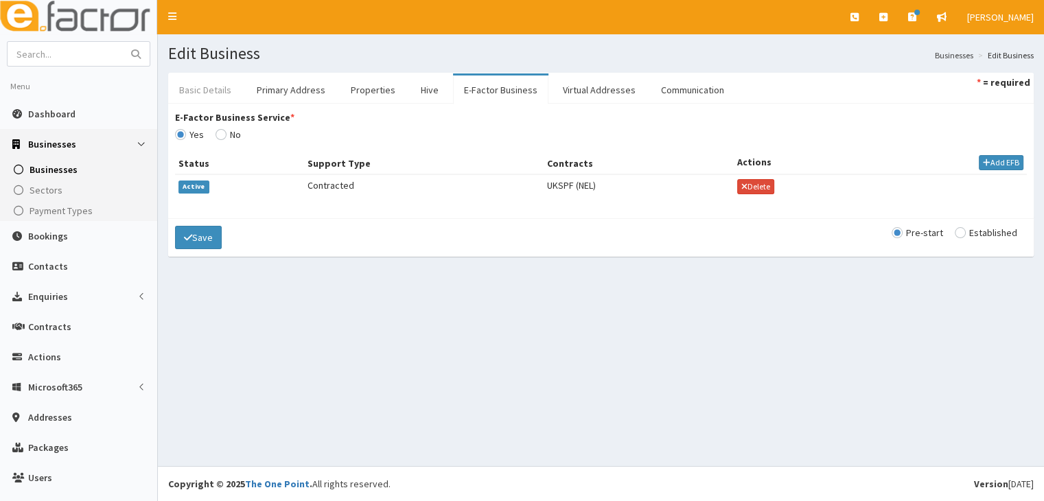
click at [216, 86] on link "Basic Details" at bounding box center [205, 89] width 74 height 29
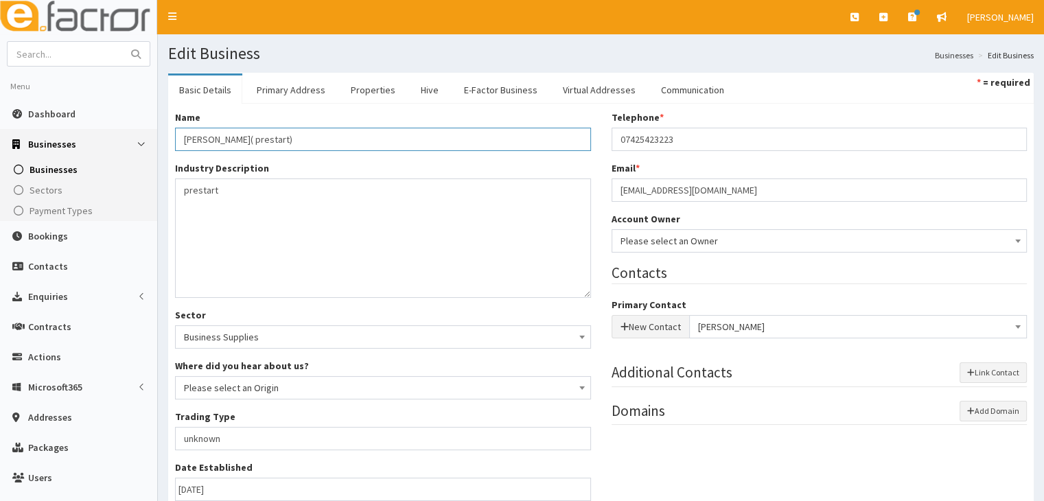
drag, startPoint x: 243, startPoint y: 135, endPoint x: 338, endPoint y: 145, distance: 95.2
click at [338, 145] on input "Sindy Richards( prestart)" at bounding box center [383, 139] width 416 height 23
type input "[PERSON_NAME]"
drag, startPoint x: 184, startPoint y: 189, endPoint x: 423, endPoint y: 187, distance: 238.8
click at [423, 187] on textarea "prestart" at bounding box center [383, 237] width 416 height 119
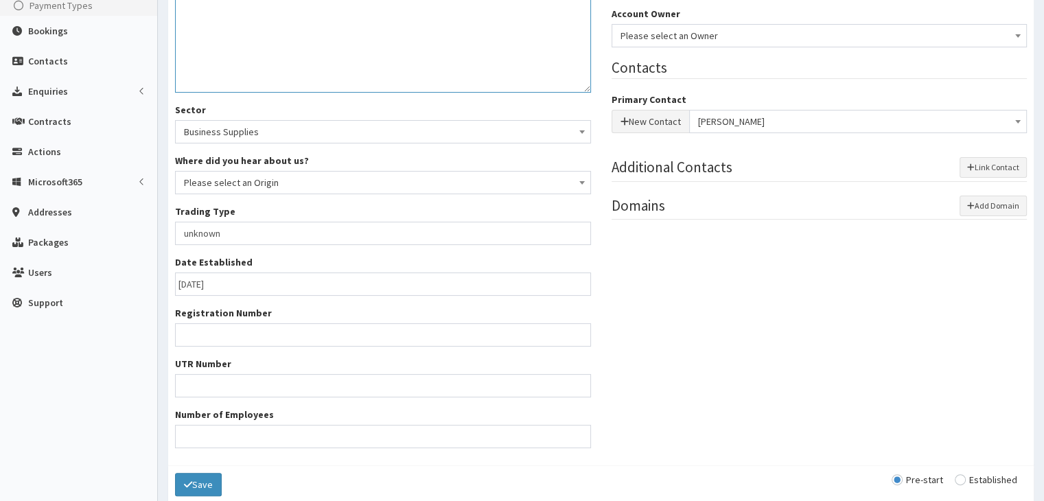
scroll to position [206, 0]
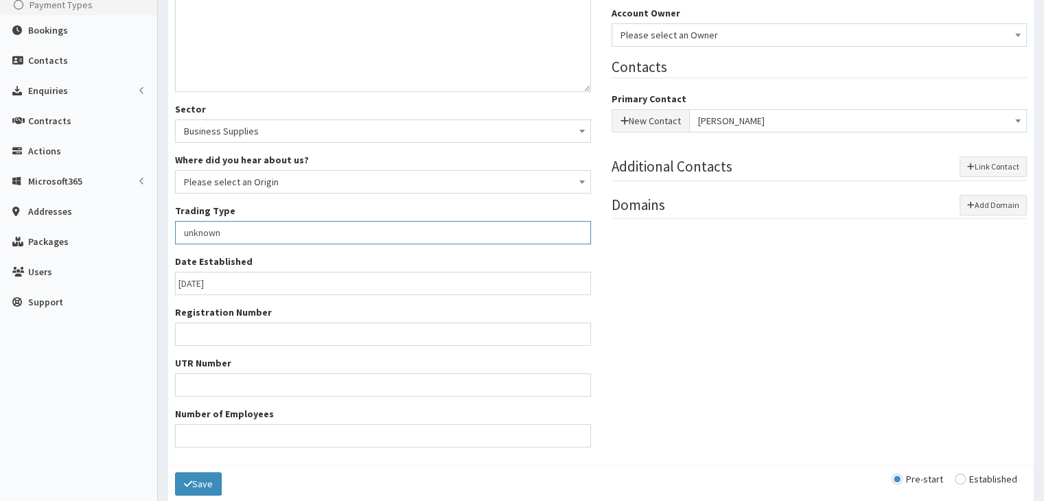
click at [417, 231] on input "unknown" at bounding box center [383, 232] width 416 height 23
drag, startPoint x: 184, startPoint y: 231, endPoint x: 355, endPoint y: 230, distance: 171.5
click at [354, 231] on input "unknown" at bounding box center [383, 232] width 416 height 23
type input "soletrader"
click at [895, 385] on div "Name * Sindy Richards Industry Description * prestart Sector Business Supplies …" at bounding box center [601, 181] width 872 height 553
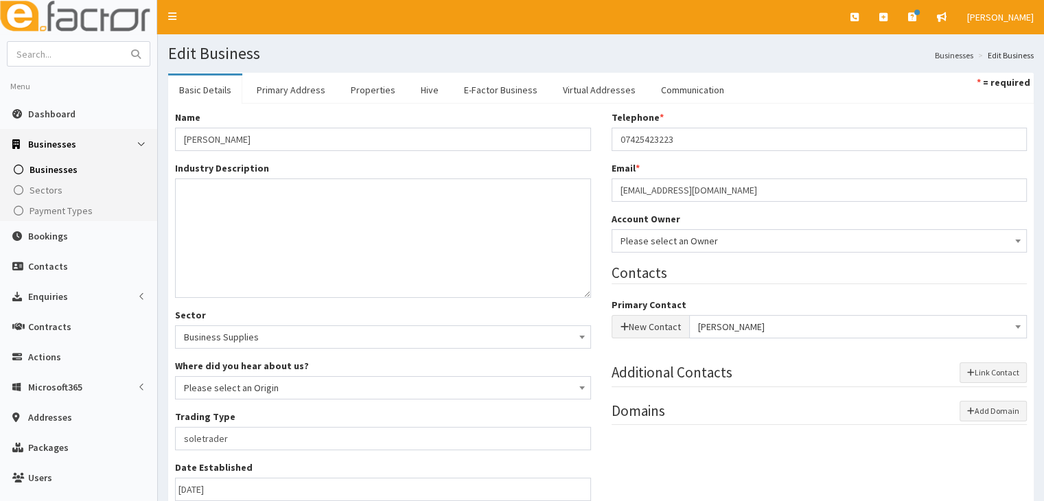
scroll to position [0, 0]
click at [1016, 240] on b at bounding box center [1017, 240] width 5 height 3
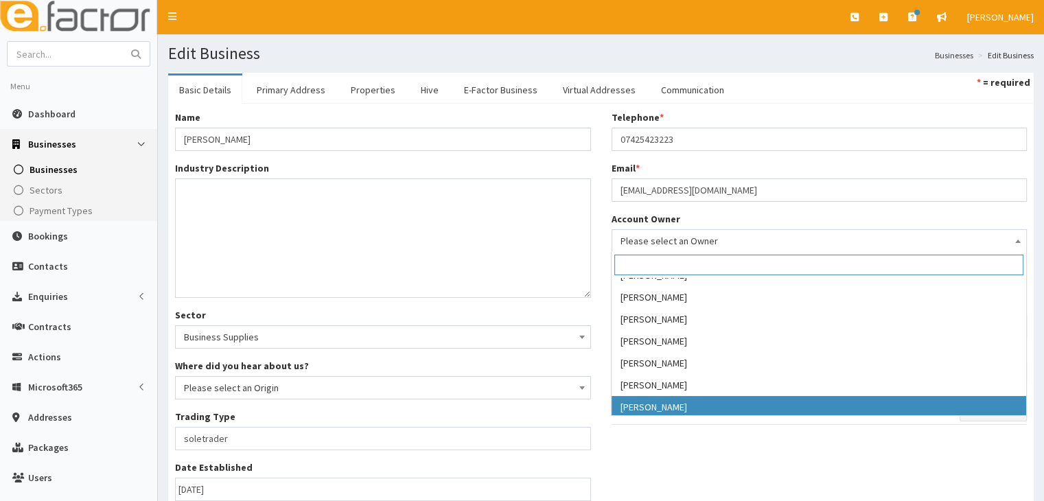
scroll to position [143, 0]
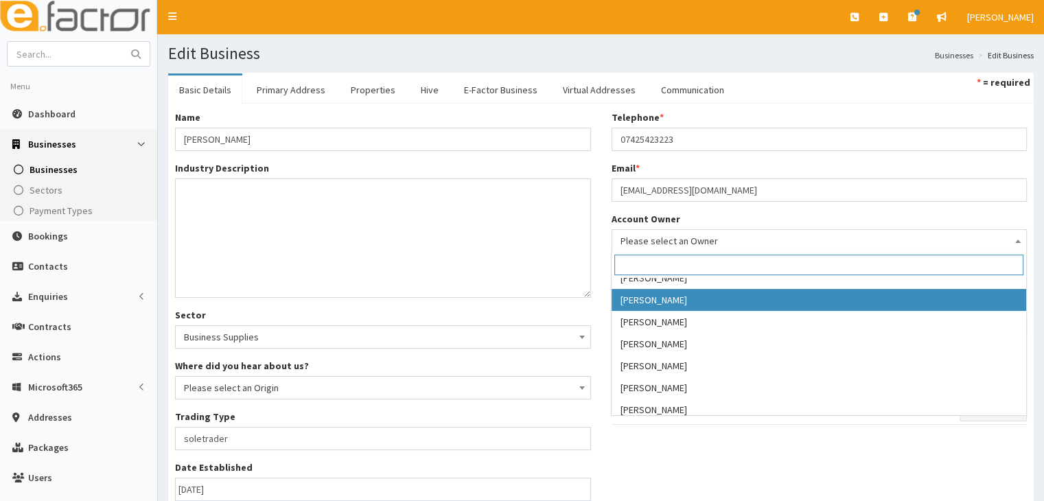
select select "16"
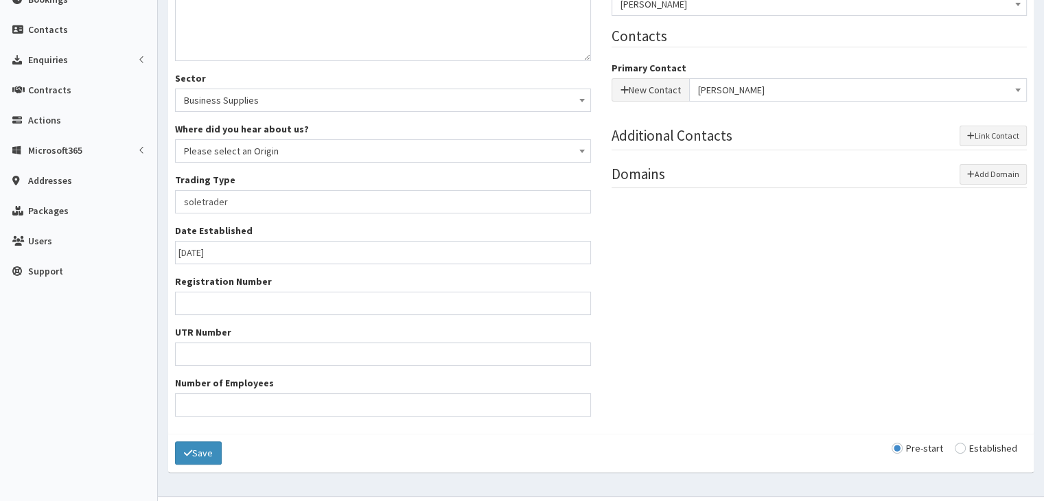
scroll to position [266, 0]
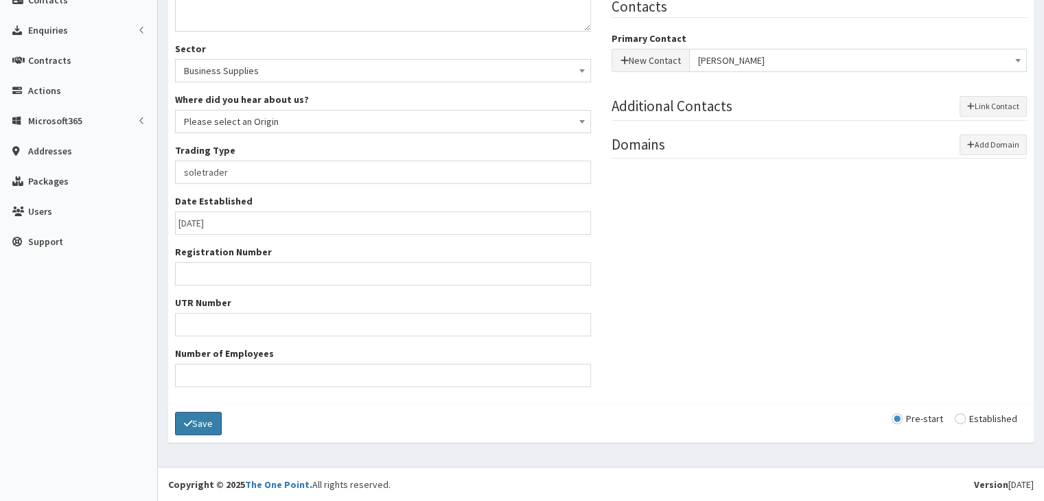
click at [201, 423] on button "Save" at bounding box center [198, 423] width 47 height 23
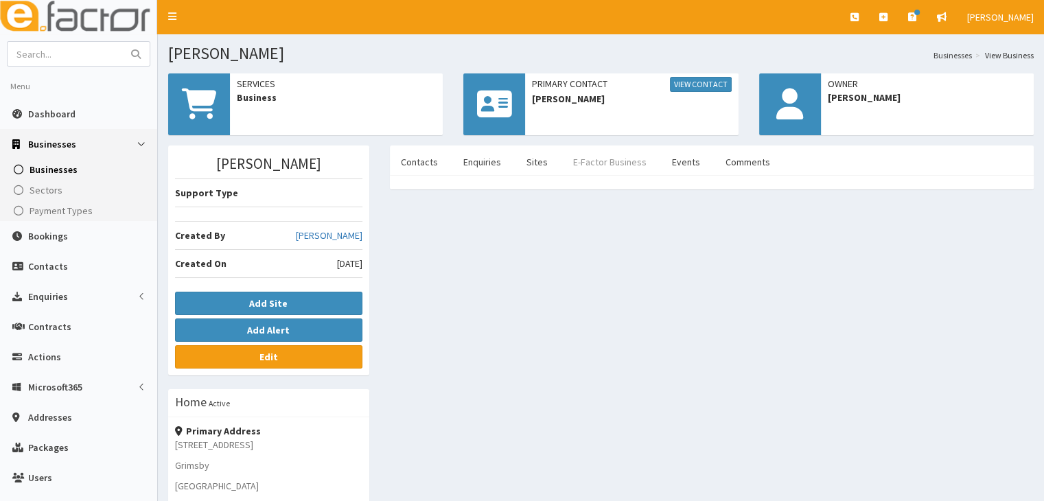
click at [590, 160] on link "E-Factor Business" at bounding box center [609, 162] width 95 height 29
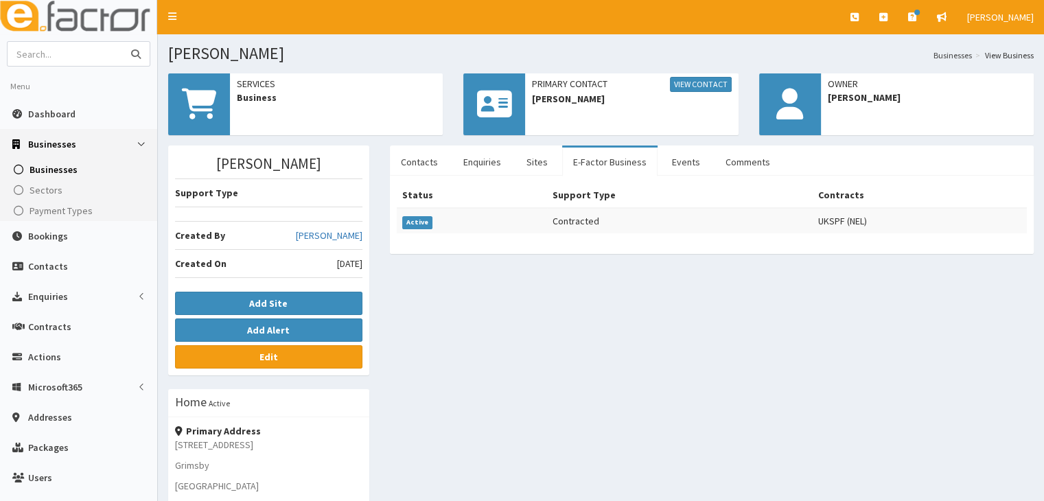
click at [35, 51] on input "text" at bounding box center [65, 54] width 115 height 24
click at [47, 47] on input "text" at bounding box center [65, 54] width 115 height 24
type input "brendan"
click at [135, 51] on icon "submit" at bounding box center [136, 54] width 10 height 10
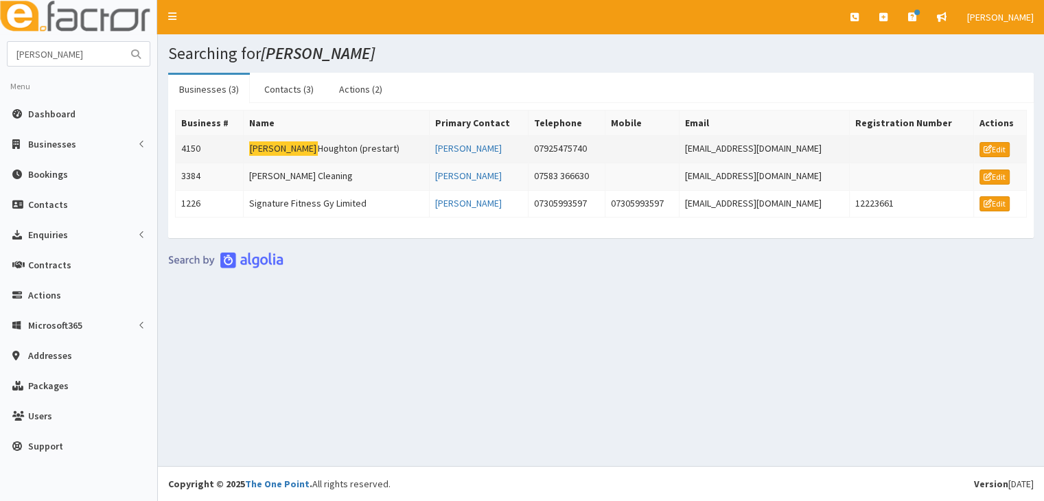
click at [266, 146] on mark "[PERSON_NAME]" at bounding box center [283, 148] width 69 height 14
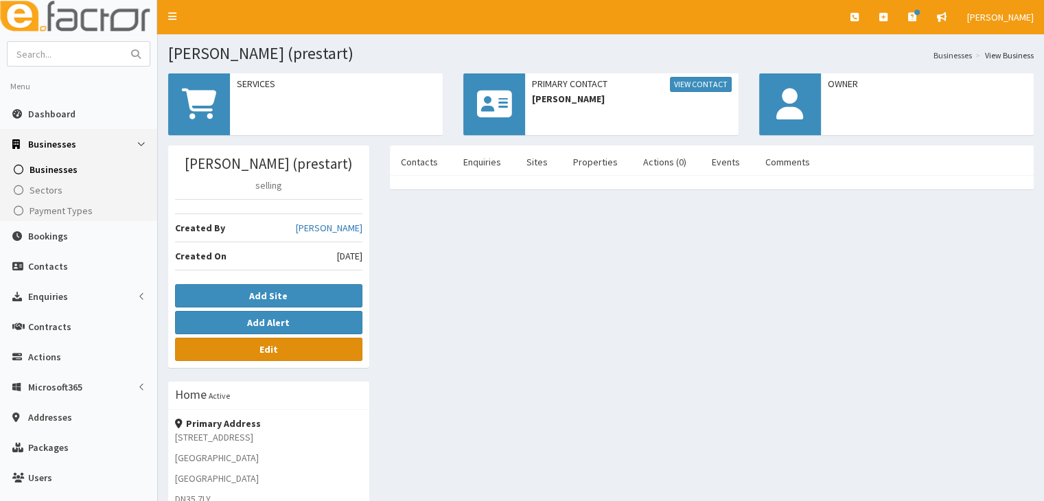
click at [285, 351] on link "Edit" at bounding box center [268, 349] width 187 height 23
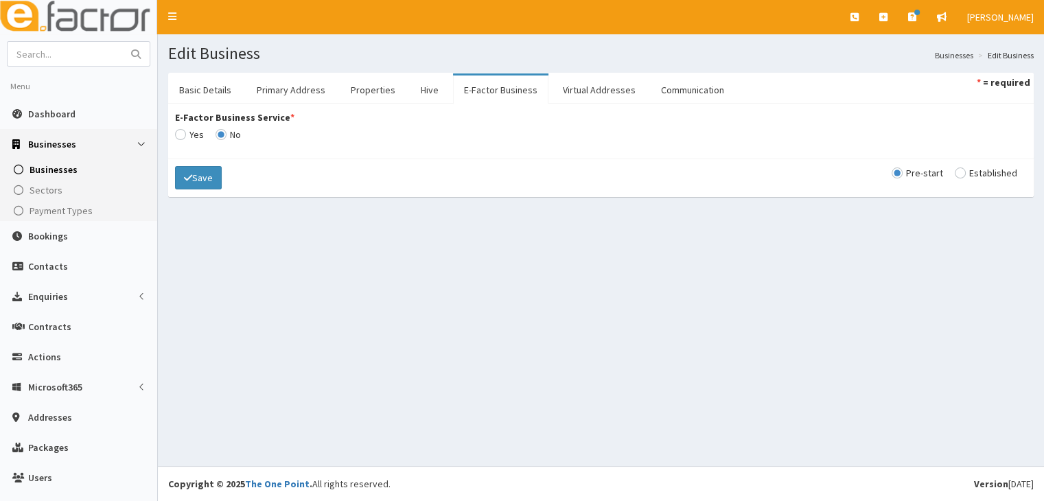
click at [181, 136] on input "E-Factor Business Service *" at bounding box center [189, 135] width 29 height 10
radio input "true"
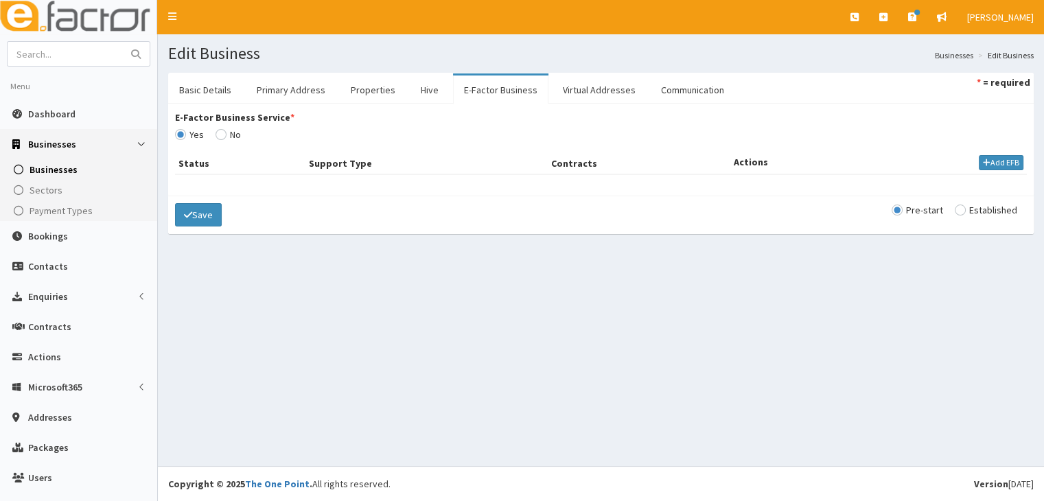
click at [954, 209] on input "radio" at bounding box center [985, 210] width 62 height 10
radio input "true"
click at [988, 159] on button "Add EFB" at bounding box center [1000, 162] width 45 height 15
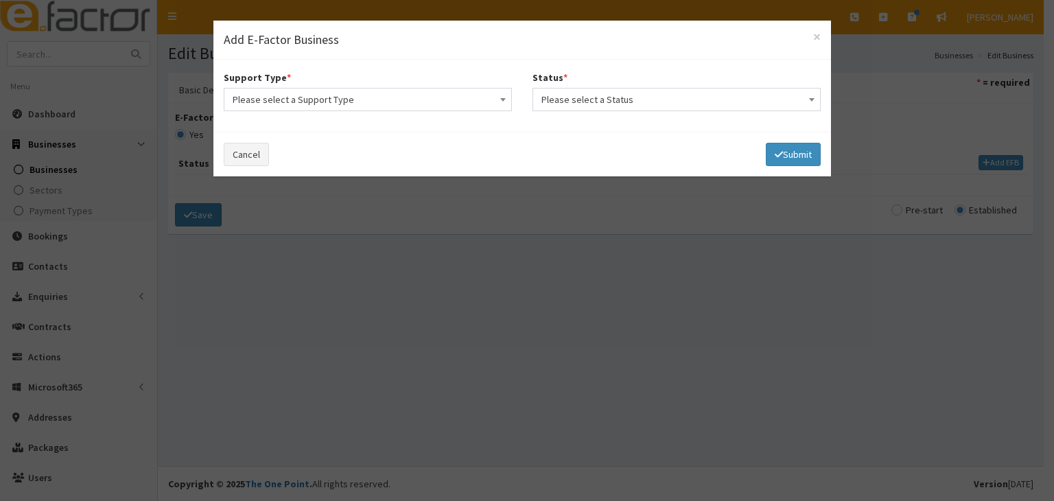
click at [505, 101] on span at bounding box center [503, 98] width 14 height 19
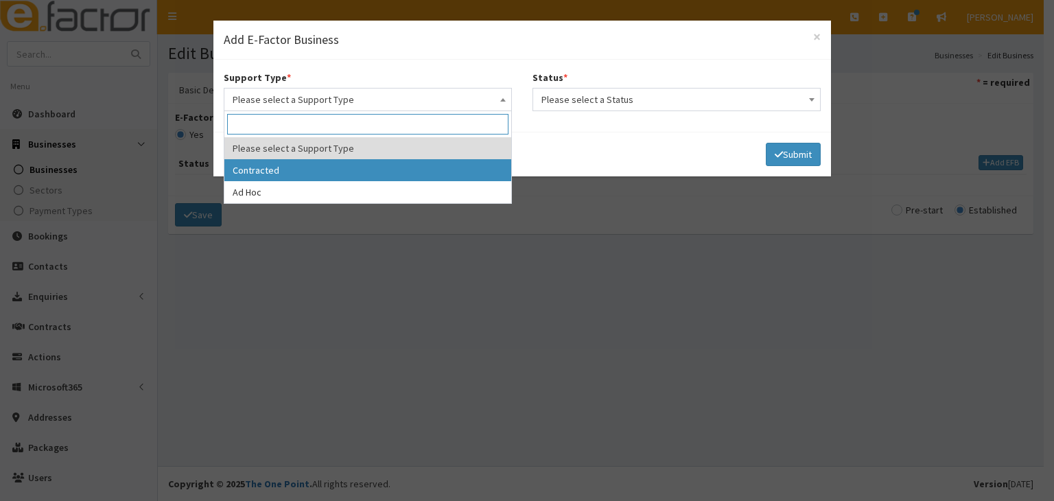
select select "1"
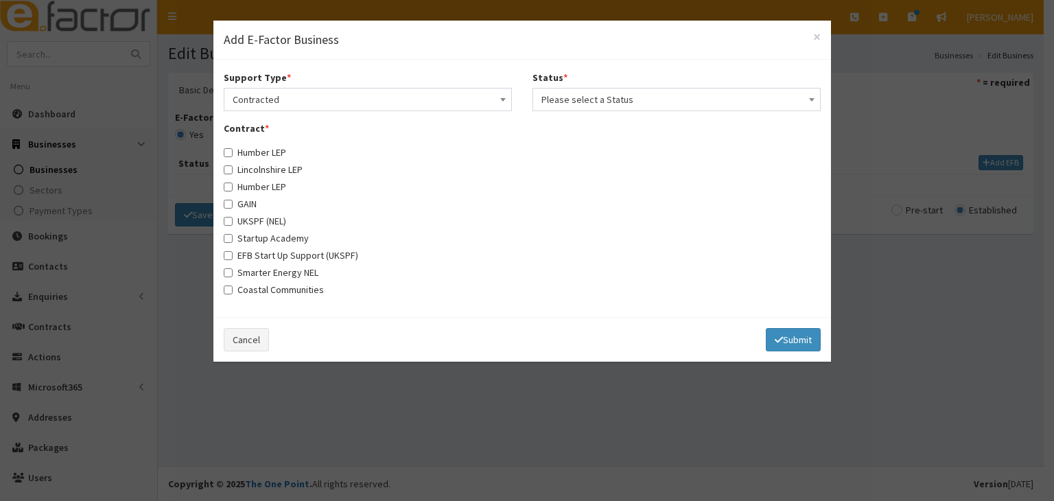
click at [809, 100] on b at bounding box center [811, 99] width 5 height 3
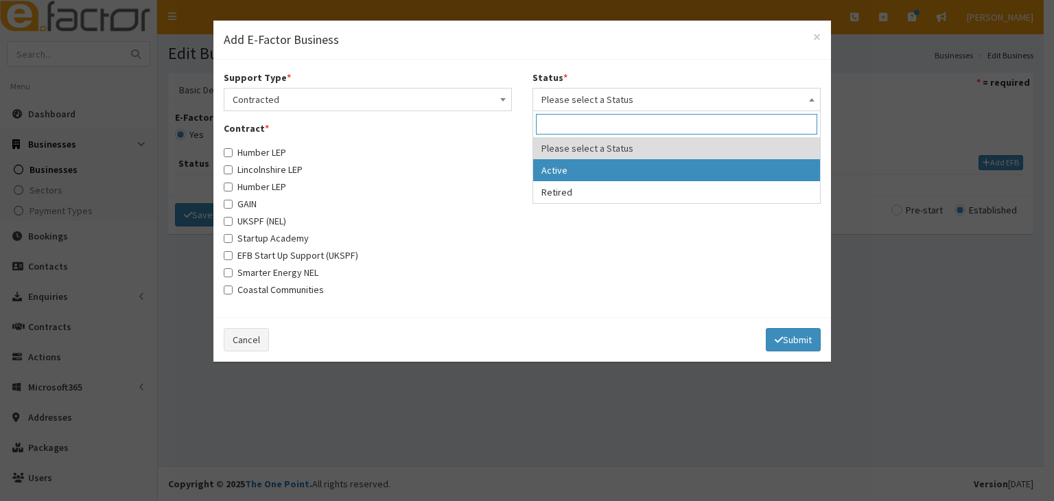
select select "1"
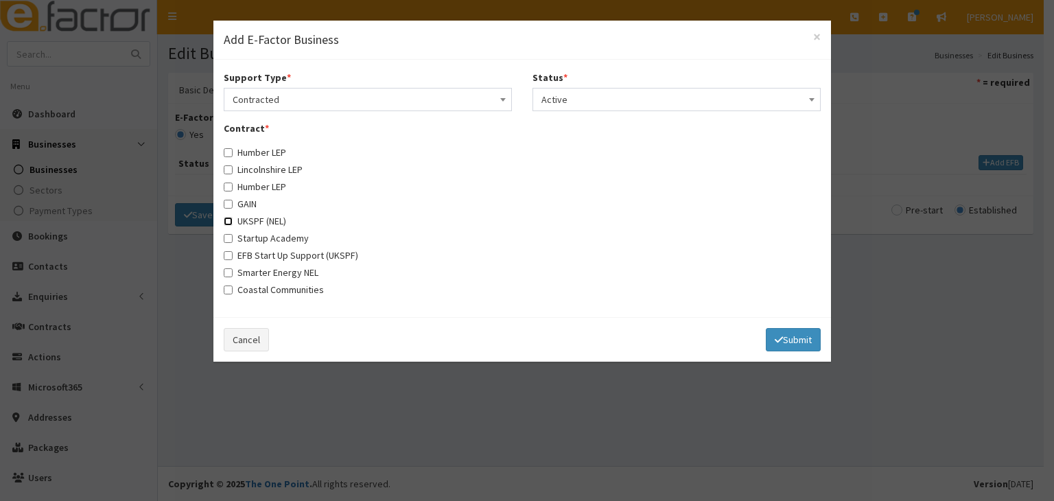
click at [228, 221] on input "UKSPF (NEL)" at bounding box center [228, 221] width 9 height 9
checkbox input "true"
click at [780, 336] on button "Submit" at bounding box center [793, 339] width 55 height 23
select select
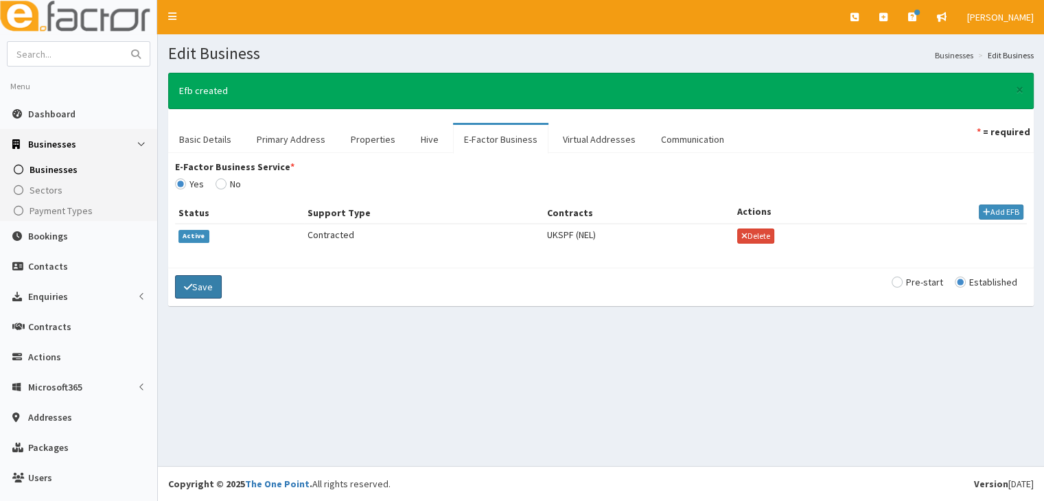
click at [192, 282] on button "Save" at bounding box center [198, 286] width 47 height 23
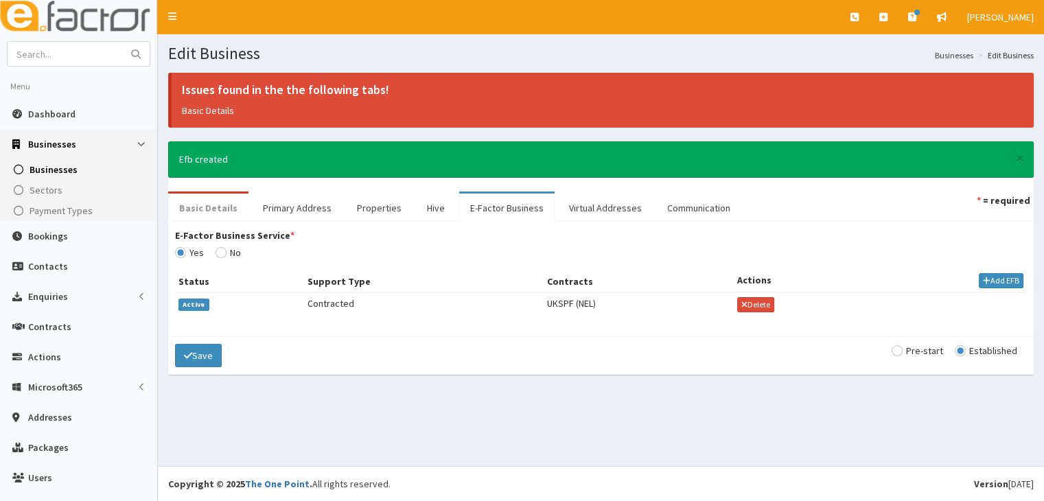
click at [209, 205] on link "Basic Details" at bounding box center [208, 207] width 80 height 29
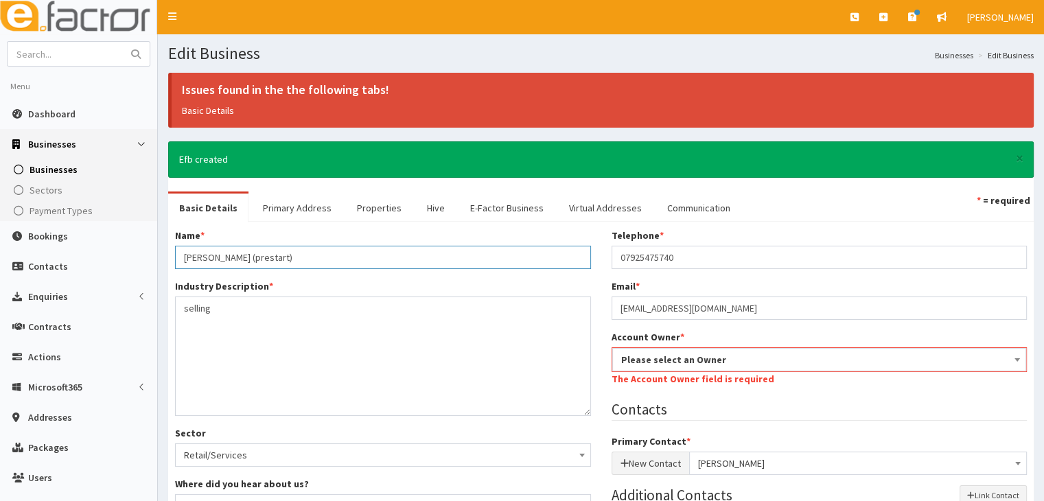
drag, startPoint x: 261, startPoint y: 255, endPoint x: 392, endPoint y: 255, distance: 131.1
click at [392, 255] on input "Brendan Houghton (prestart)" at bounding box center [383, 257] width 416 height 23
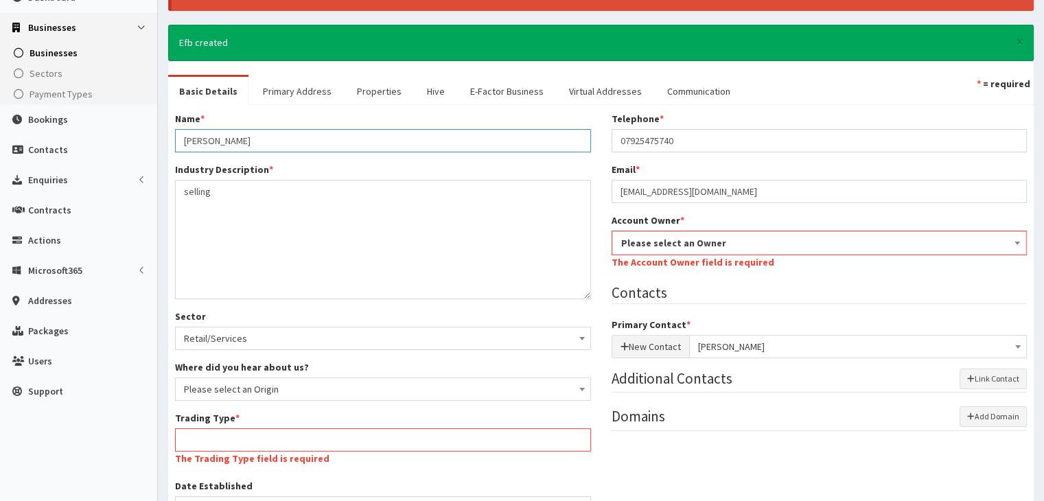
scroll to position [137, 0]
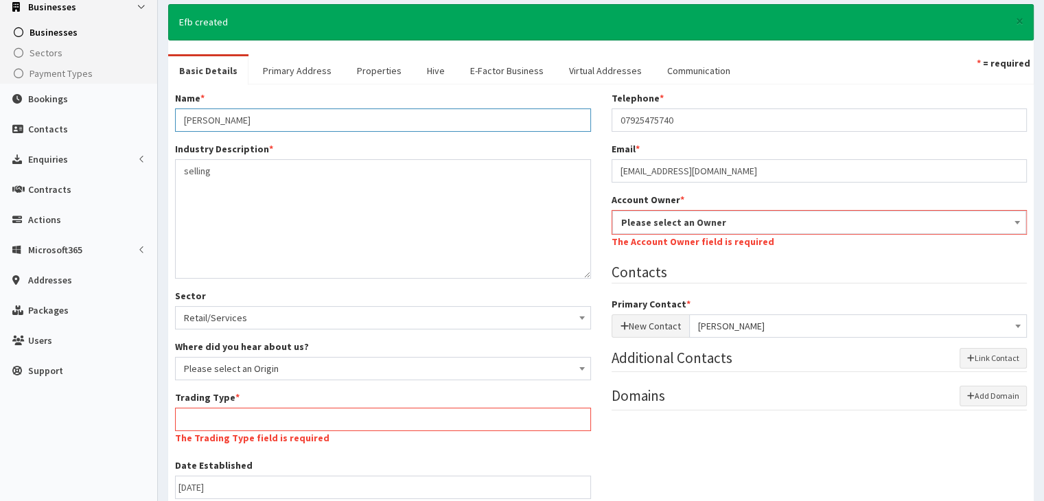
type input "Brendan Houghton"
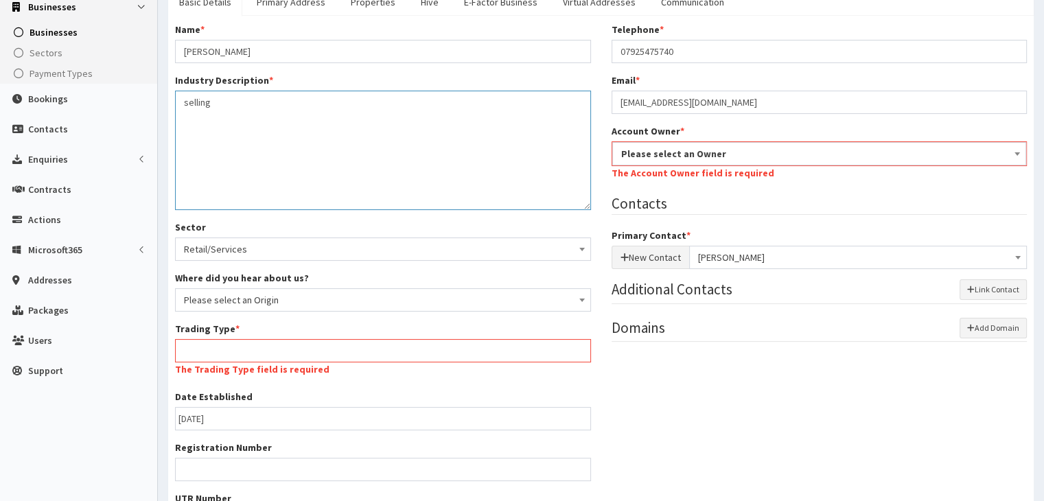
click at [220, 171] on textarea "selling" at bounding box center [383, 150] width 416 height 119
type textarea "selling online"
click at [333, 347] on input "Trading Type *" at bounding box center [383, 350] width 416 height 23
type input "Sole trader"
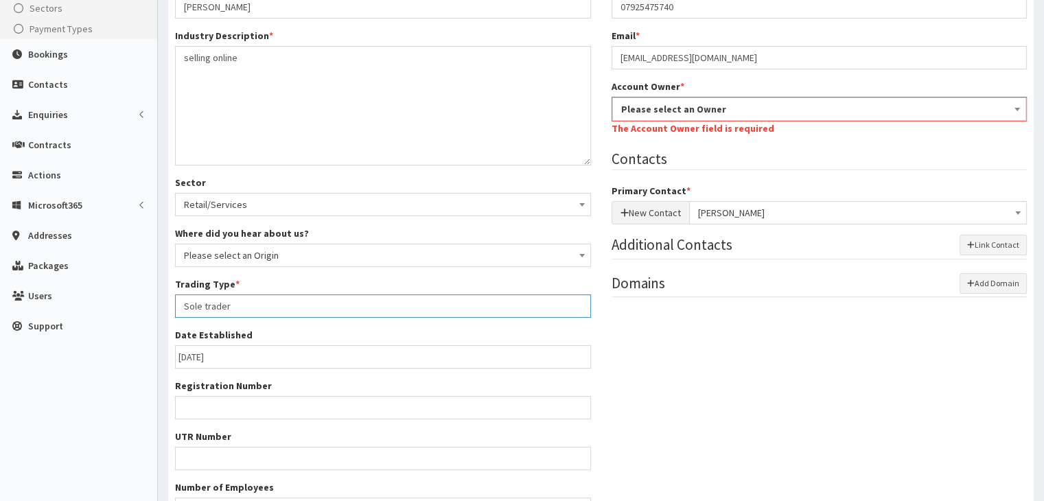
scroll to position [206, 0]
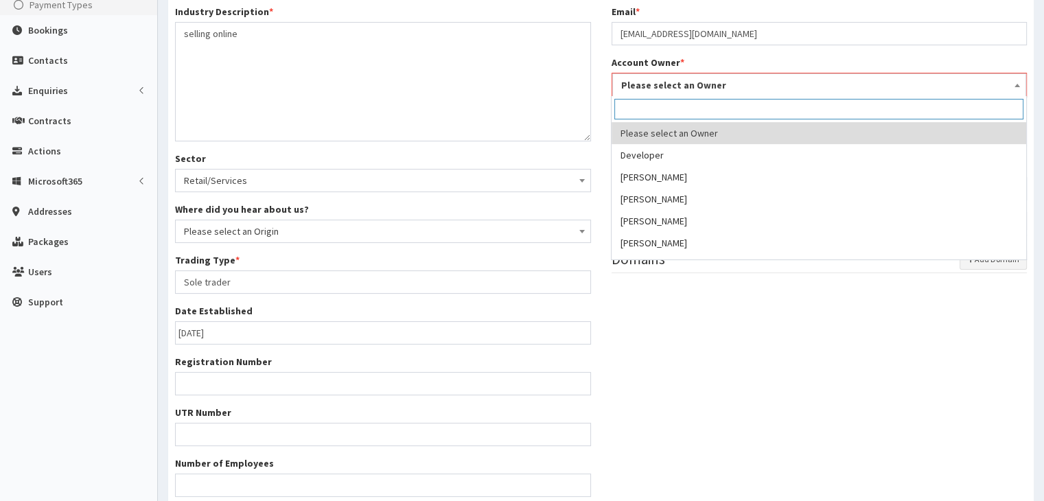
click at [1018, 84] on b at bounding box center [1016, 85] width 5 height 3
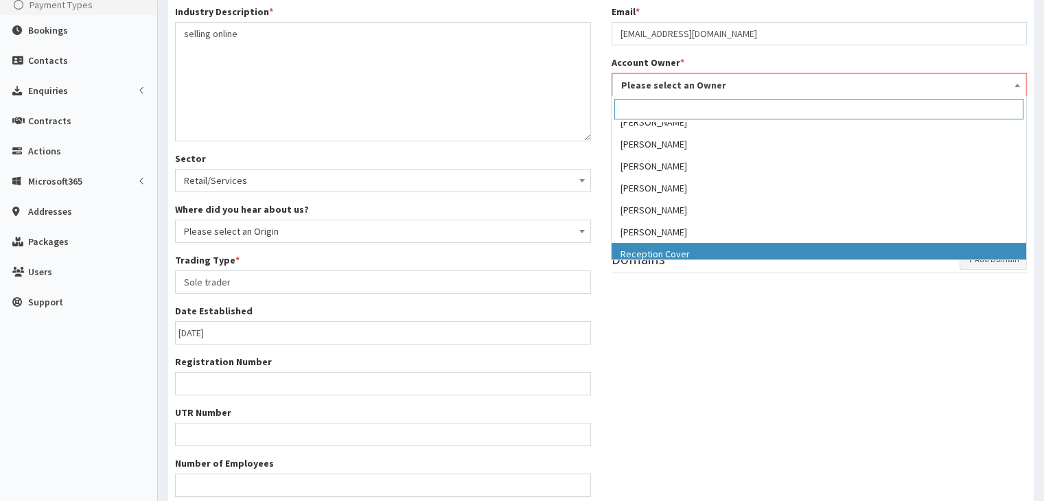
scroll to position [143, 0]
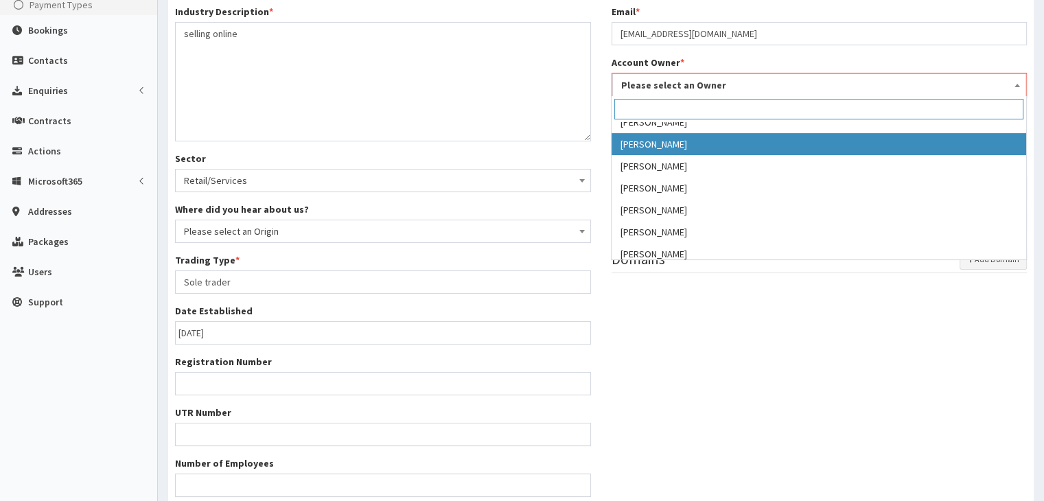
select select "16"
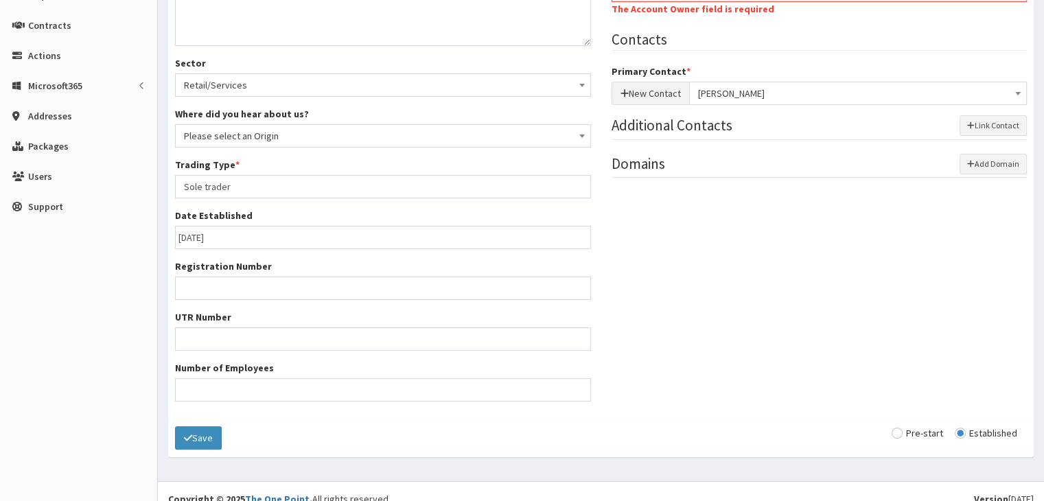
scroll to position [316, 0]
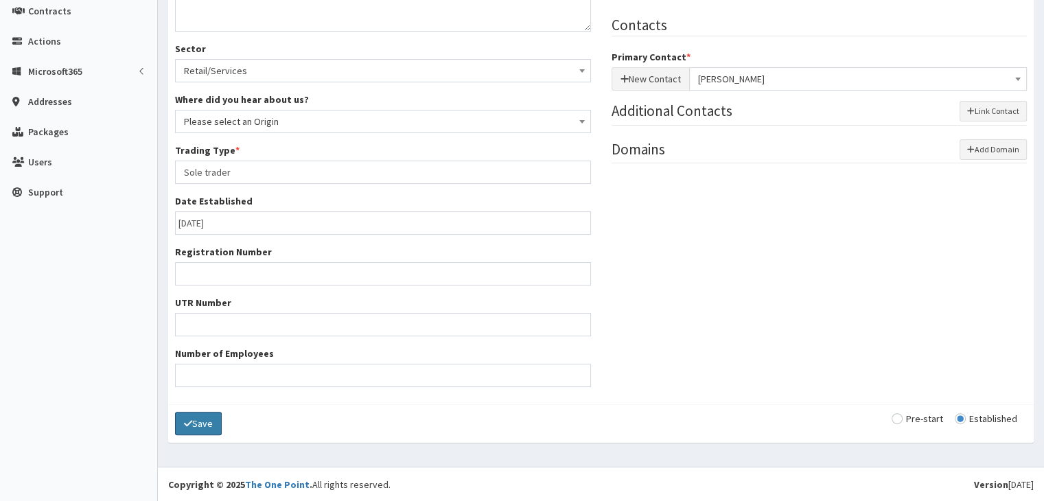
click at [203, 427] on button "Save" at bounding box center [198, 423] width 47 height 23
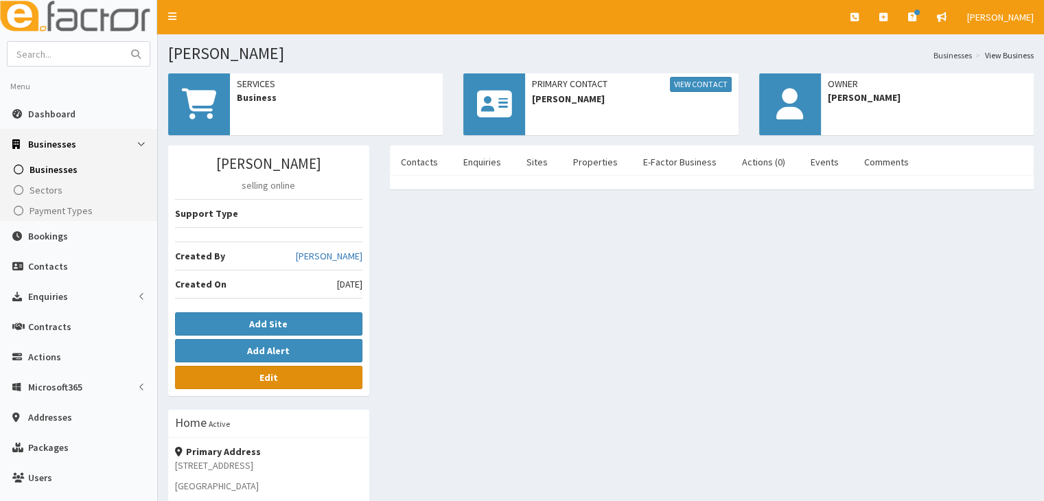
click at [280, 377] on link "Edit" at bounding box center [268, 377] width 187 height 23
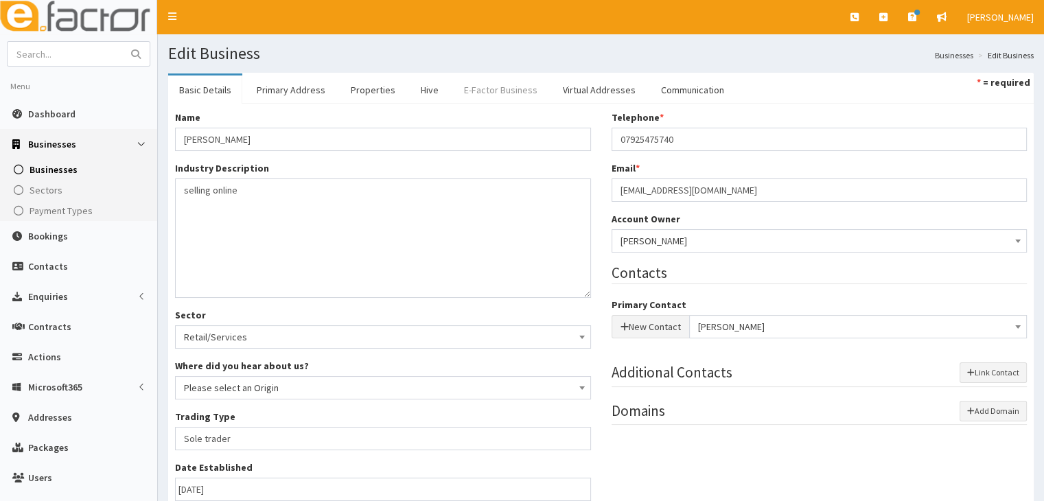
click at [518, 89] on link "E-Factor Business" at bounding box center [500, 89] width 95 height 29
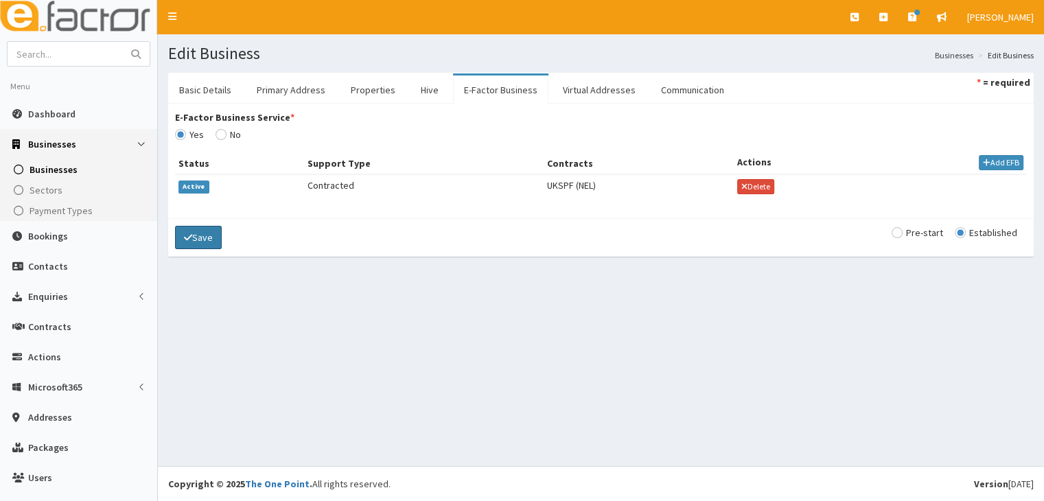
click at [217, 235] on button "Save" at bounding box center [198, 237] width 47 height 23
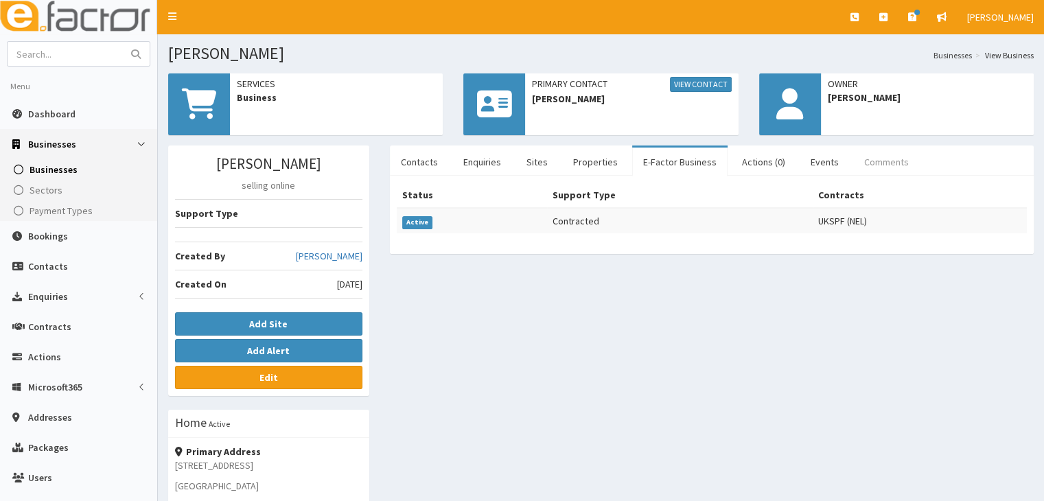
click at [871, 165] on link "Comments" at bounding box center [886, 162] width 67 height 29
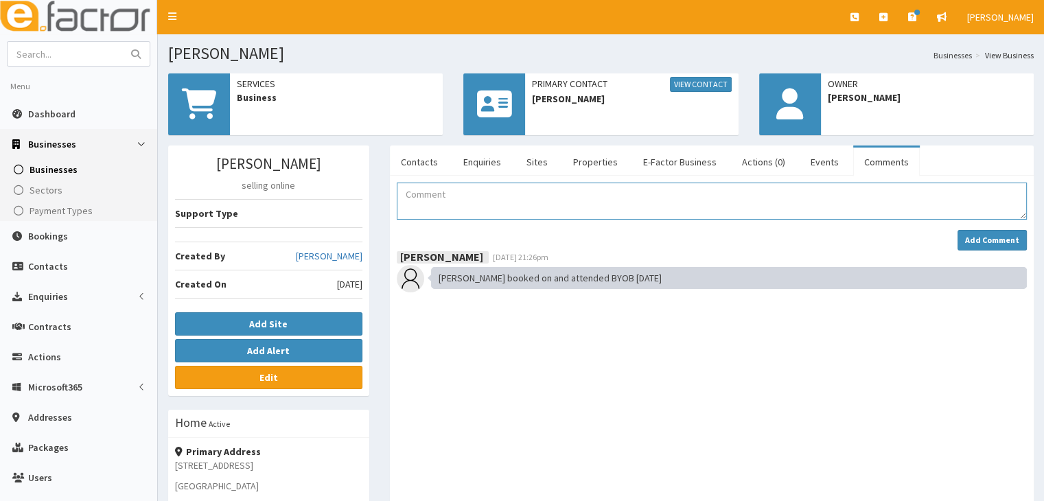
click at [412, 200] on textarea "Comment" at bounding box center [712, 201] width 630 height 37
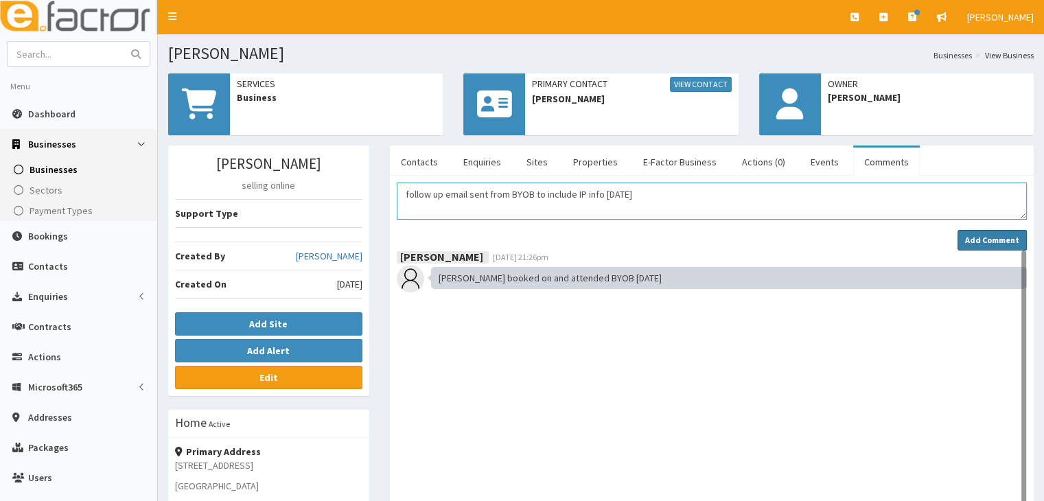
type textarea "follow up email sent from BYOB to include IP info 26/09/2025"
click at [983, 235] on strong "Add Comment" at bounding box center [992, 240] width 54 height 10
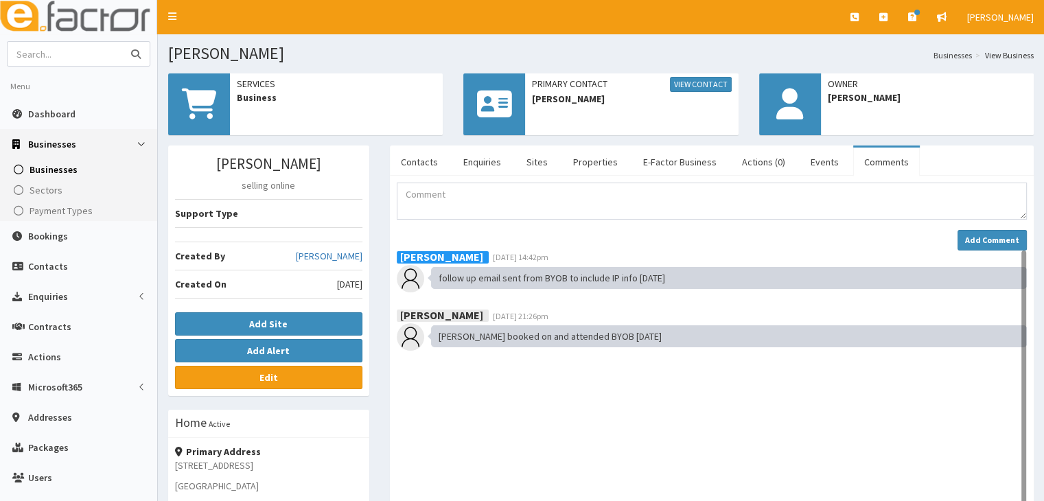
click at [36, 51] on input "text" at bounding box center [65, 54] width 115 height 24
type input "amanda pickard"
click at [136, 52] on icon "submit" at bounding box center [136, 54] width 10 height 10
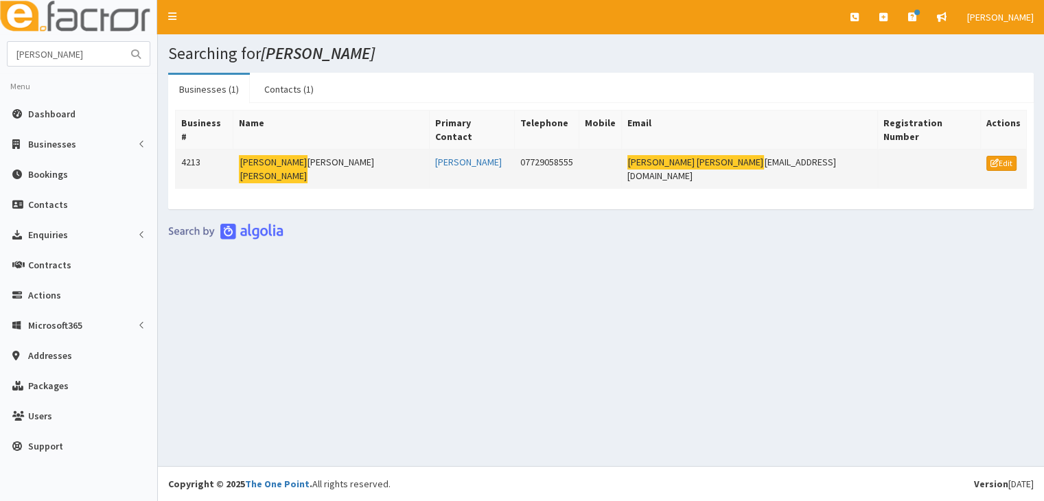
click at [270, 155] on mark "[PERSON_NAME]" at bounding box center [273, 162] width 69 height 14
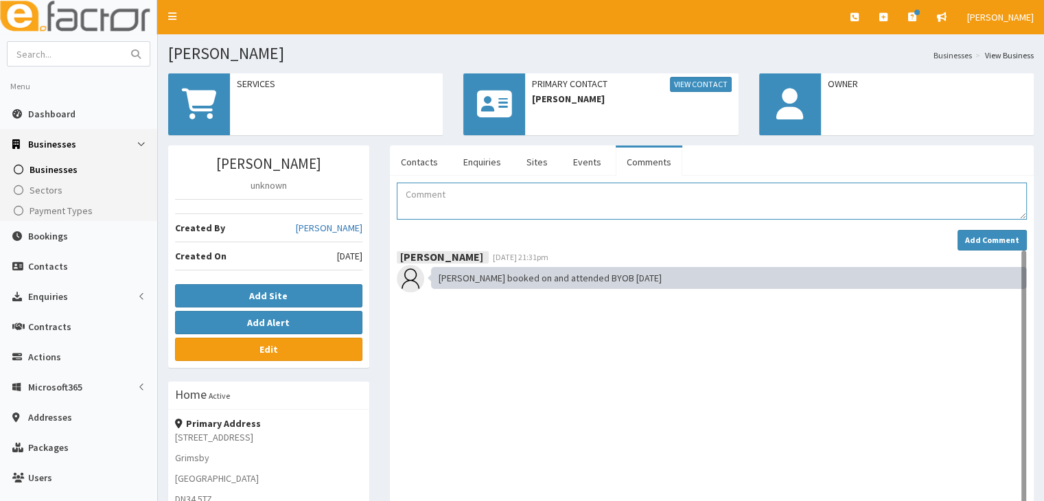
click at [427, 189] on textarea "Comment" at bounding box center [712, 201] width 630 height 37
type textarea "follow up email sent with slides and info re IP from BYOB [DATE]"
click at [980, 237] on strong "Add Comment" at bounding box center [992, 240] width 54 height 10
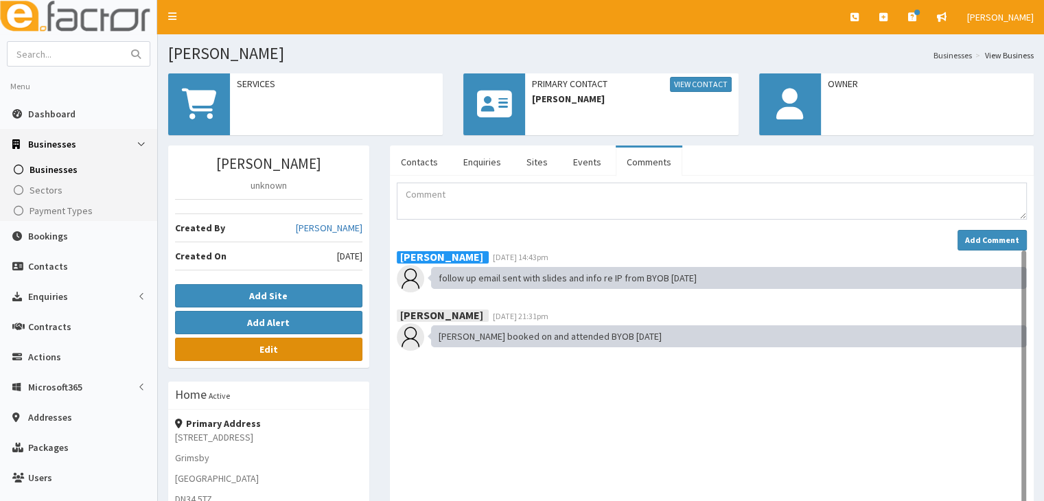
click at [284, 349] on link "Edit" at bounding box center [268, 349] width 187 height 23
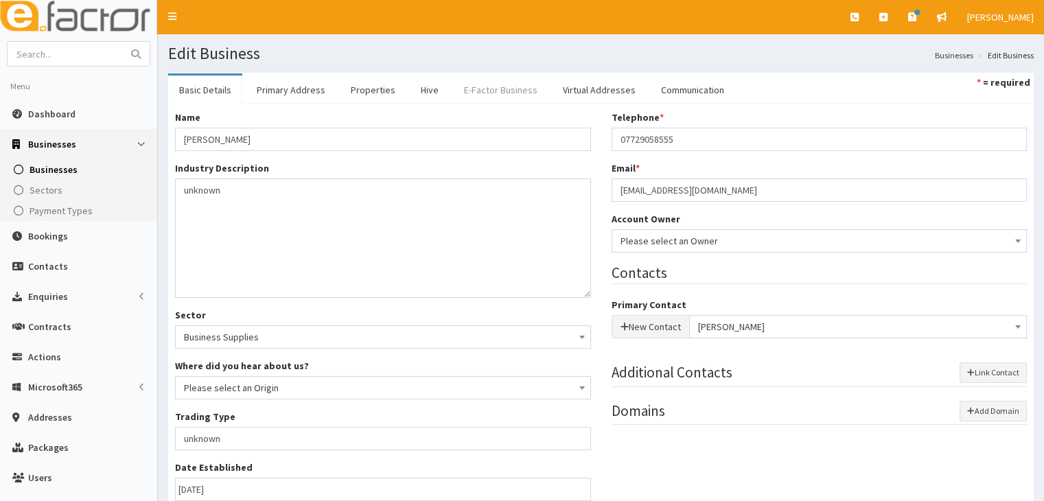
click at [502, 89] on link "E-Factor Business" at bounding box center [500, 89] width 95 height 29
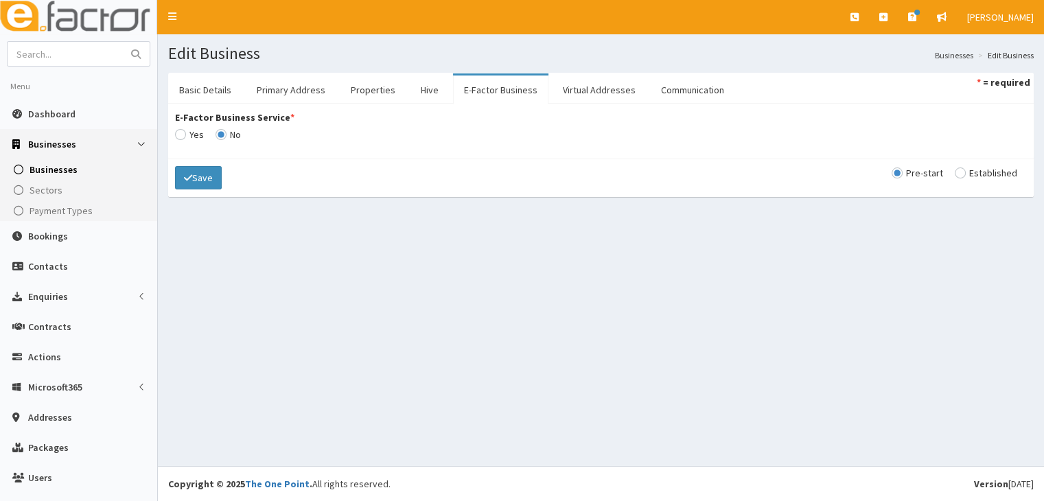
click at [180, 133] on input "E-Factor Business Service *" at bounding box center [189, 135] width 29 height 10
radio input "true"
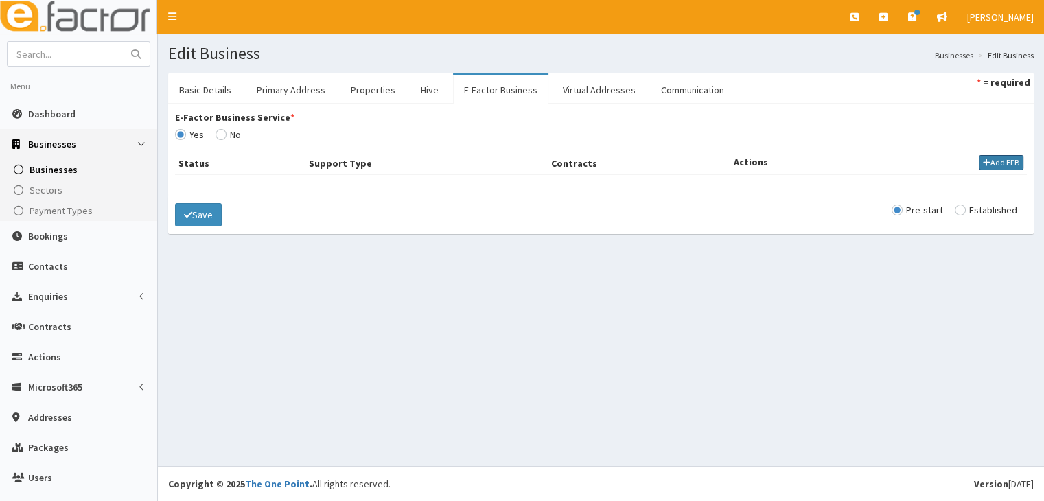
click at [1002, 160] on button "Add EFB" at bounding box center [1000, 162] width 45 height 15
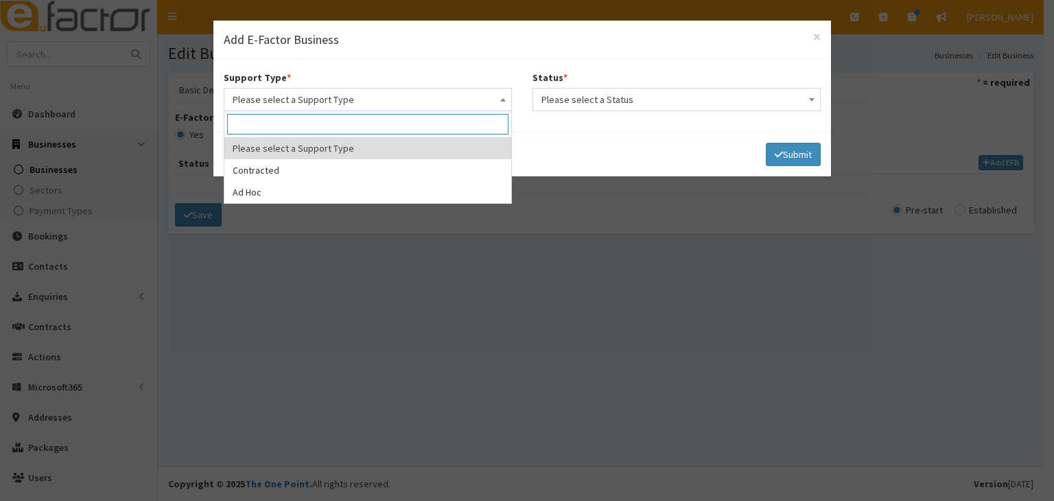
click at [503, 99] on b at bounding box center [502, 99] width 5 height 3
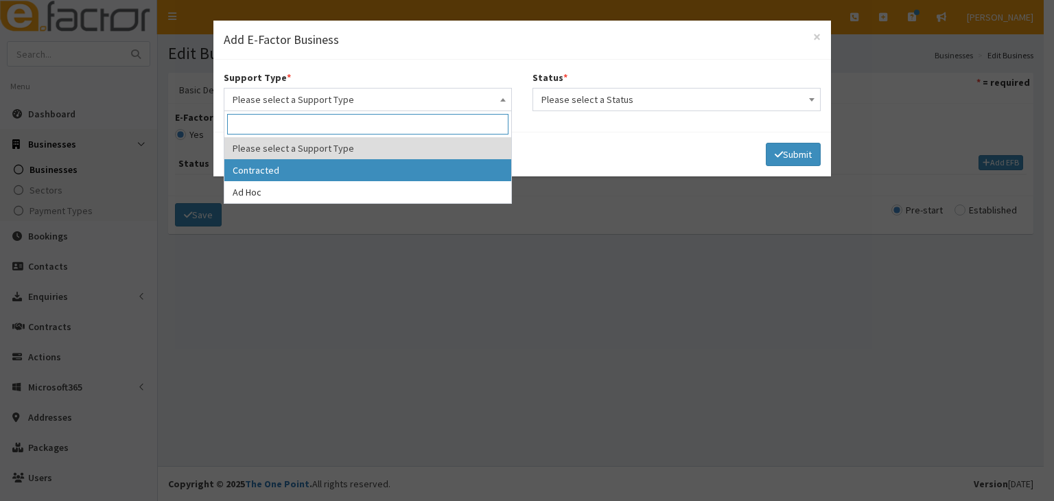
select select "1"
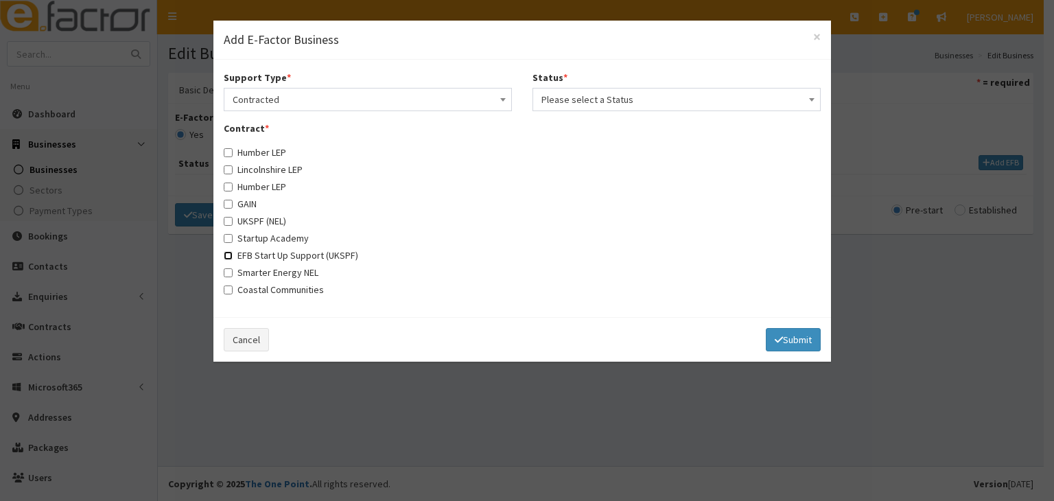
click at [226, 254] on input "EFB Start Up Support (UKSPF)" at bounding box center [228, 255] width 9 height 9
checkbox input "true"
click at [807, 98] on span at bounding box center [812, 98] width 14 height 19
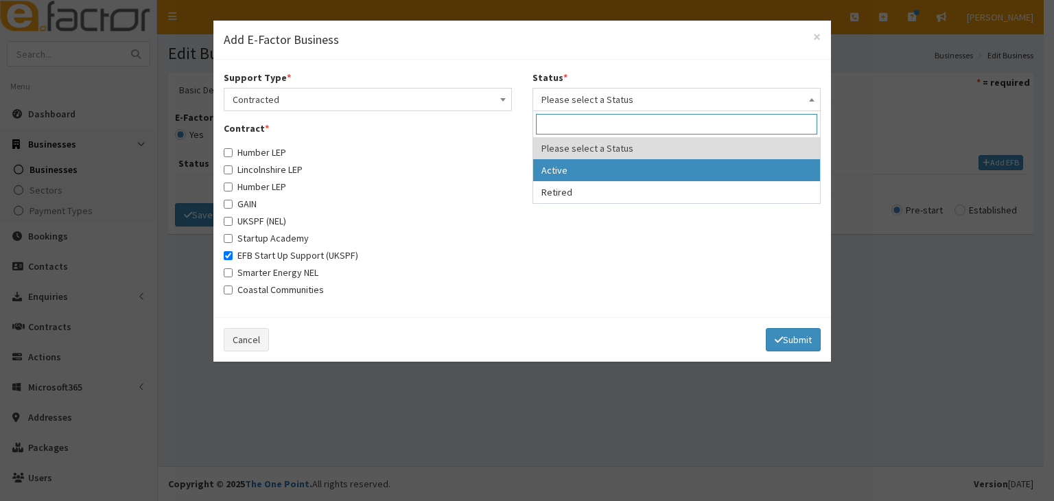
select select "1"
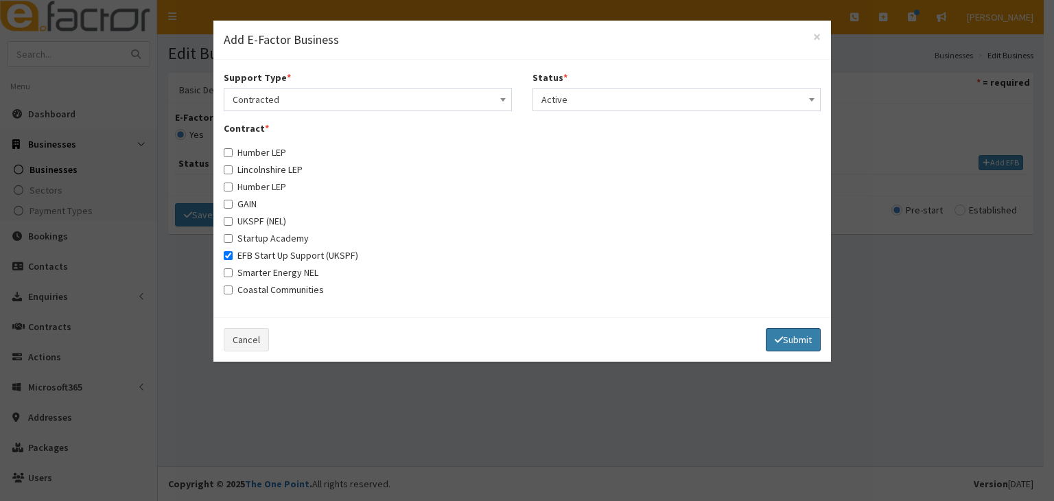
click at [799, 341] on button "Submit" at bounding box center [793, 339] width 55 height 23
select select
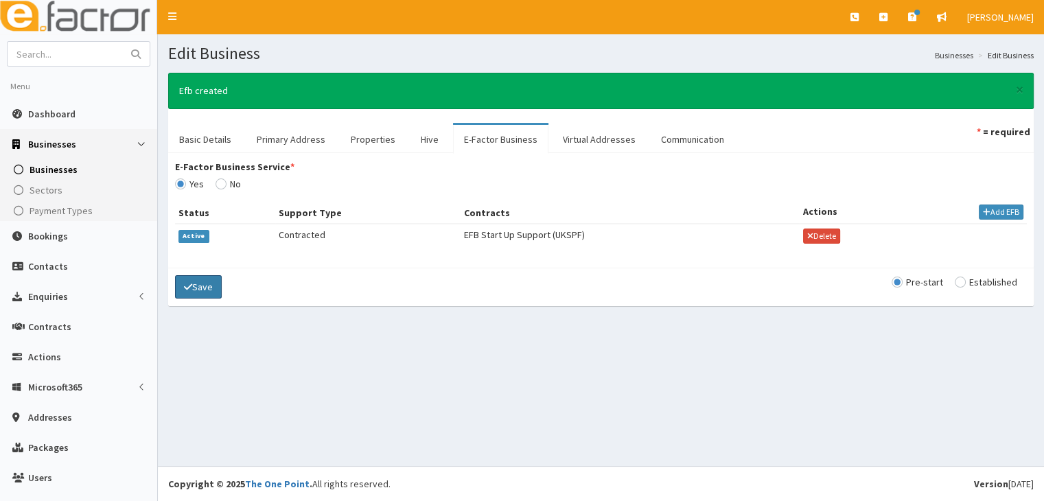
click at [195, 285] on button "Save" at bounding box center [198, 286] width 47 height 23
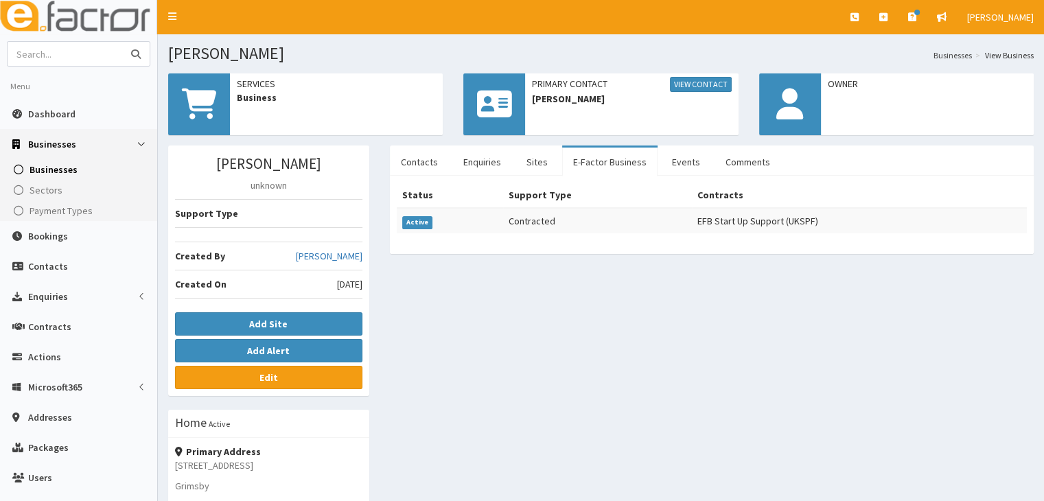
click at [80, 55] on input "text" at bounding box center [65, 54] width 115 height 24
